Goal: Transaction & Acquisition: Subscribe to service/newsletter

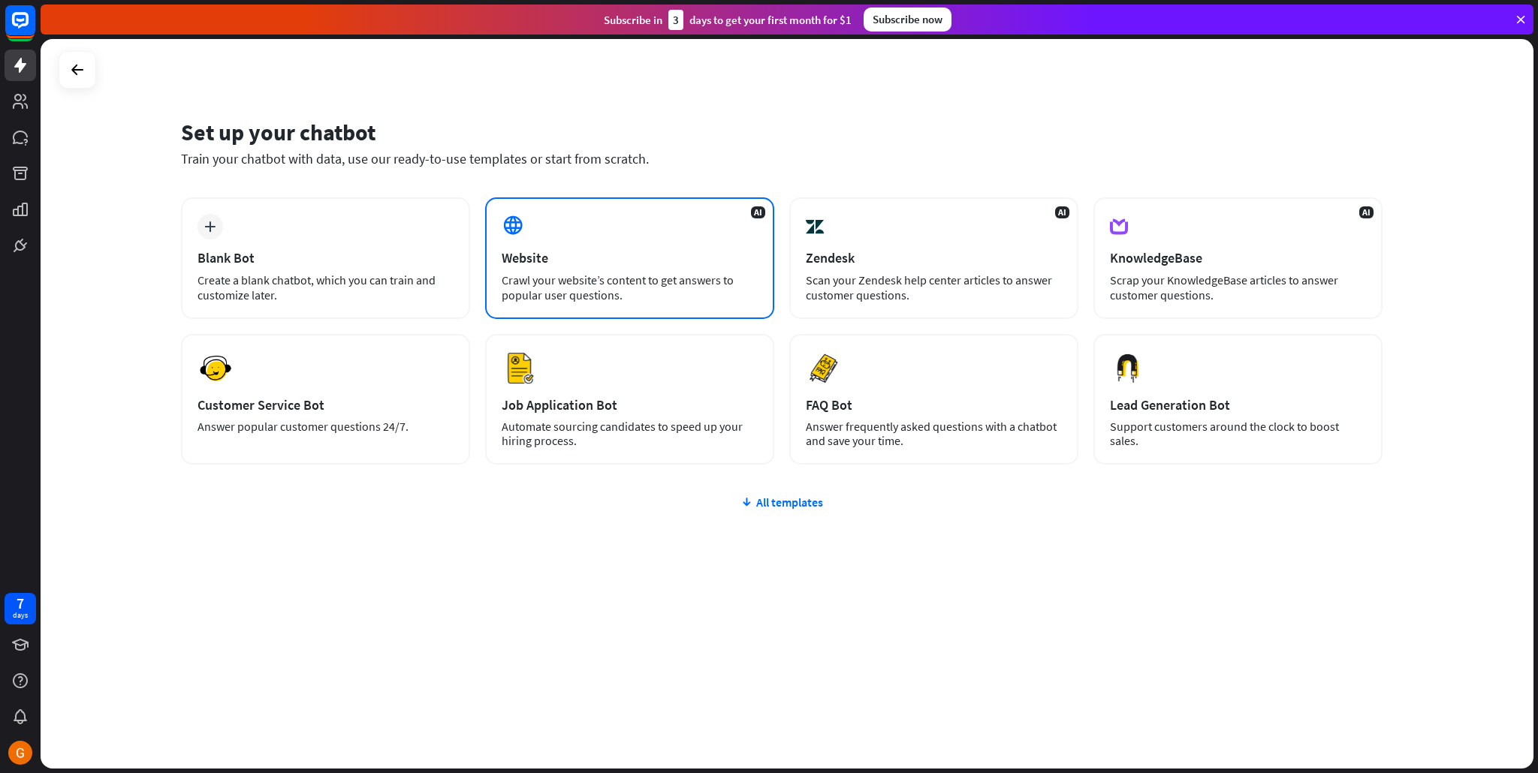
click at [668, 239] on div "AI Website Crawl your website’s content to get answers to popular user question…" at bounding box center [629, 259] width 289 height 122
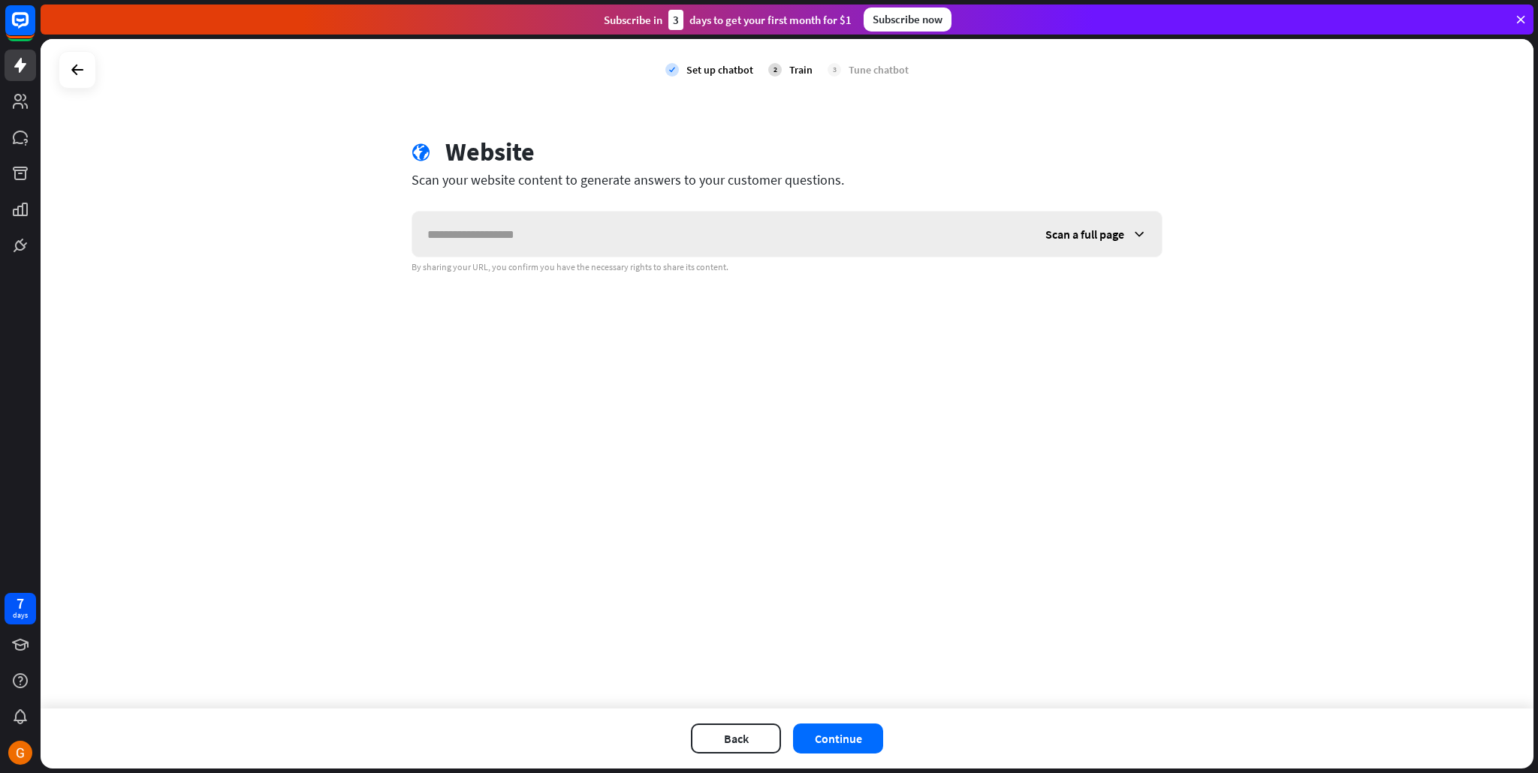
click at [645, 250] on input "text" at bounding box center [721, 234] width 618 height 45
click at [580, 241] on input "**********" at bounding box center [721, 234] width 618 height 45
paste input "text"
type input "**********"
click at [864, 733] on button "Continue" at bounding box center [838, 739] width 90 height 30
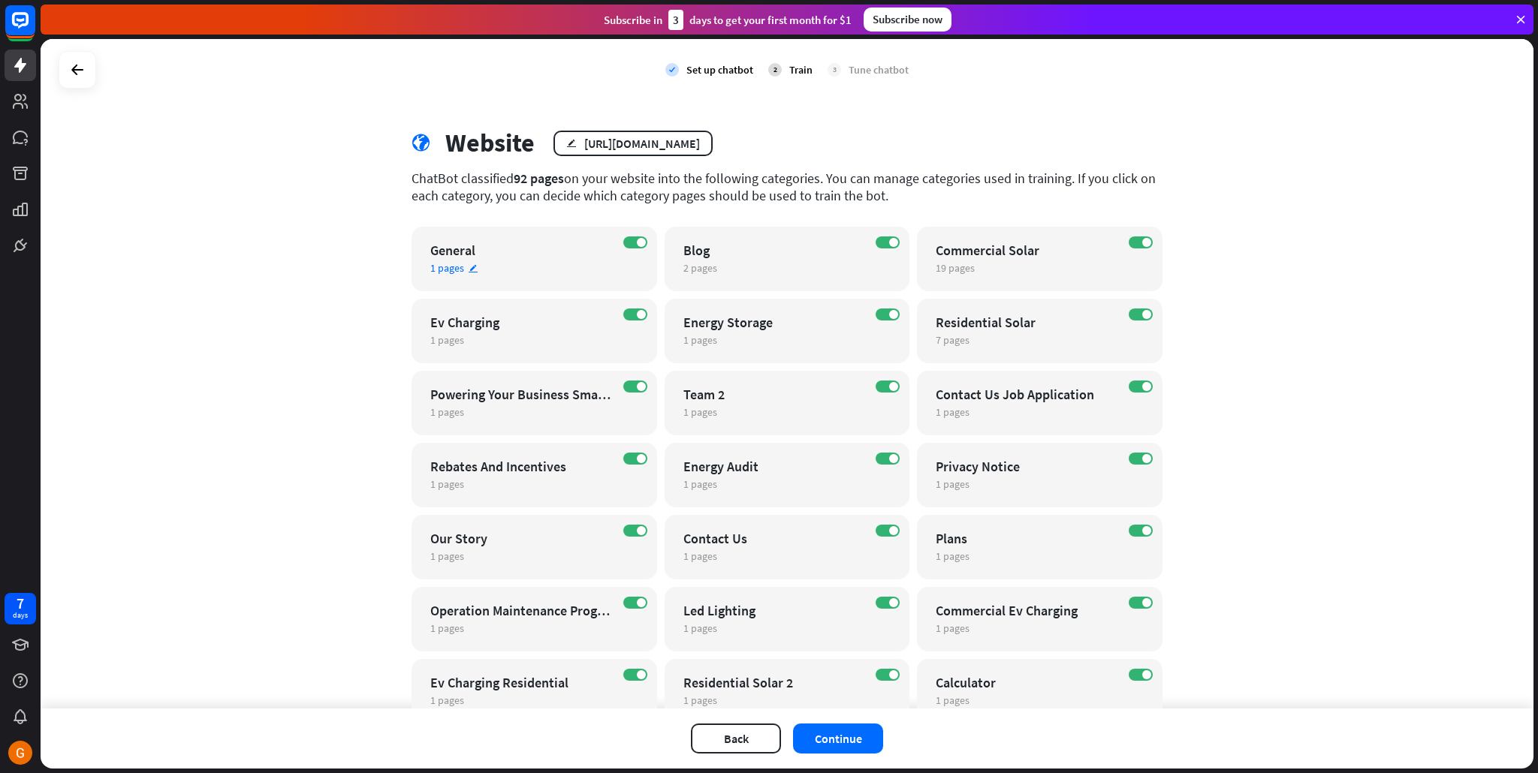
scroll to position [19, 0]
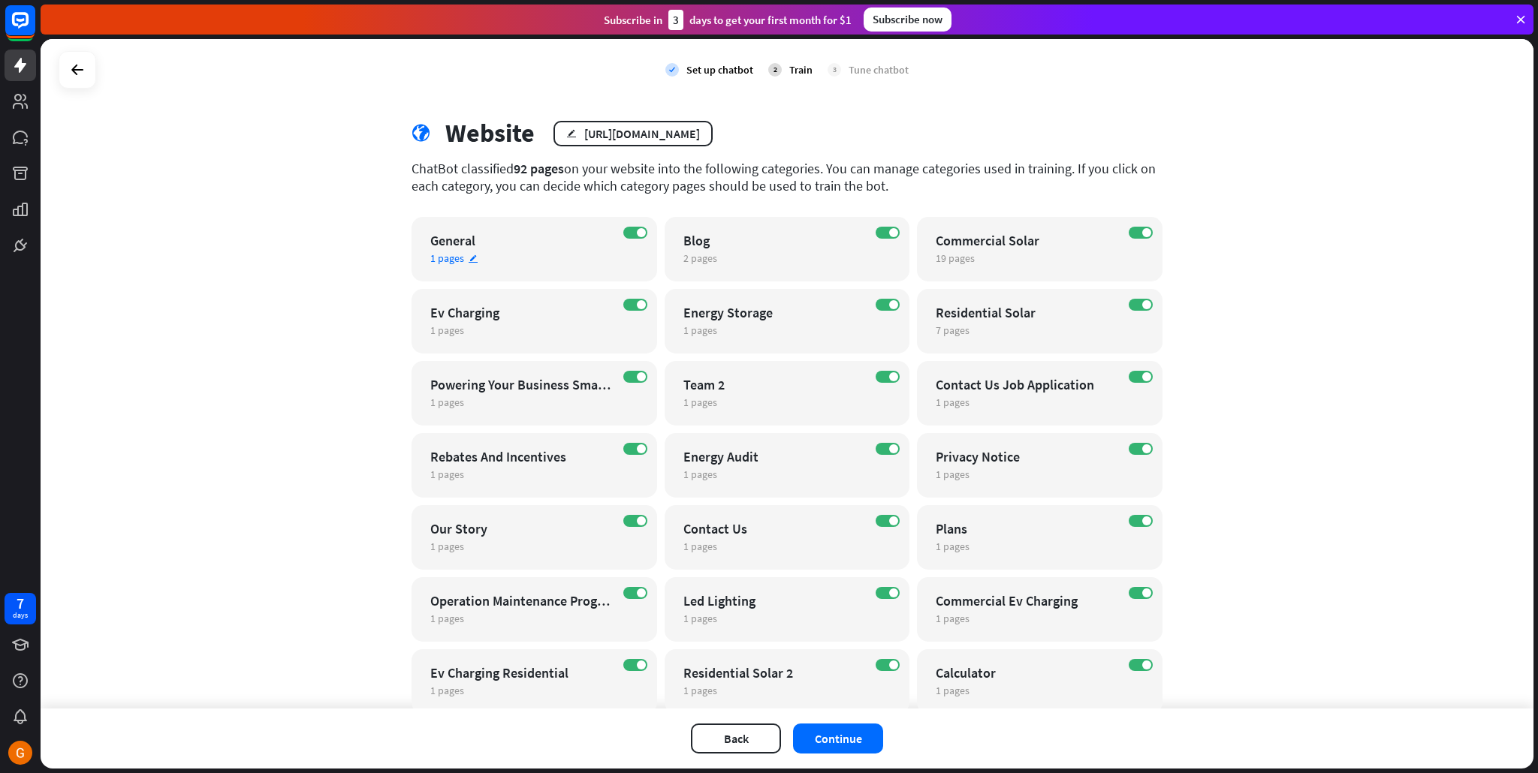
click at [581, 240] on div "General" at bounding box center [521, 240] width 182 height 17
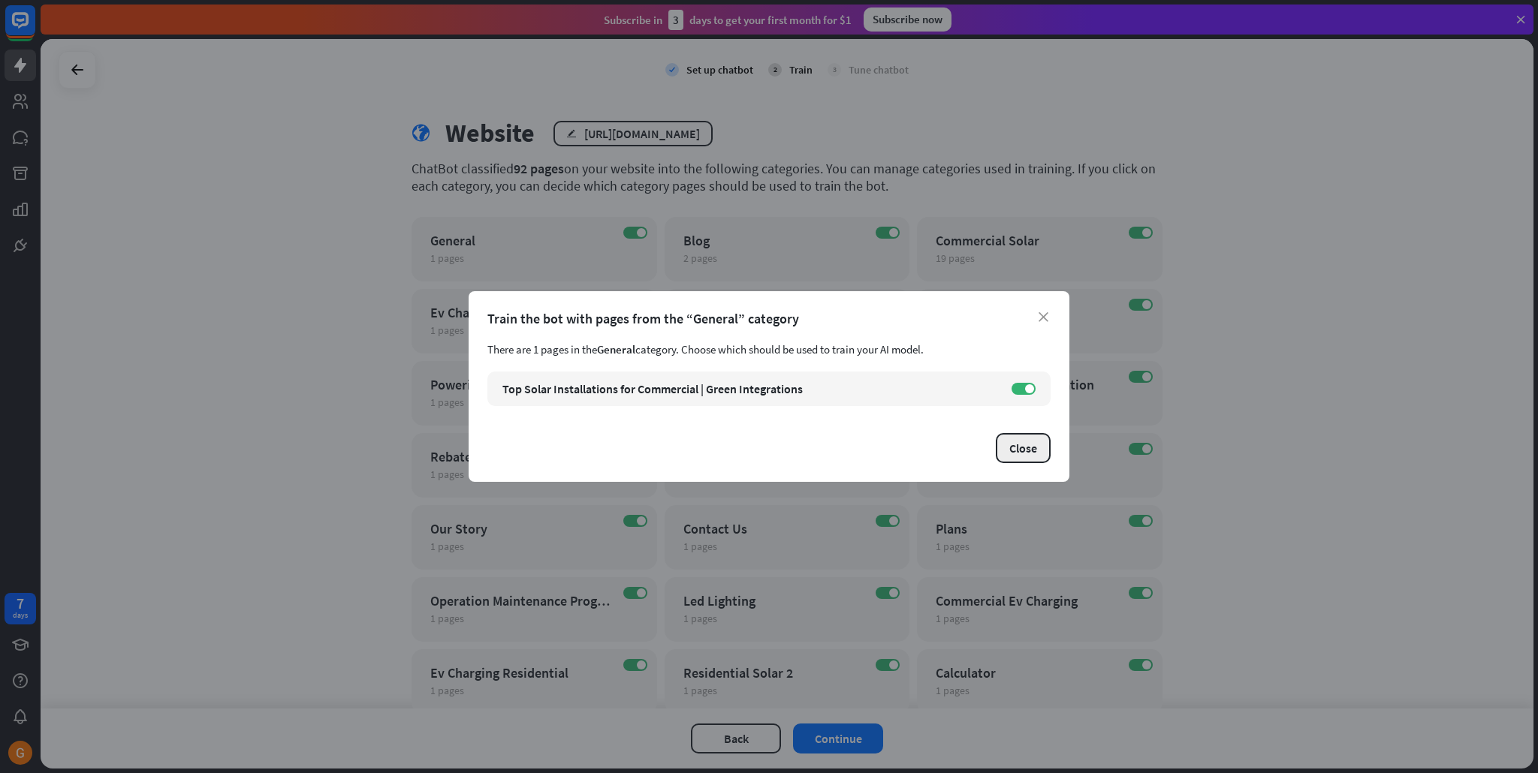
click at [1013, 452] on button "Close" at bounding box center [1023, 448] width 55 height 30
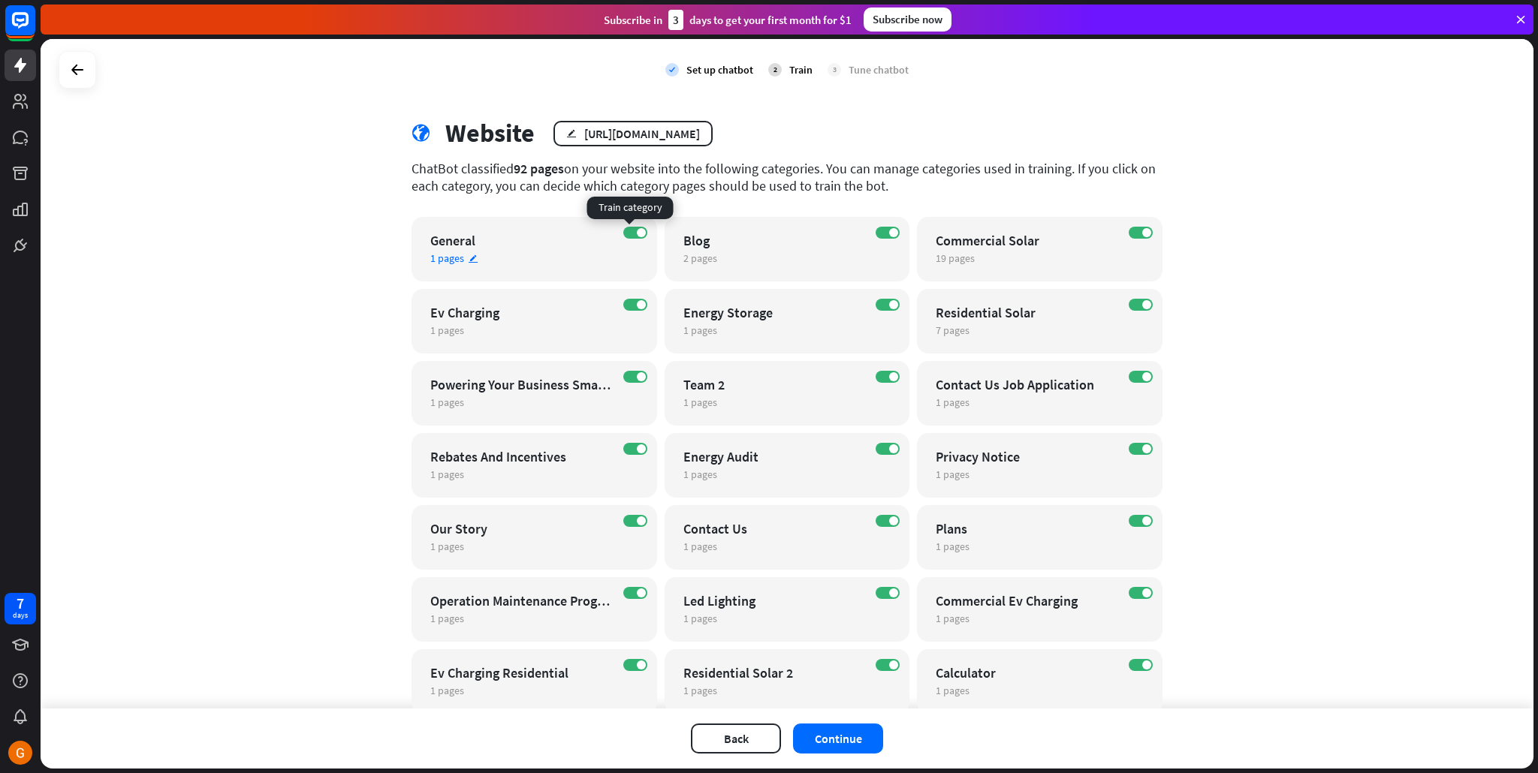
click at [630, 226] on div "ON General 1 pages edit" at bounding box center [535, 249] width 246 height 65
click at [1005, 255] on div "close Train the bot with pages from the “General” category There are 1 pages in…" at bounding box center [769, 386] width 1538 height 773
click at [629, 232] on label "ON" at bounding box center [635, 233] width 24 height 12
click at [882, 230] on label "ON" at bounding box center [888, 233] width 24 height 12
click at [1129, 235] on label "ON" at bounding box center [1141, 233] width 24 height 12
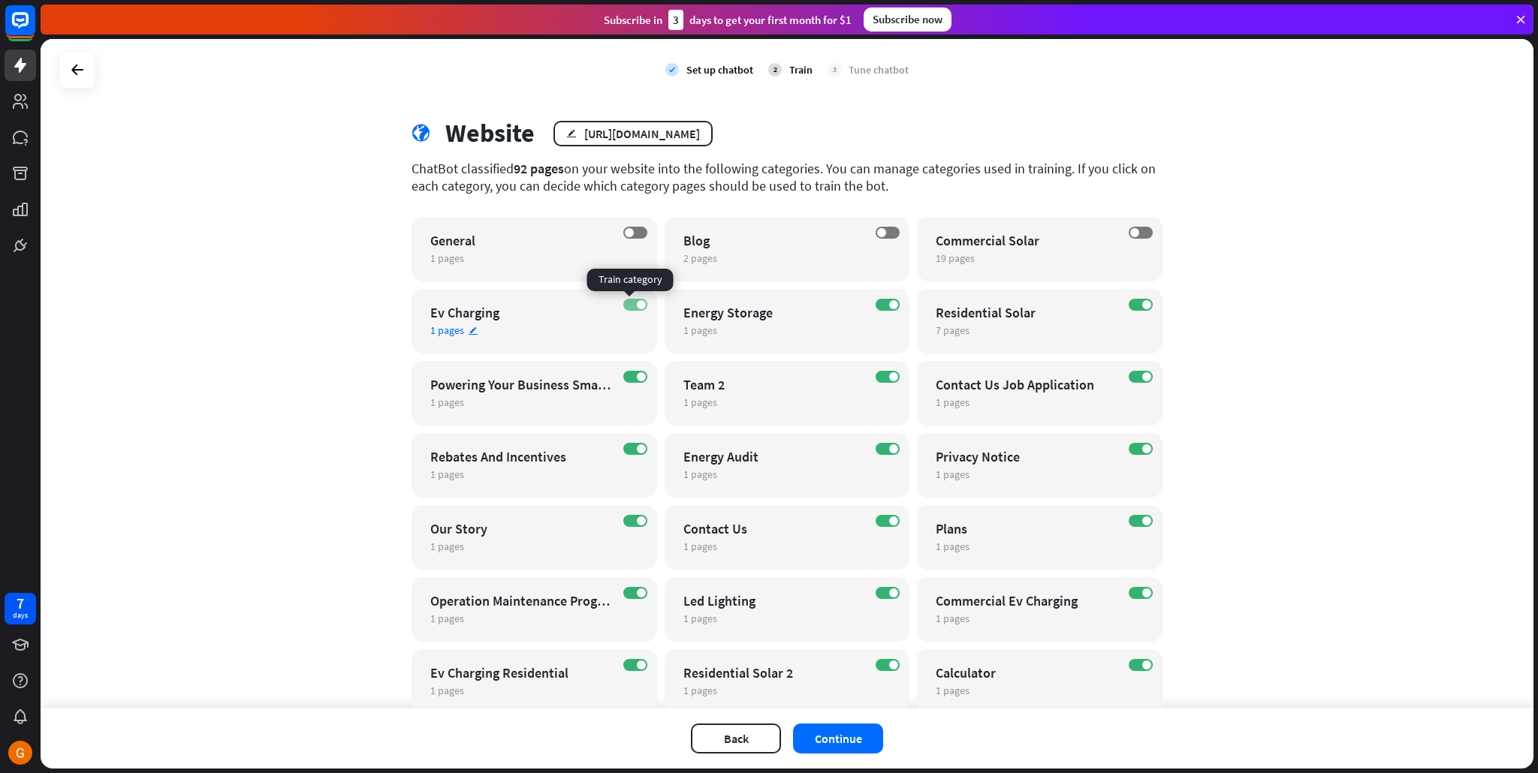
click at [637, 303] on span at bounding box center [641, 304] width 9 height 9
click at [881, 311] on div "ON Energy Storage 1 pages edit" at bounding box center [788, 321] width 246 height 65
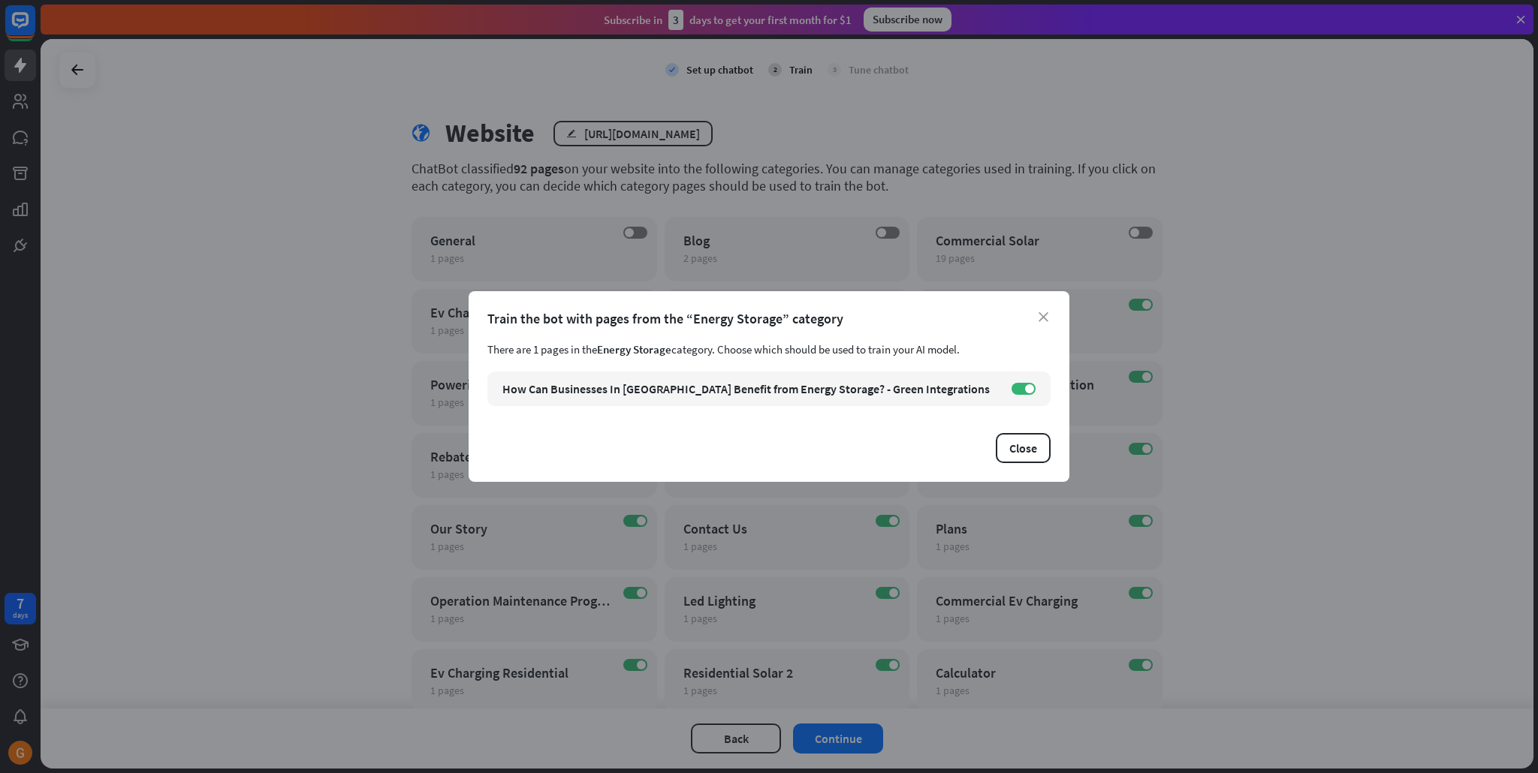
click at [884, 308] on div "close Train the bot with pages from the “Energy Storage” category There are 1 p…" at bounding box center [769, 386] width 601 height 191
click at [964, 271] on div "close Train the bot with pages from the “Energy Storage” category There are 1 p…" at bounding box center [769, 386] width 1538 height 773
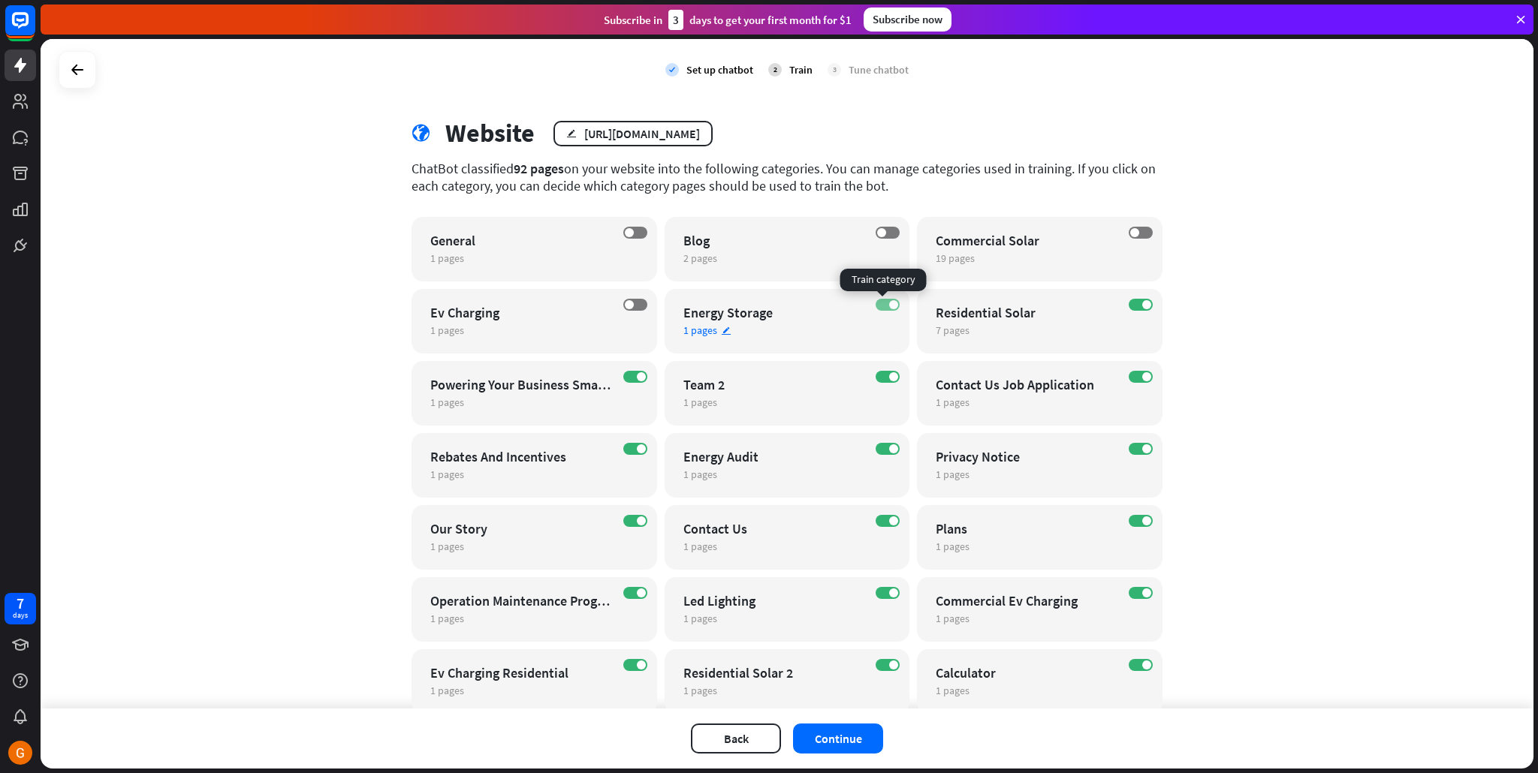
click at [889, 306] on span at bounding box center [893, 304] width 9 height 9
click at [1142, 306] on span at bounding box center [1146, 304] width 9 height 9
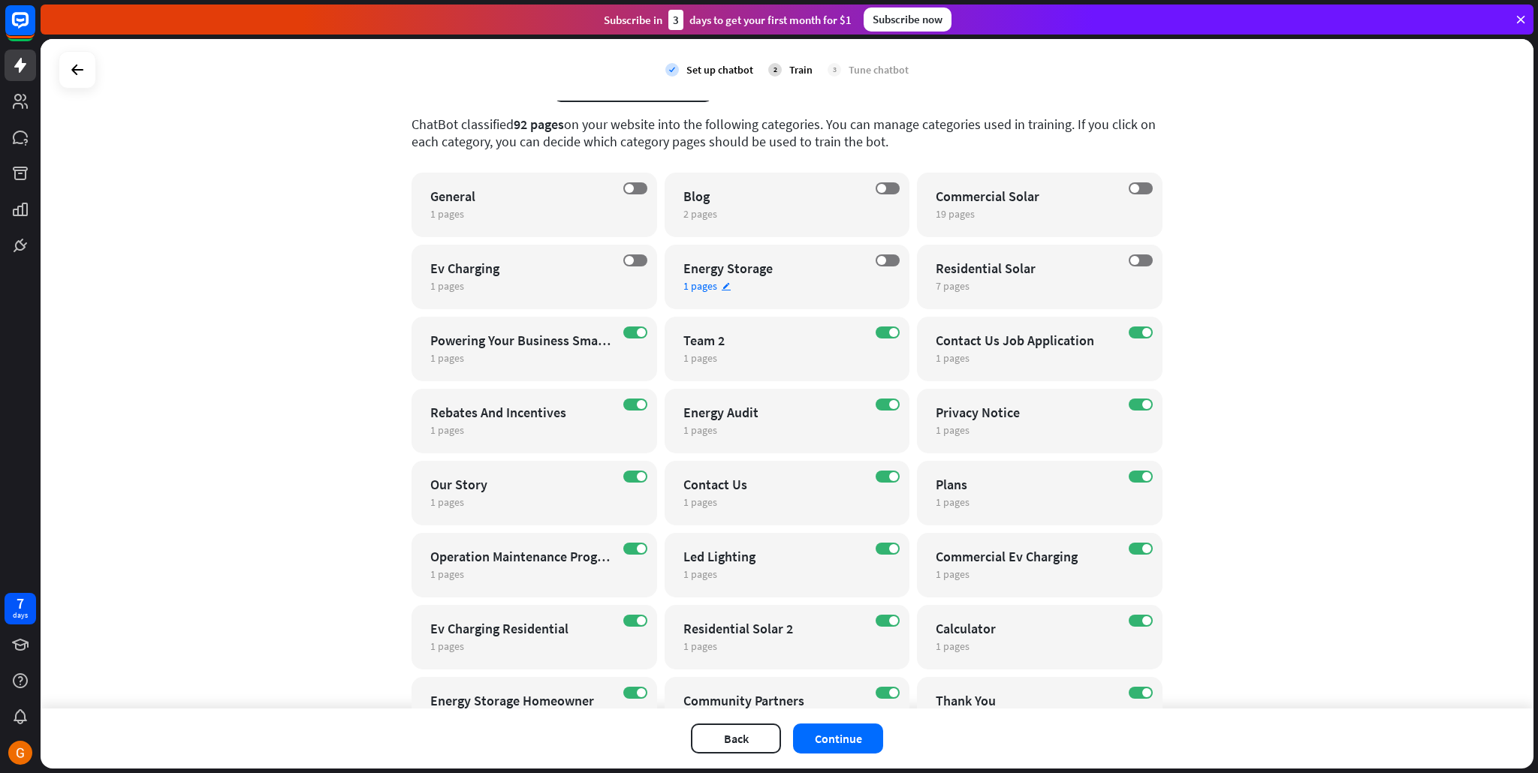
scroll to position [105, 0]
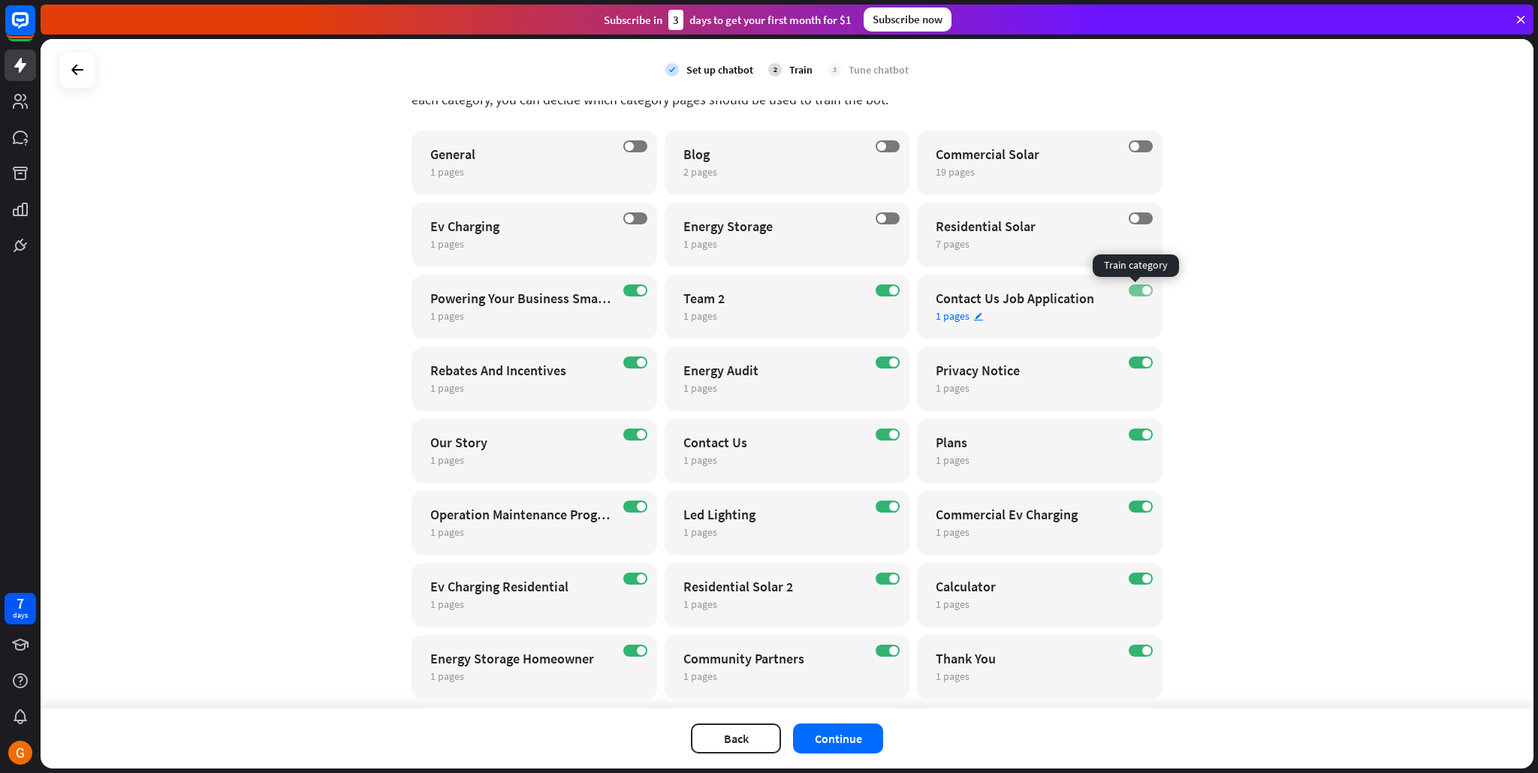
click at [1142, 290] on span at bounding box center [1146, 290] width 9 height 9
click at [880, 294] on label "ON" at bounding box center [888, 291] width 24 height 12
click at [629, 287] on label "ON" at bounding box center [635, 291] width 24 height 12
click at [629, 364] on label "ON" at bounding box center [635, 363] width 24 height 12
click at [889, 366] on span at bounding box center [893, 362] width 9 height 9
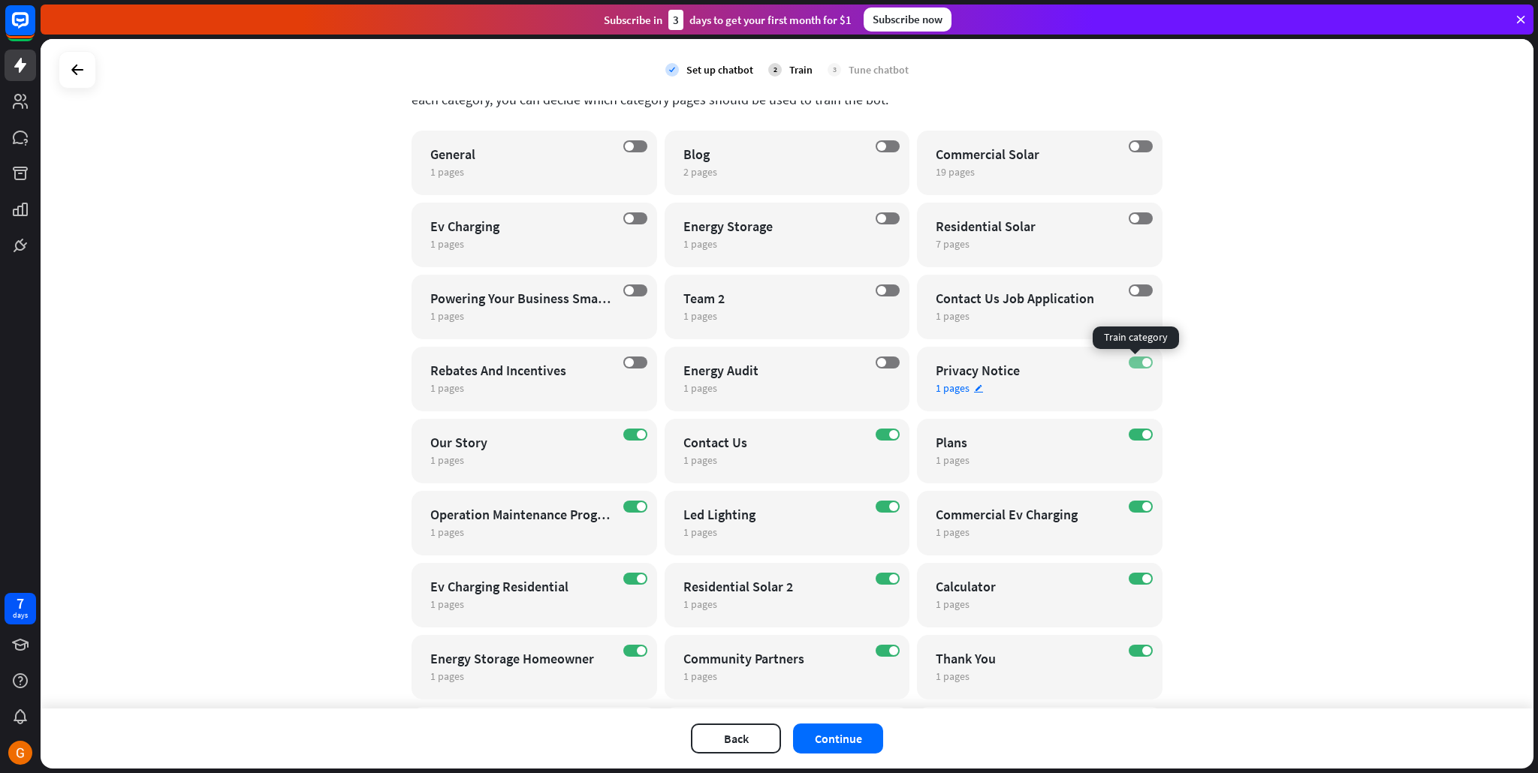
click at [1129, 361] on label "ON" at bounding box center [1141, 363] width 24 height 12
click at [1132, 436] on label "ON" at bounding box center [1141, 435] width 24 height 12
click at [637, 438] on span at bounding box center [641, 434] width 9 height 9
click at [627, 436] on span at bounding box center [629, 434] width 9 height 9
click at [637, 505] on span at bounding box center [641, 506] width 9 height 9
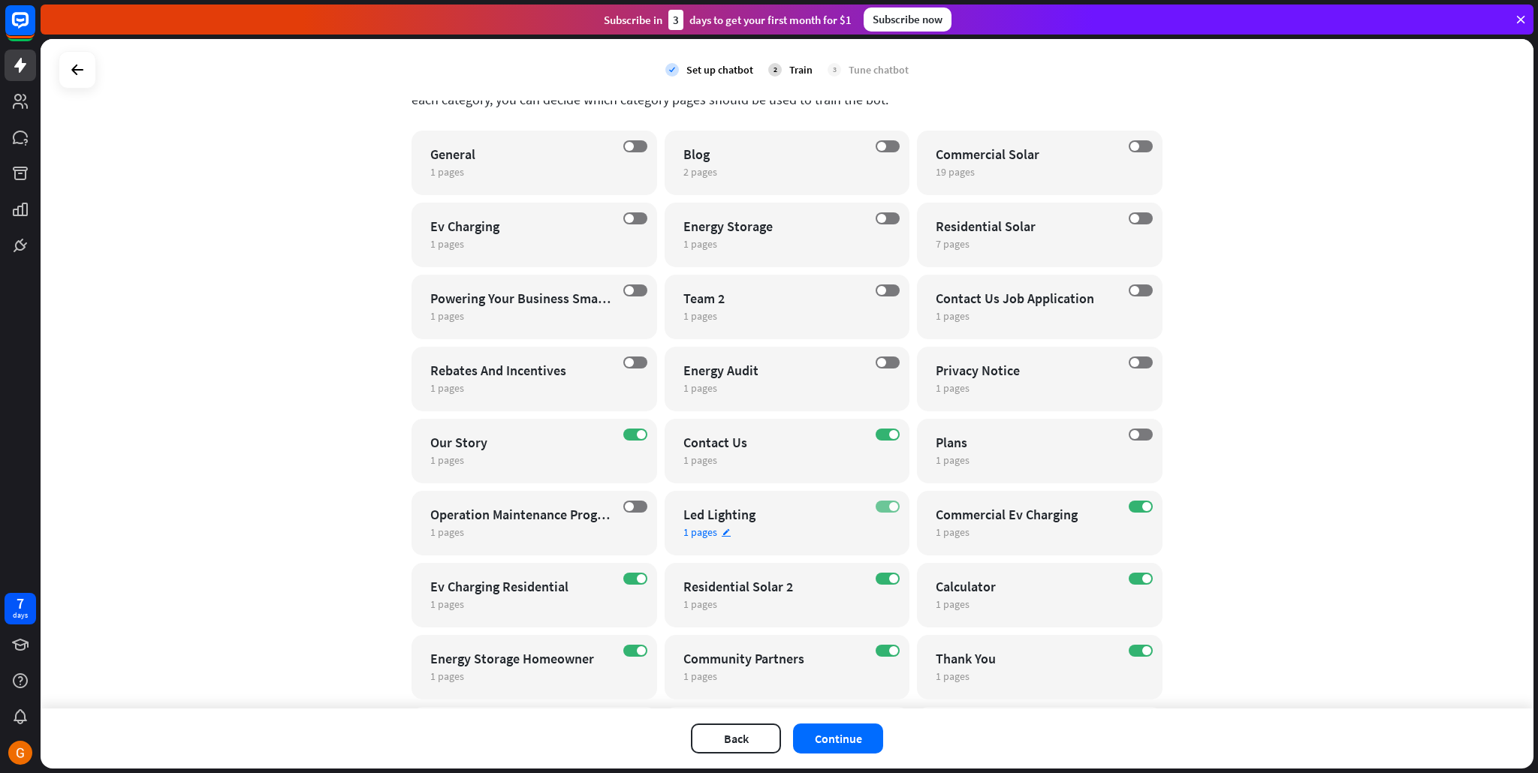
click at [881, 506] on label "ON" at bounding box center [888, 507] width 24 height 12
click at [1142, 506] on span at bounding box center [1146, 506] width 9 height 9
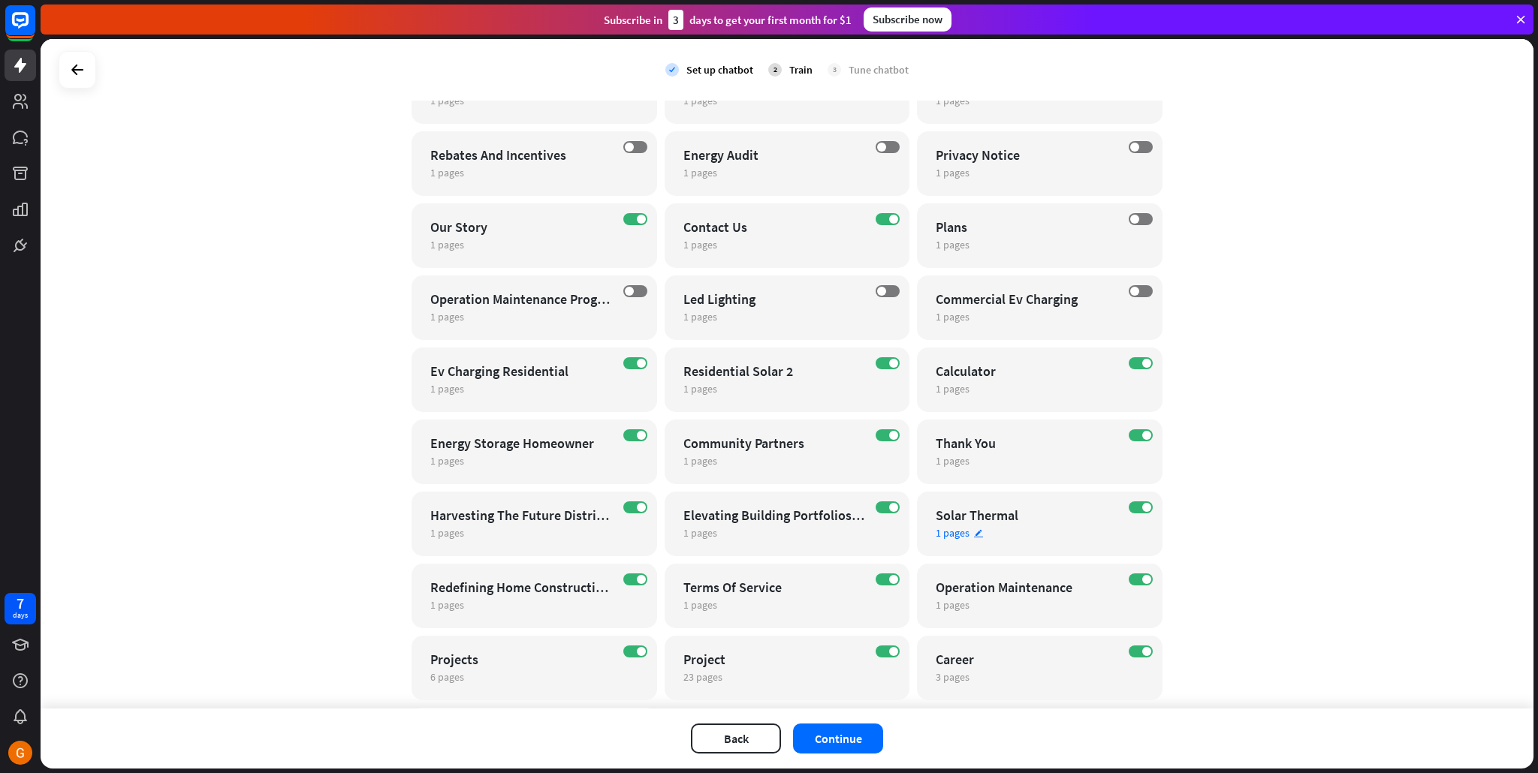
scroll to position [433, 0]
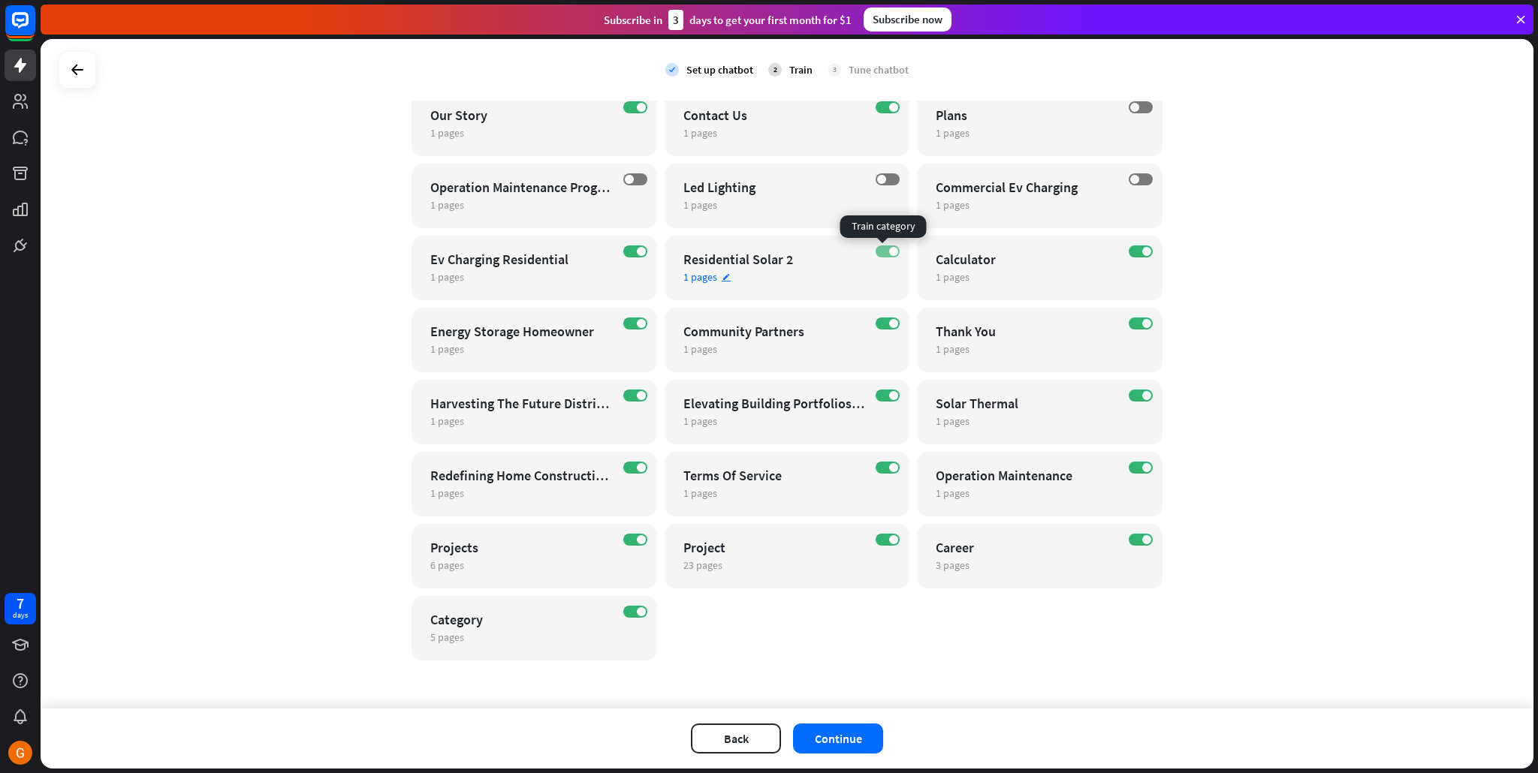
click at [889, 253] on span at bounding box center [893, 251] width 9 height 9
click at [637, 252] on span at bounding box center [641, 251] width 9 height 9
click at [623, 325] on label "ON" at bounding box center [635, 324] width 24 height 12
click at [882, 318] on label "ON" at bounding box center [888, 324] width 24 height 12
click at [884, 402] on div "ON Elevating Building Portfolios With Distributed Energy Resources 1 pages edit" at bounding box center [788, 412] width 246 height 65
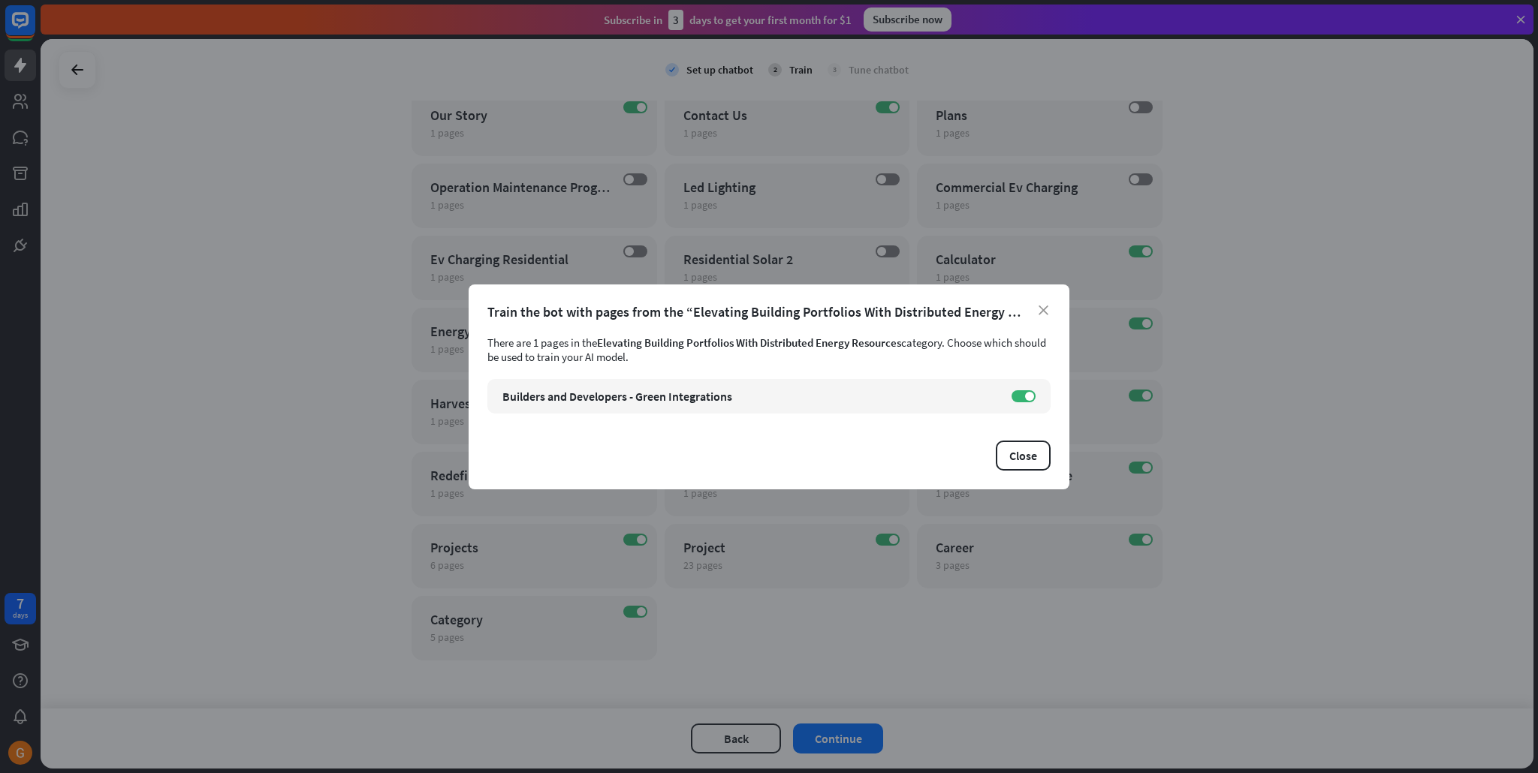
click at [1140, 365] on div "close Train the bot with pages from the “Elevating Building Portfolios With Dis…" at bounding box center [769, 386] width 1538 height 773
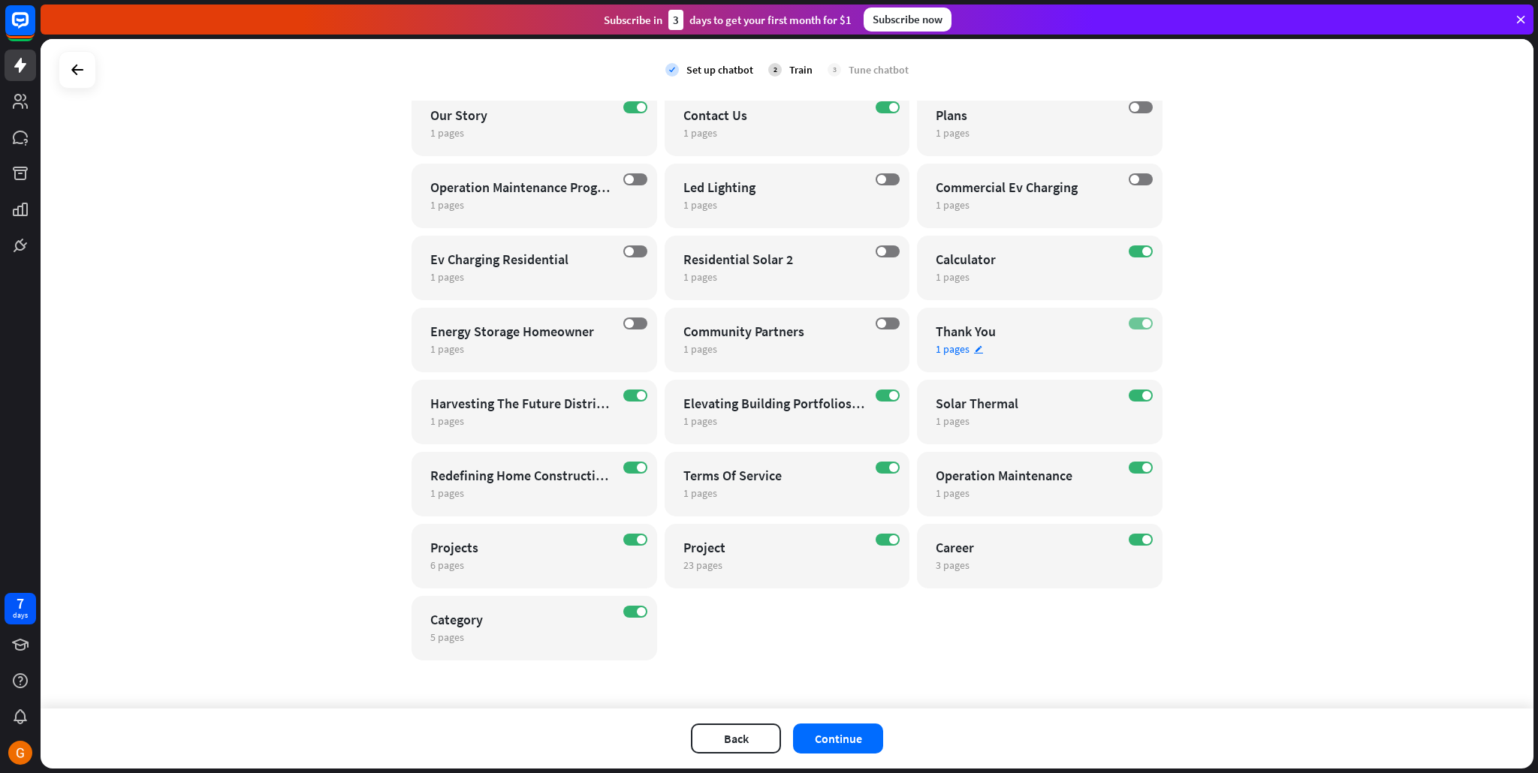
click at [1142, 324] on span at bounding box center [1146, 323] width 9 height 9
click at [876, 394] on label "ON" at bounding box center [888, 396] width 24 height 12
click at [1132, 396] on label "ON" at bounding box center [1141, 396] width 24 height 12
click at [1132, 468] on label "ON" at bounding box center [1141, 468] width 24 height 12
click at [1132, 535] on label "ON" at bounding box center [1141, 540] width 24 height 12
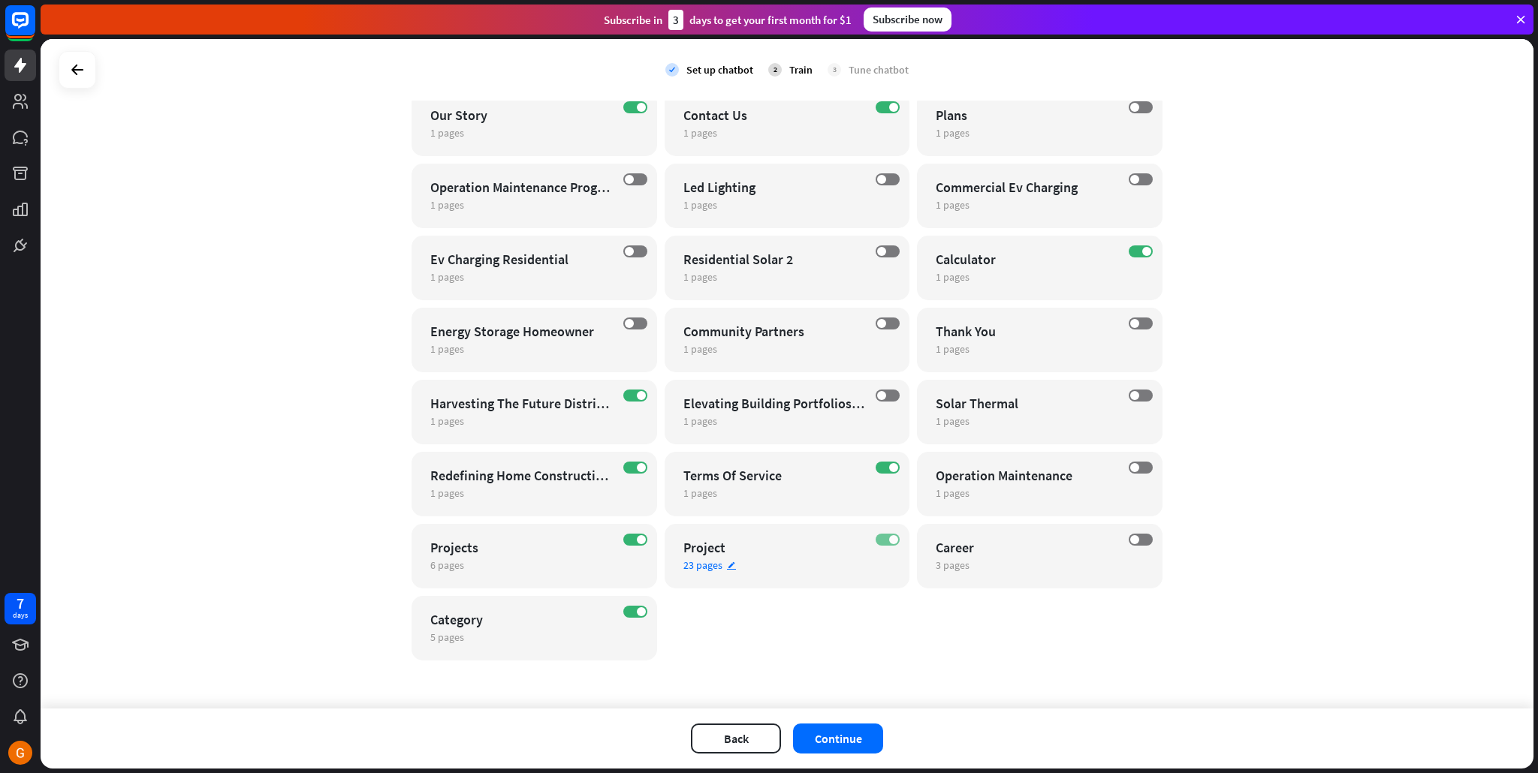
click at [891, 541] on span at bounding box center [893, 539] width 9 height 9
click at [888, 461] on div "ON Terms Of Service 1 pages edit" at bounding box center [788, 484] width 246 height 65
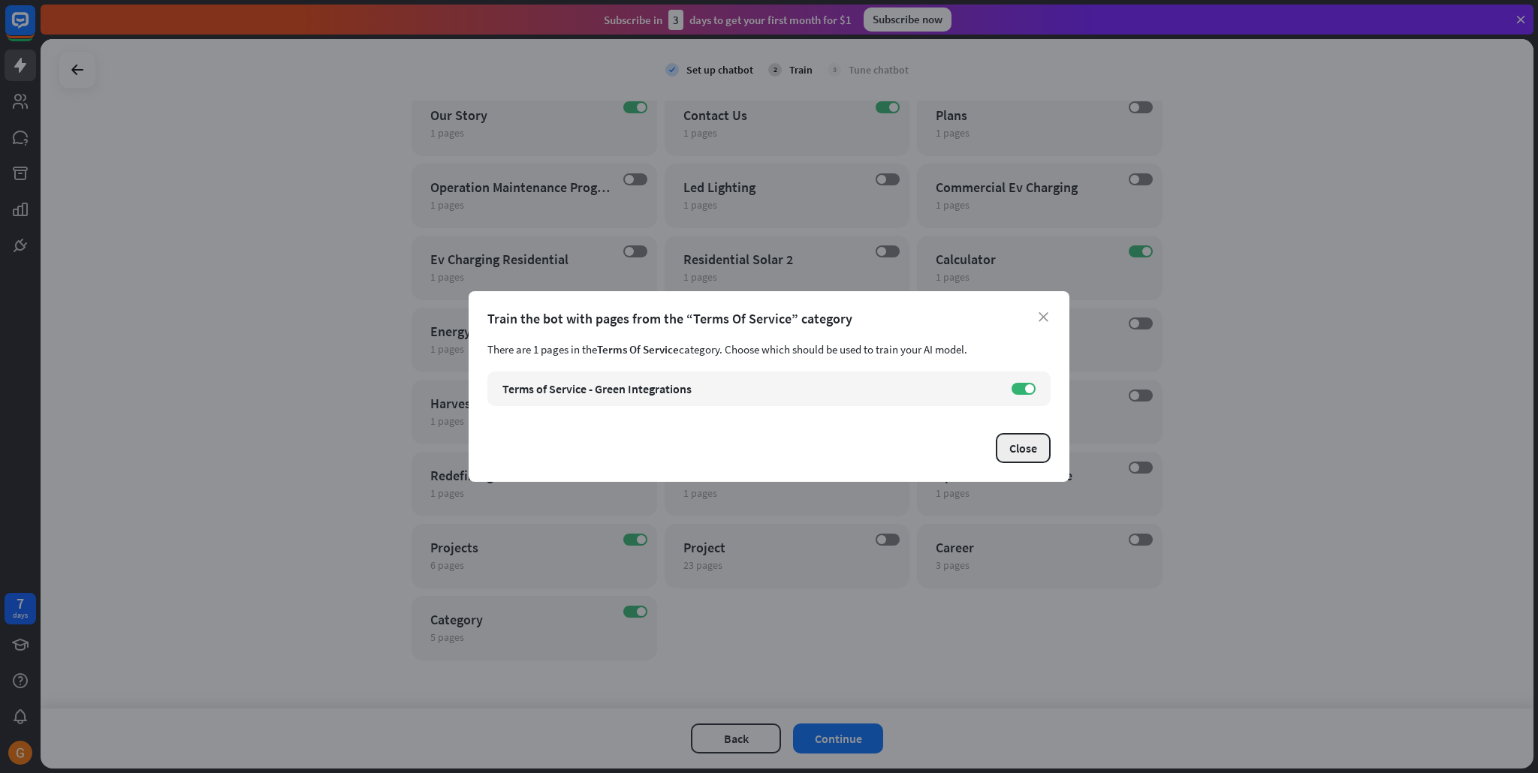
click at [1033, 454] on button "Close" at bounding box center [1023, 448] width 55 height 30
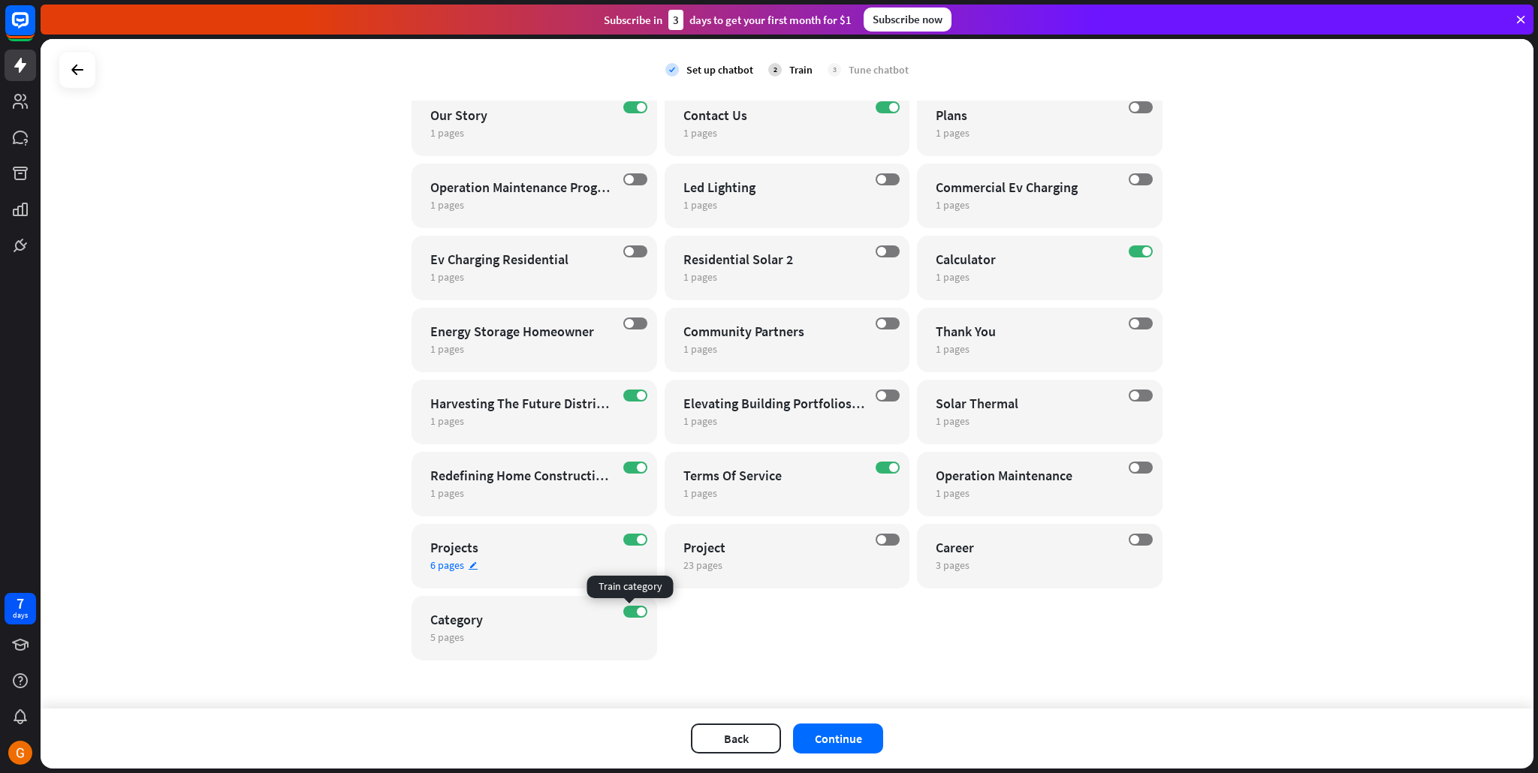
drag, startPoint x: 626, startPoint y: 608, endPoint x: 638, endPoint y: 569, distance: 39.9
click at [626, 608] on label "ON" at bounding box center [635, 612] width 24 height 12
click at [638, 541] on span at bounding box center [641, 539] width 9 height 9
click at [890, 463] on label "ON" at bounding box center [888, 468] width 24 height 12
click at [625, 464] on label "ON" at bounding box center [635, 468] width 24 height 12
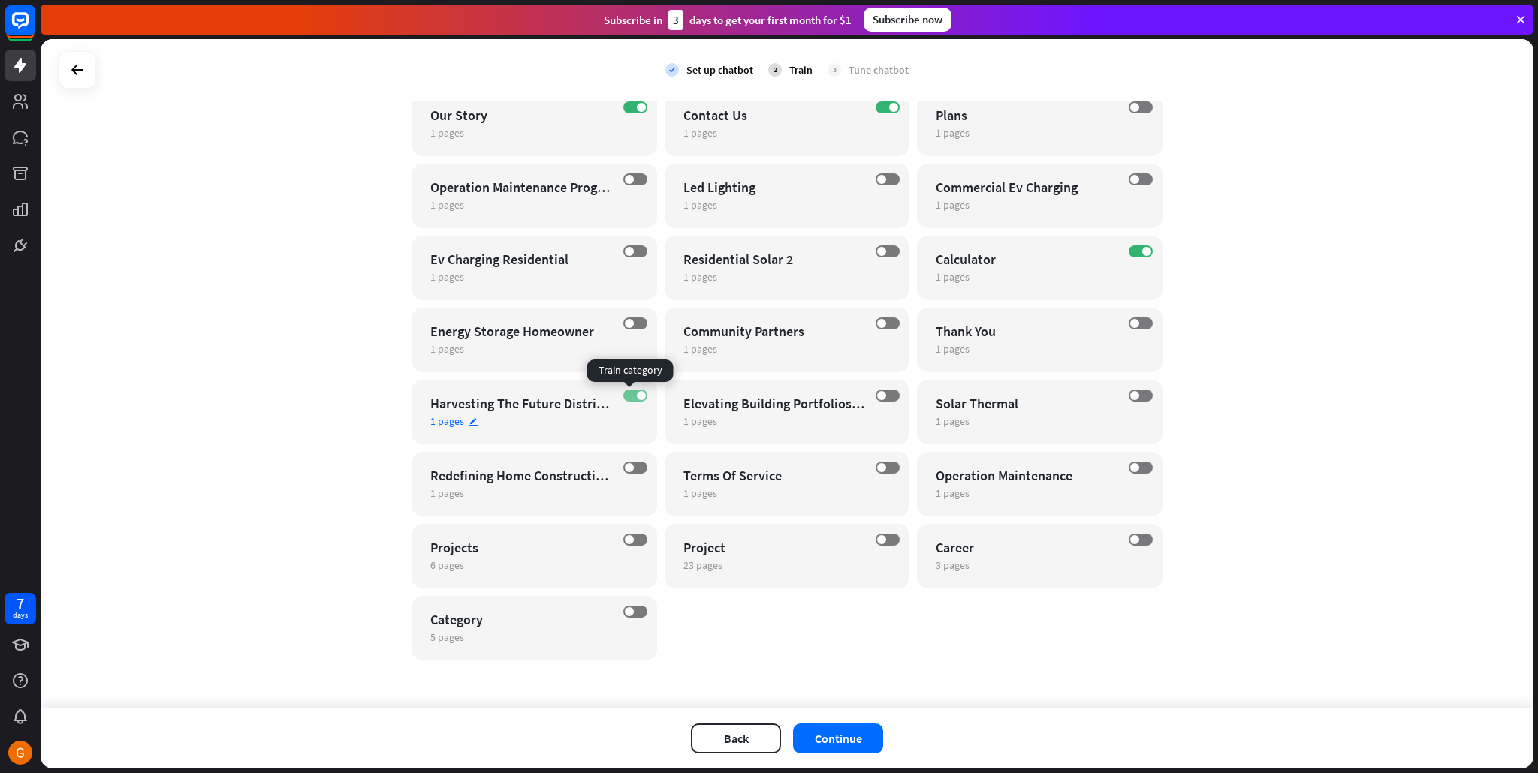
click at [637, 397] on span at bounding box center [641, 395] width 9 height 9
click at [822, 726] on button "Continue" at bounding box center [838, 739] width 90 height 30
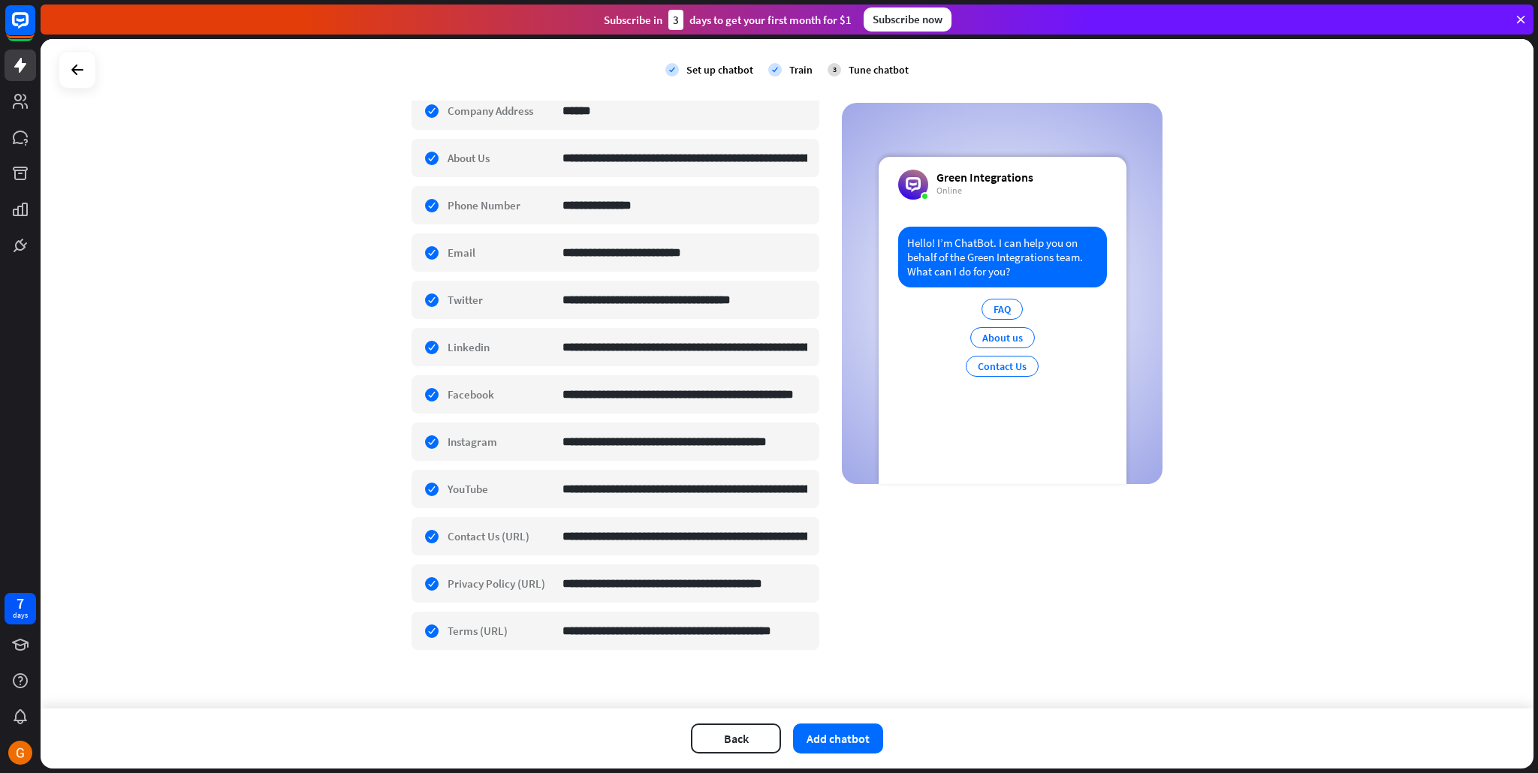
scroll to position [0, 0]
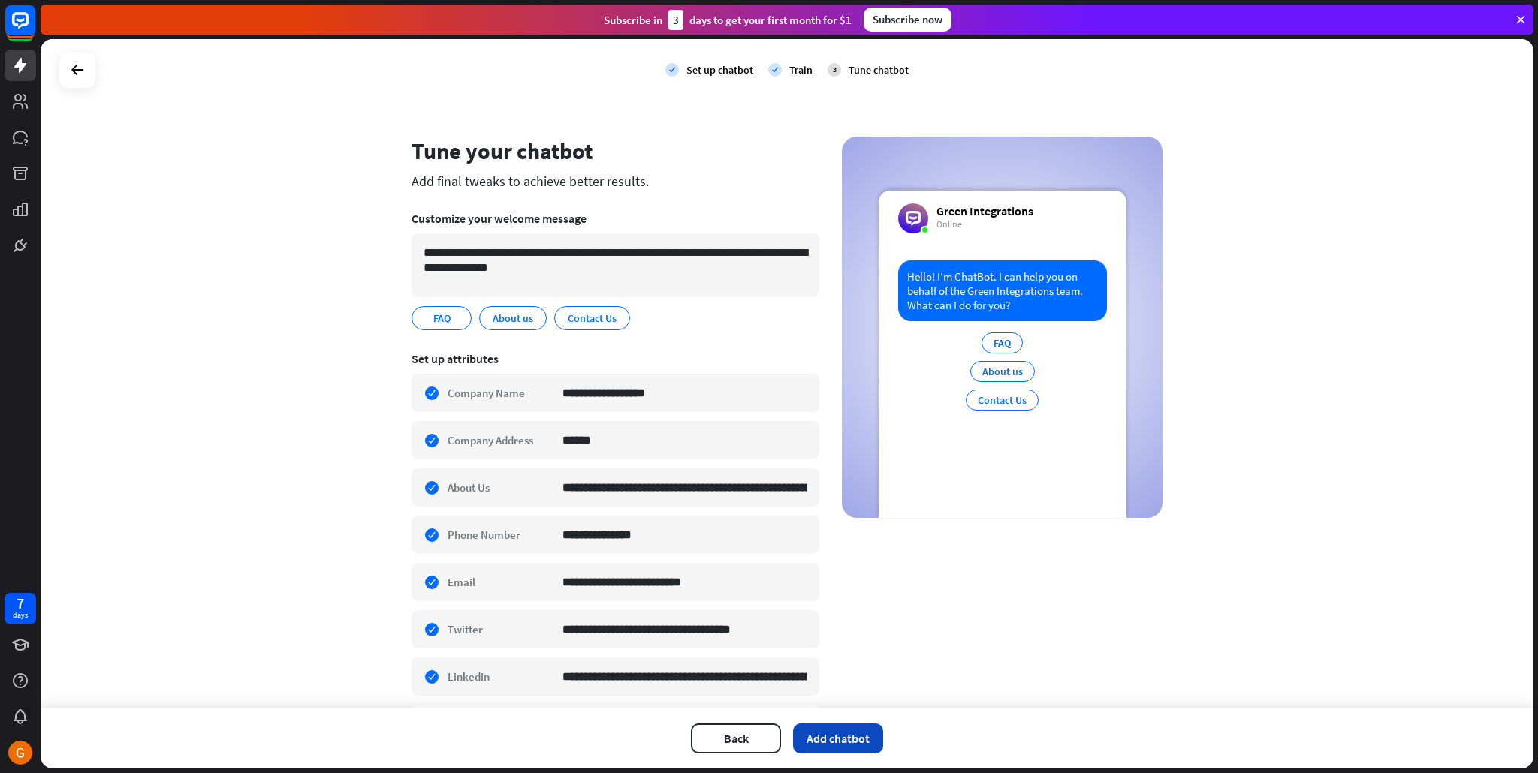
click at [861, 728] on button "Add chatbot" at bounding box center [838, 739] width 90 height 30
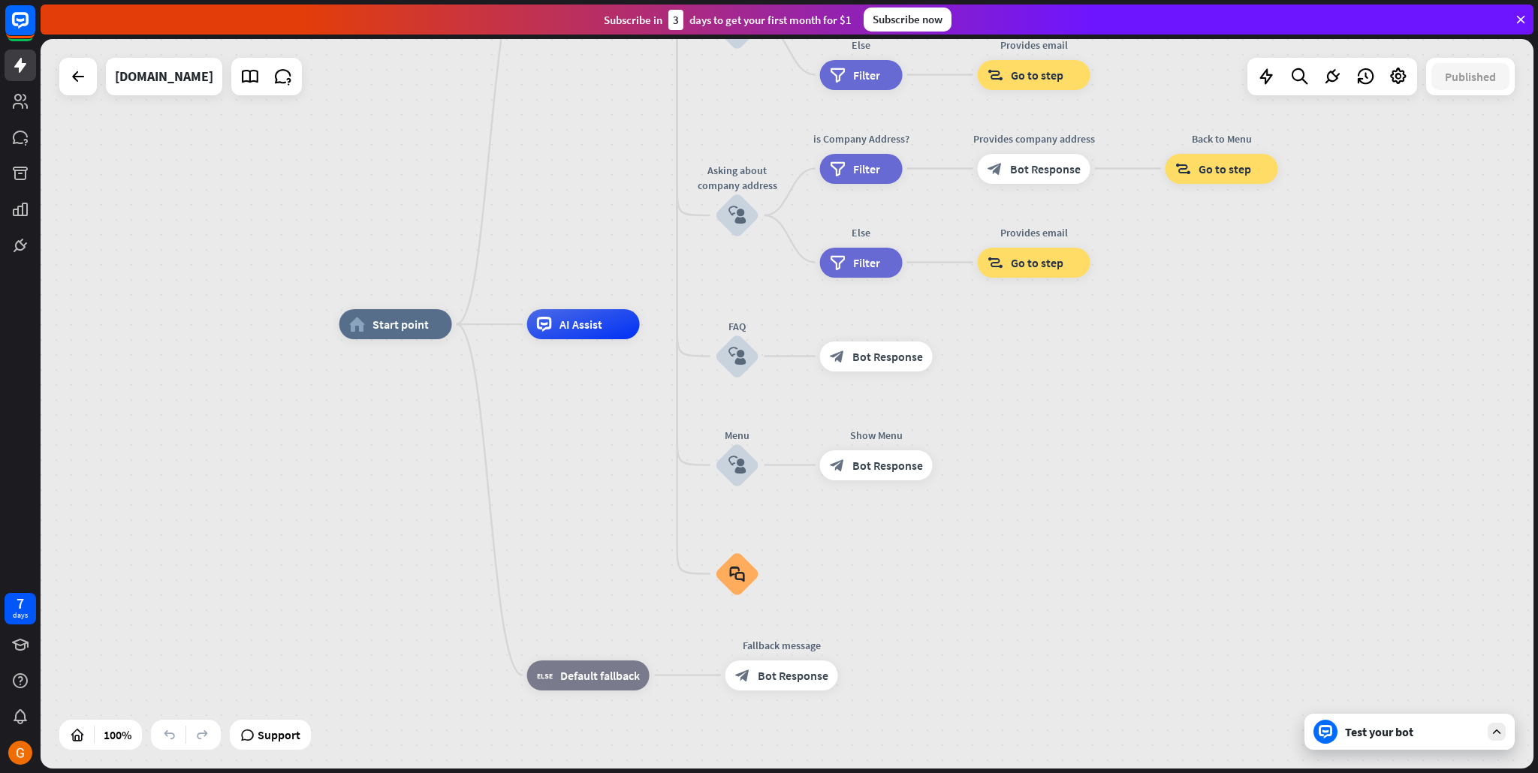
click at [1446, 740] on div "Test your bot" at bounding box center [1409, 732] width 210 height 36
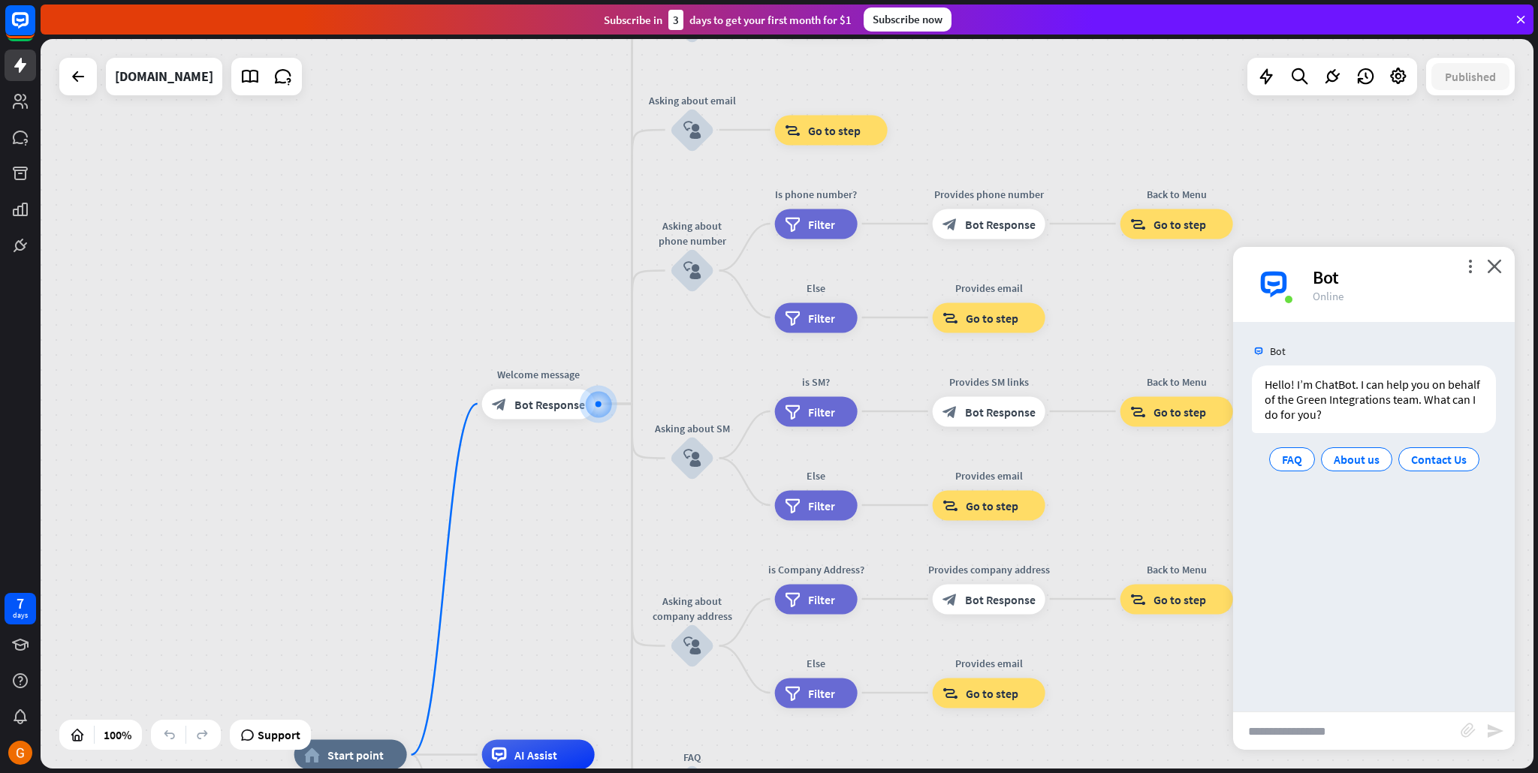
click at [1298, 744] on input "text" at bounding box center [1347, 732] width 228 height 38
type input "**********"
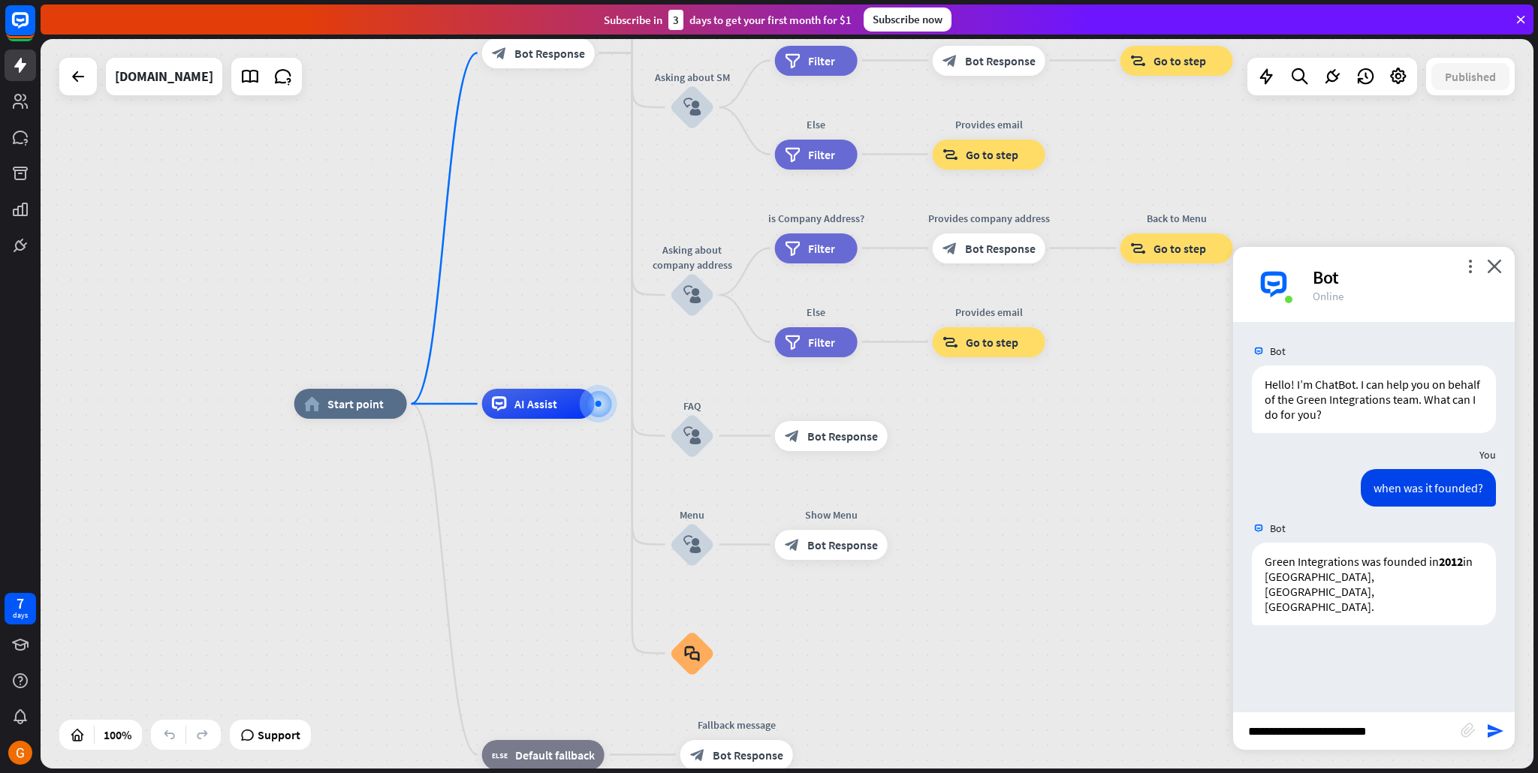
type input "**********"
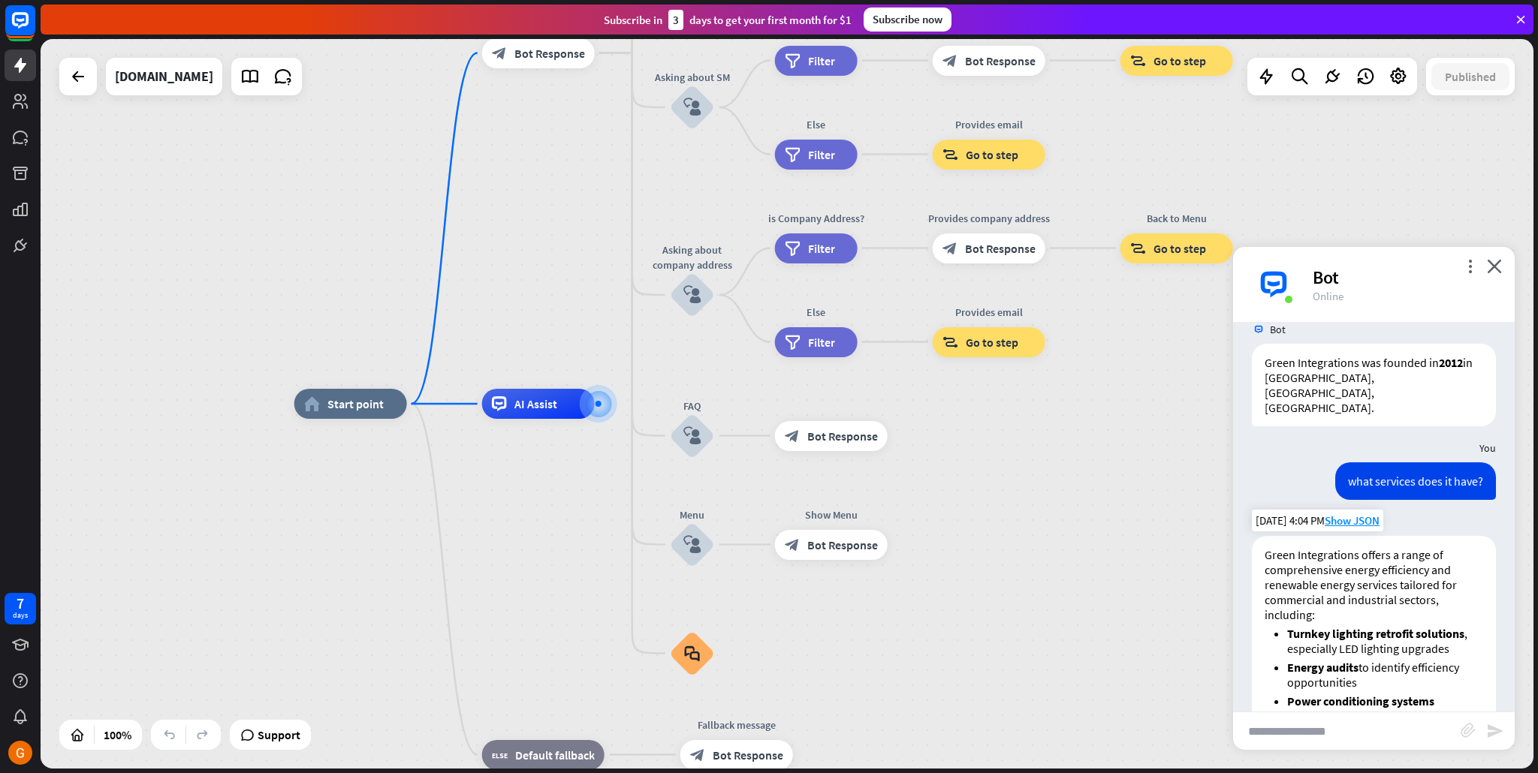
scroll to position [218, 0]
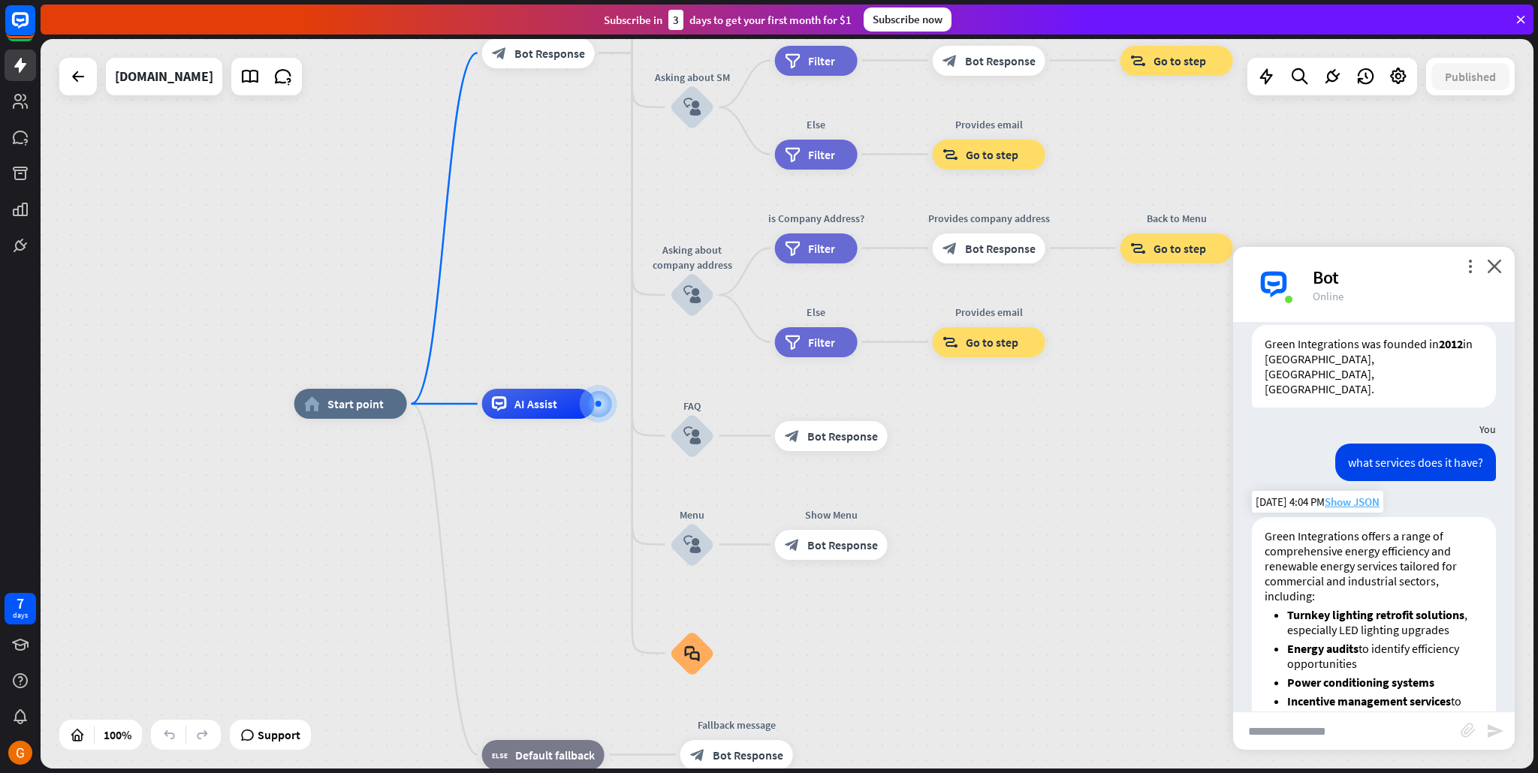
click at [1343, 495] on span "Show JSON" at bounding box center [1352, 502] width 55 height 14
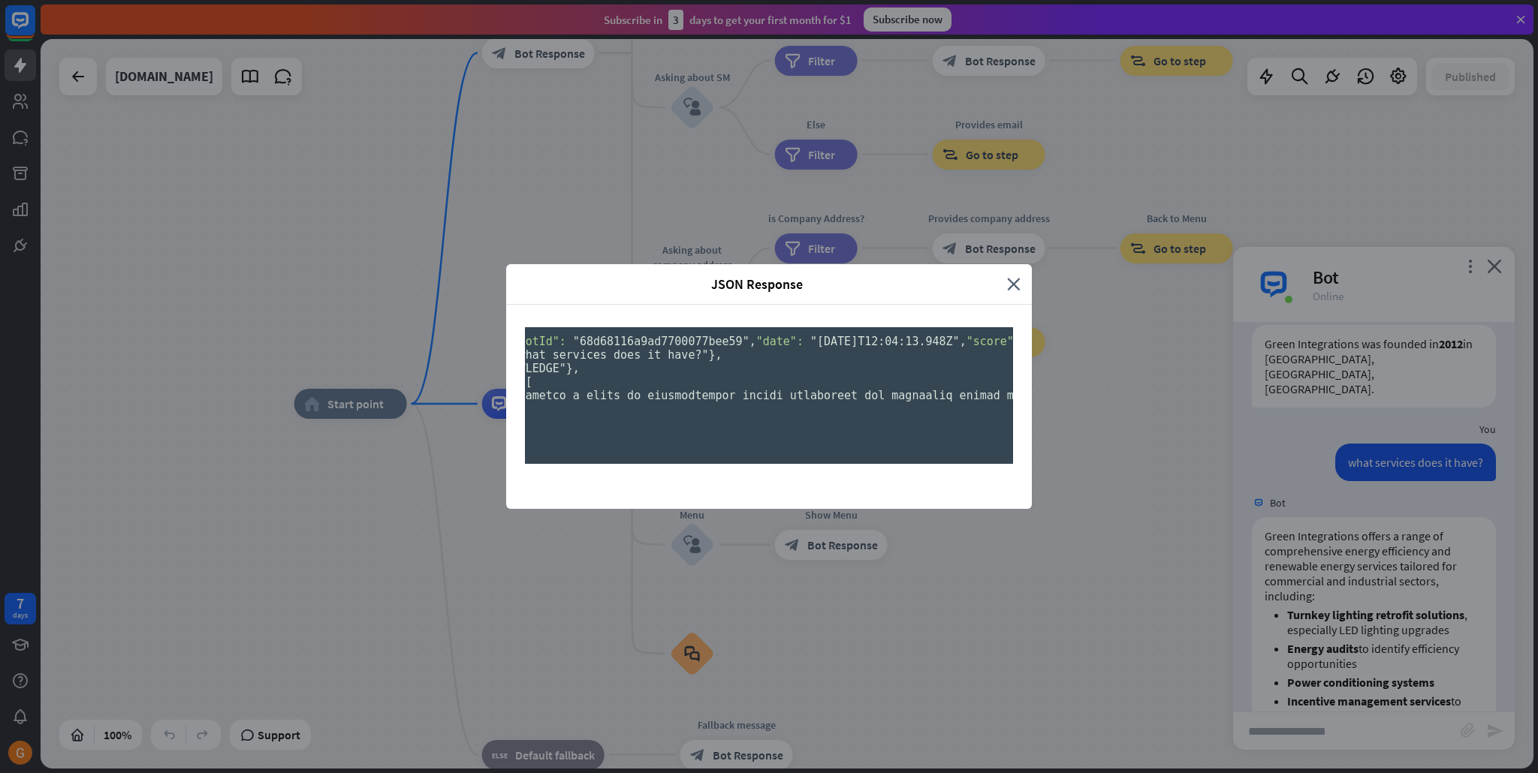
scroll to position [0, 867]
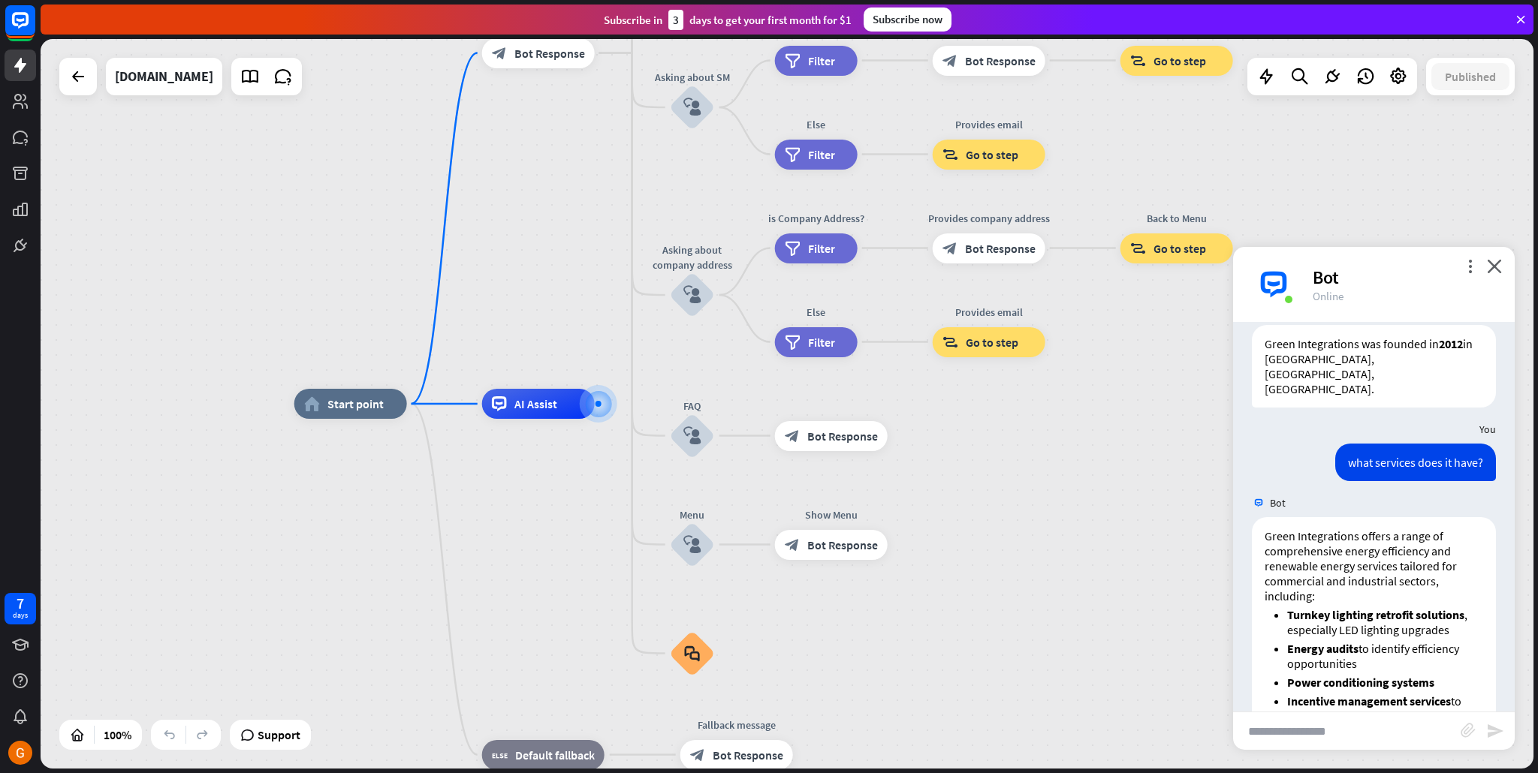
click at [1453, 446] on div "JSON Response close { "id": "5cc44f7f-adb4-42a5-aaa4-205f3e53fe77" , "chatId": …" at bounding box center [769, 386] width 1538 height 773
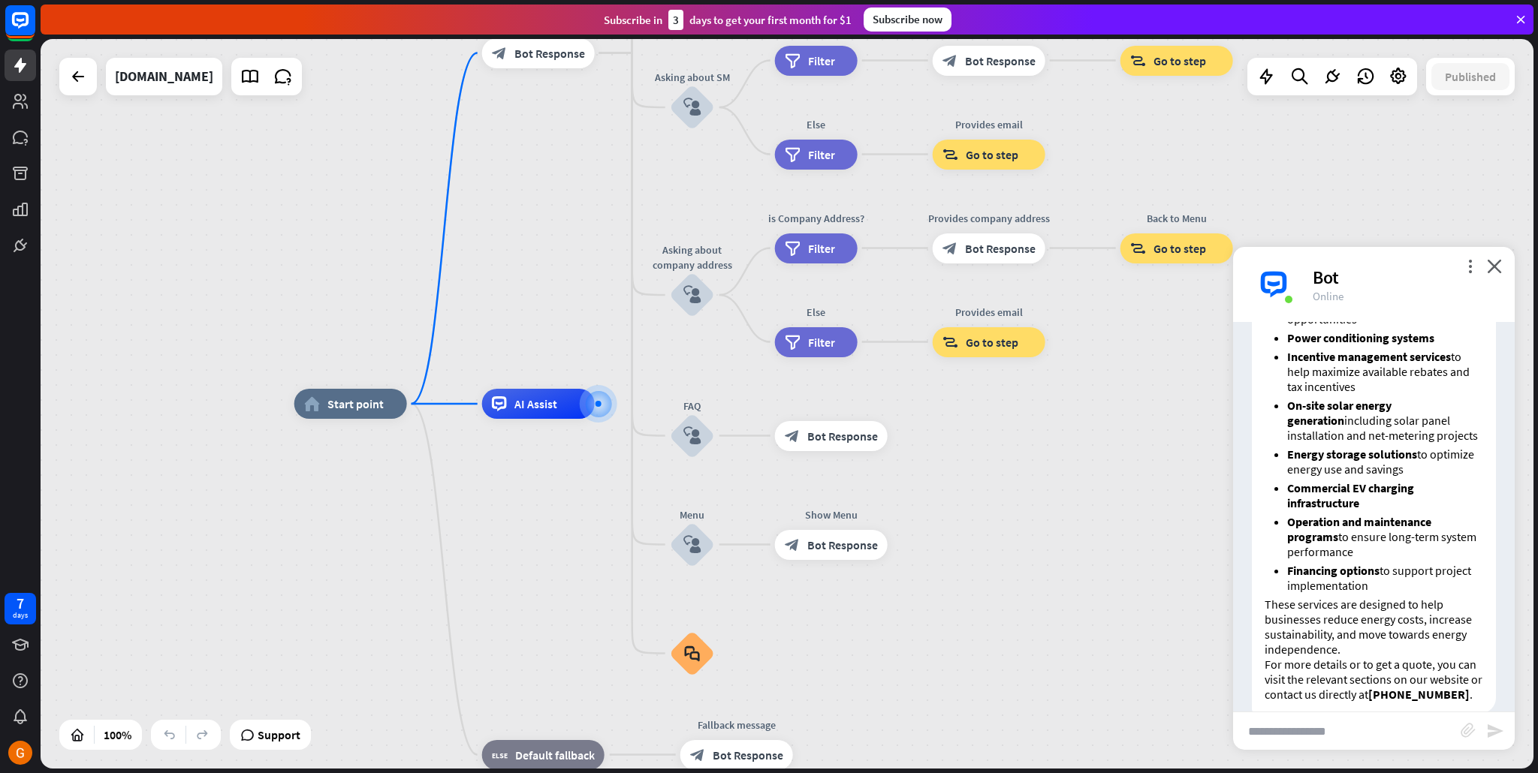
scroll to position [571, 0]
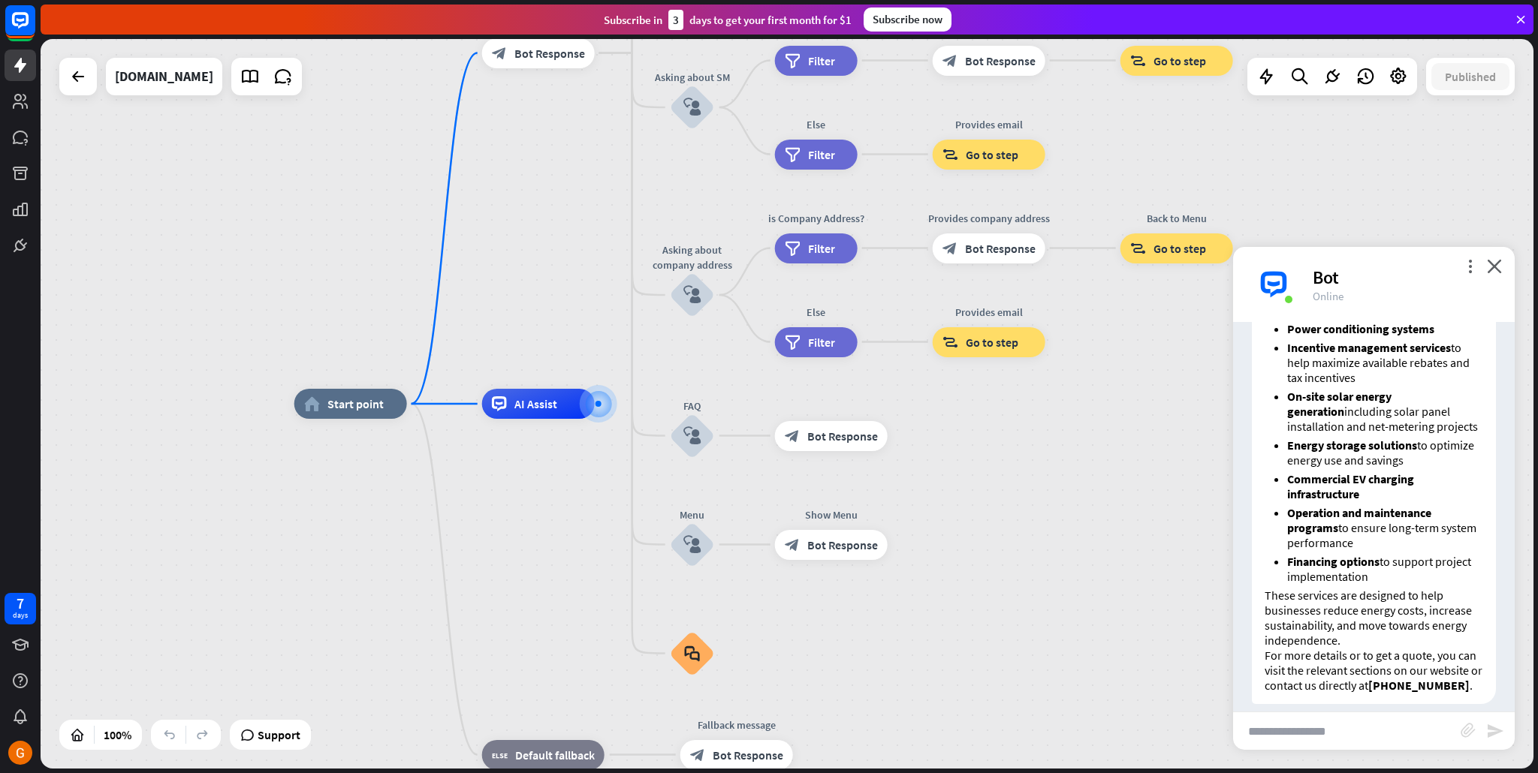
click at [1349, 720] on input "text" at bounding box center [1347, 732] width 228 height 38
type input "********"
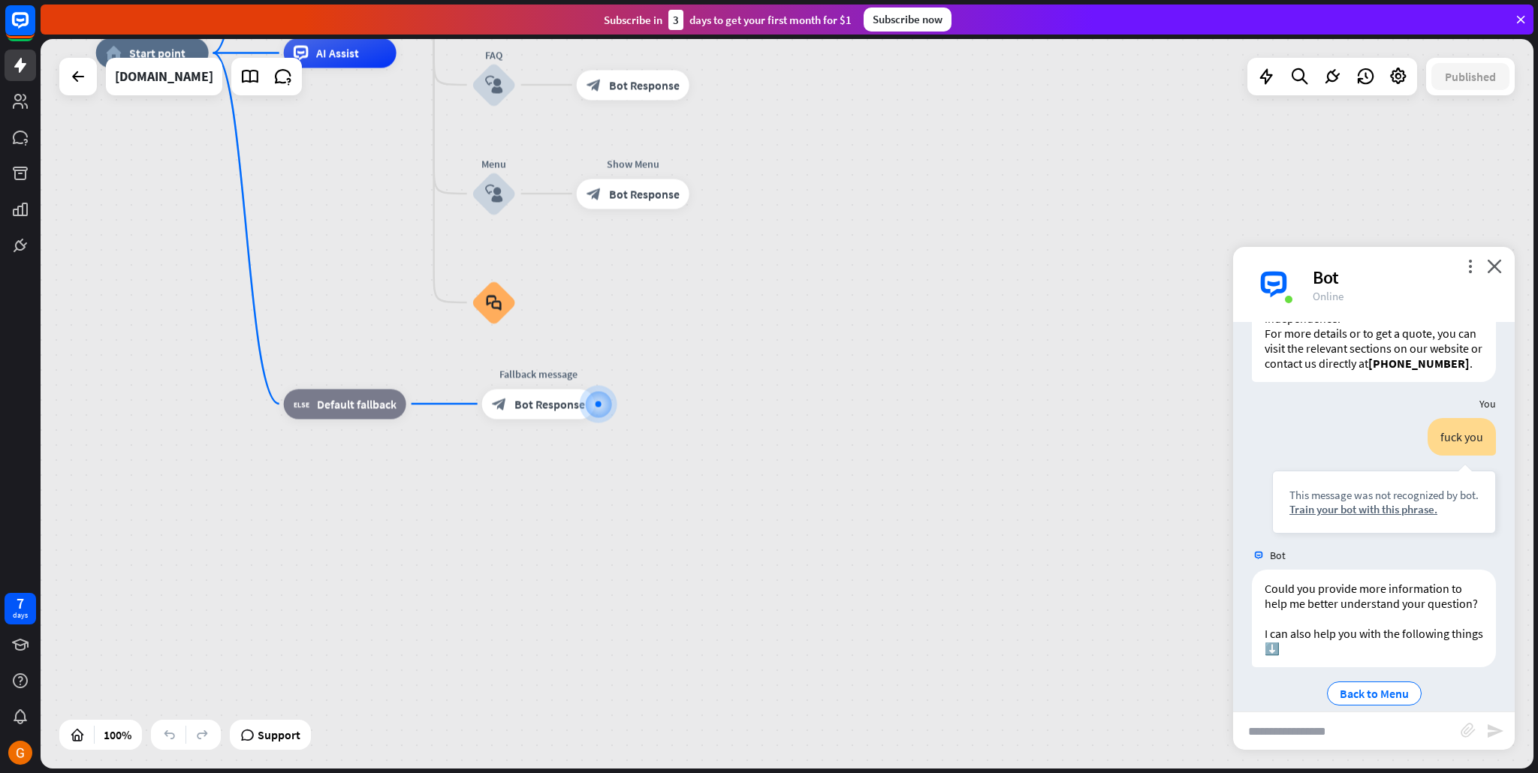
scroll to position [913, 0]
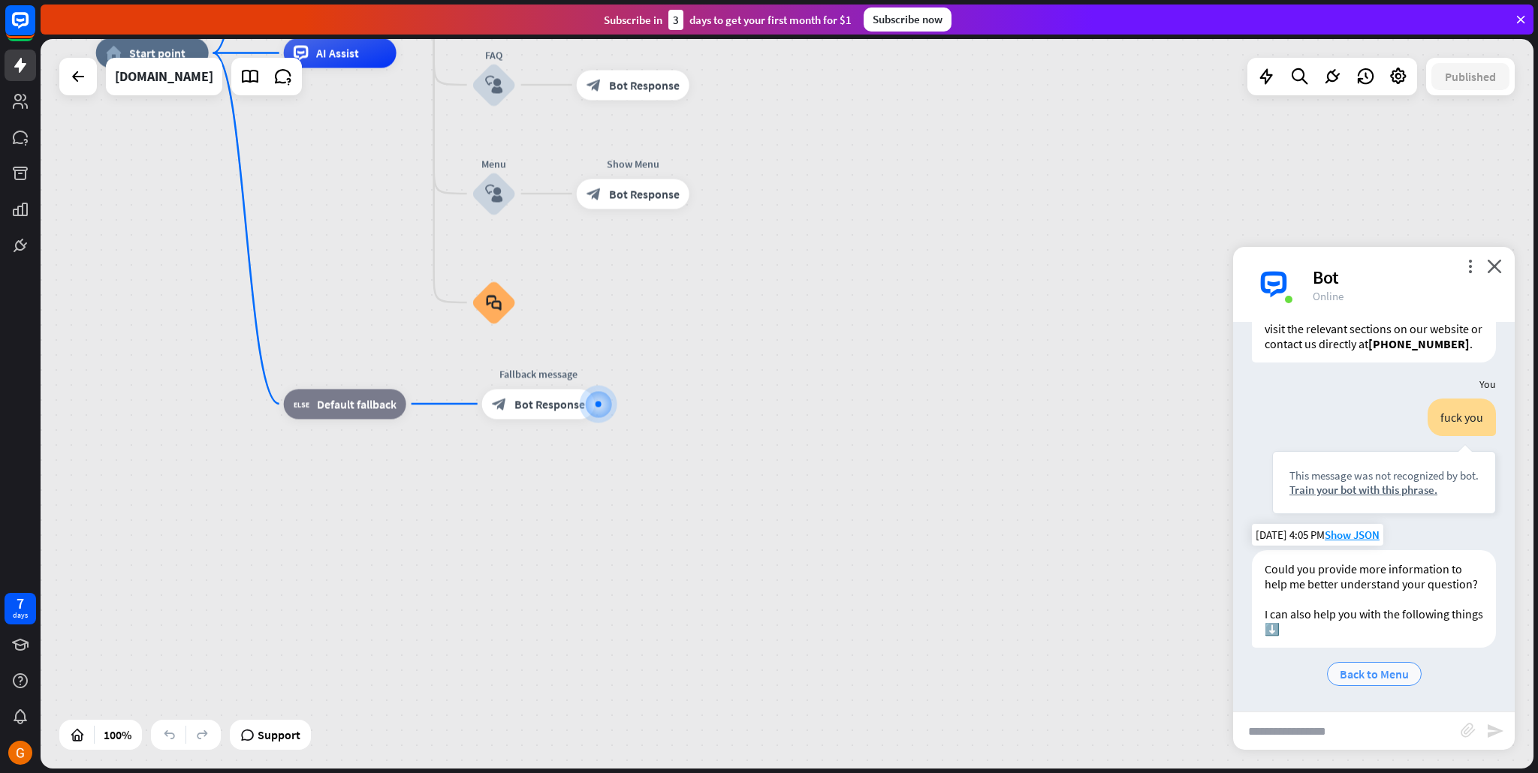
click at [1356, 681] on span "Back to Menu" at bounding box center [1374, 674] width 69 height 15
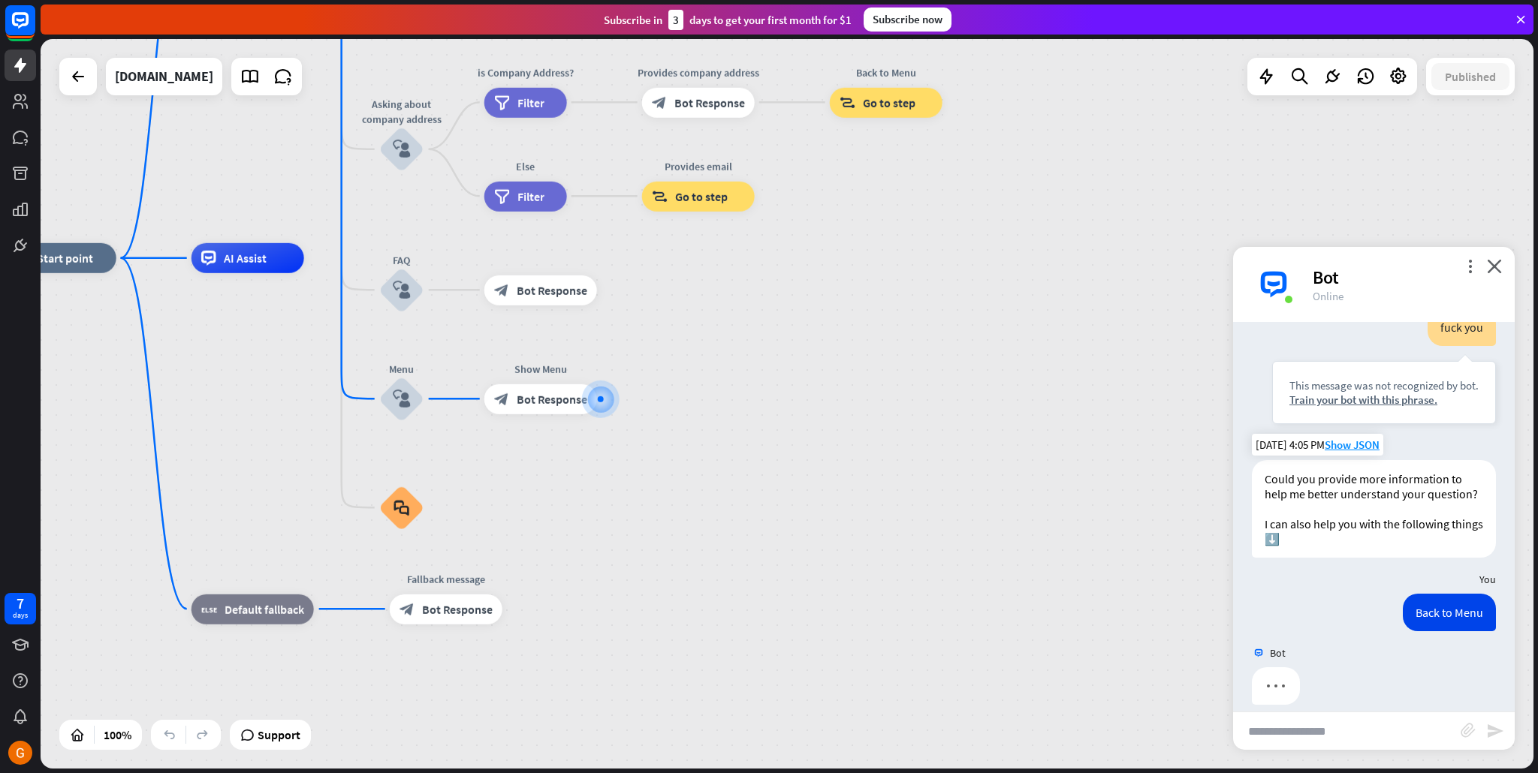
scroll to position [1019, 0]
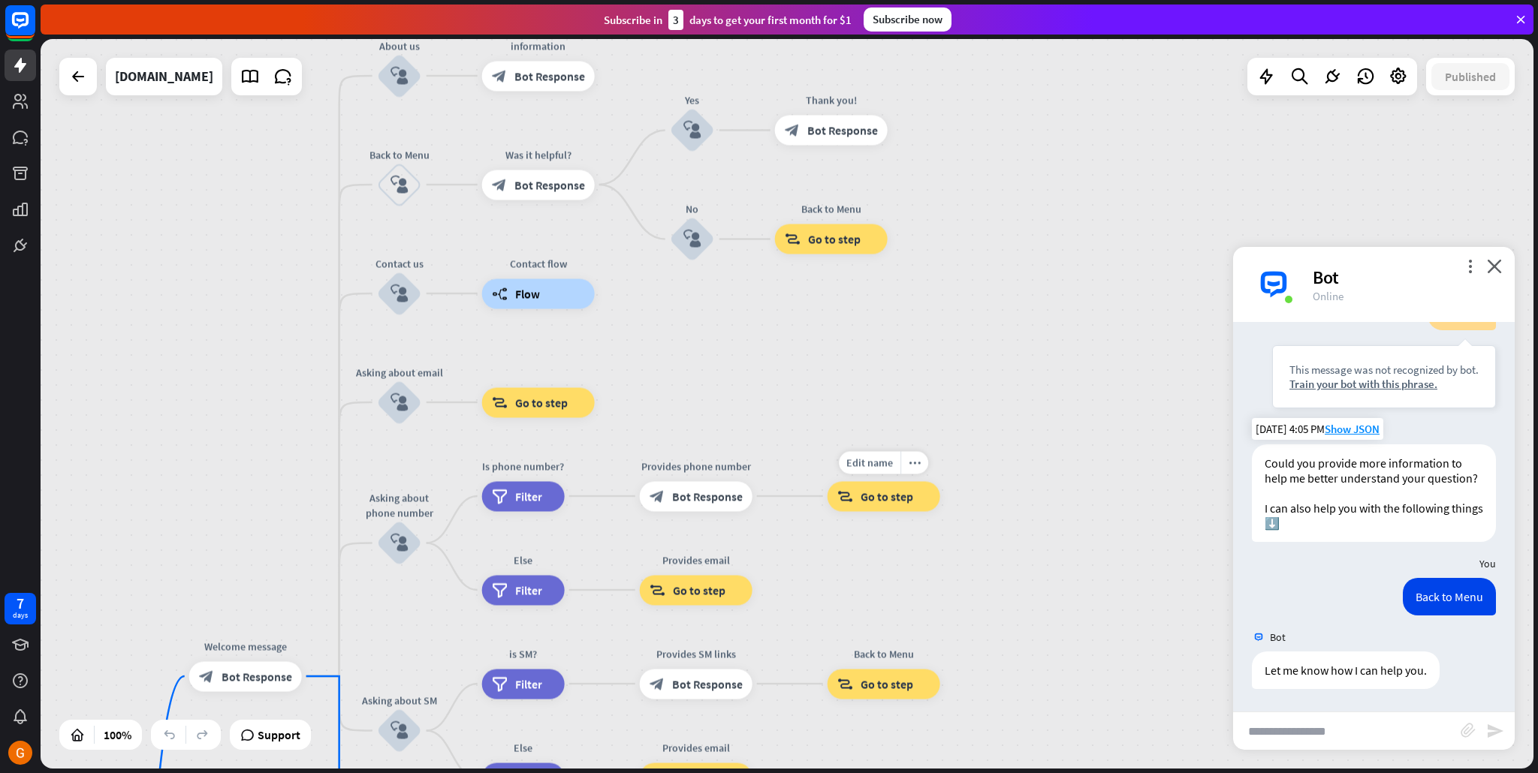
click at [867, 506] on div "block_goto Go to step" at bounding box center [884, 496] width 113 height 30
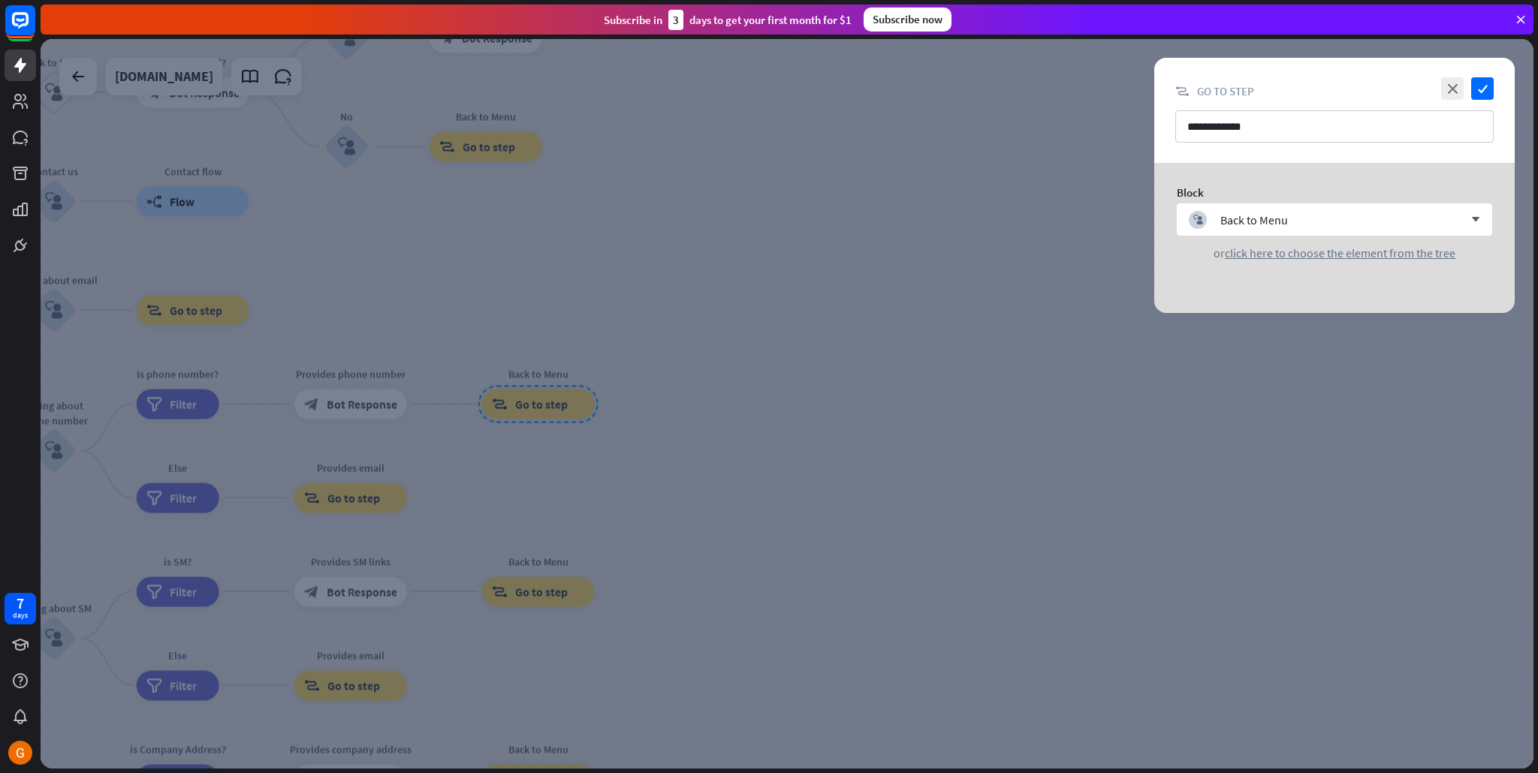
click at [915, 397] on div at bounding box center [787, 404] width 1493 height 730
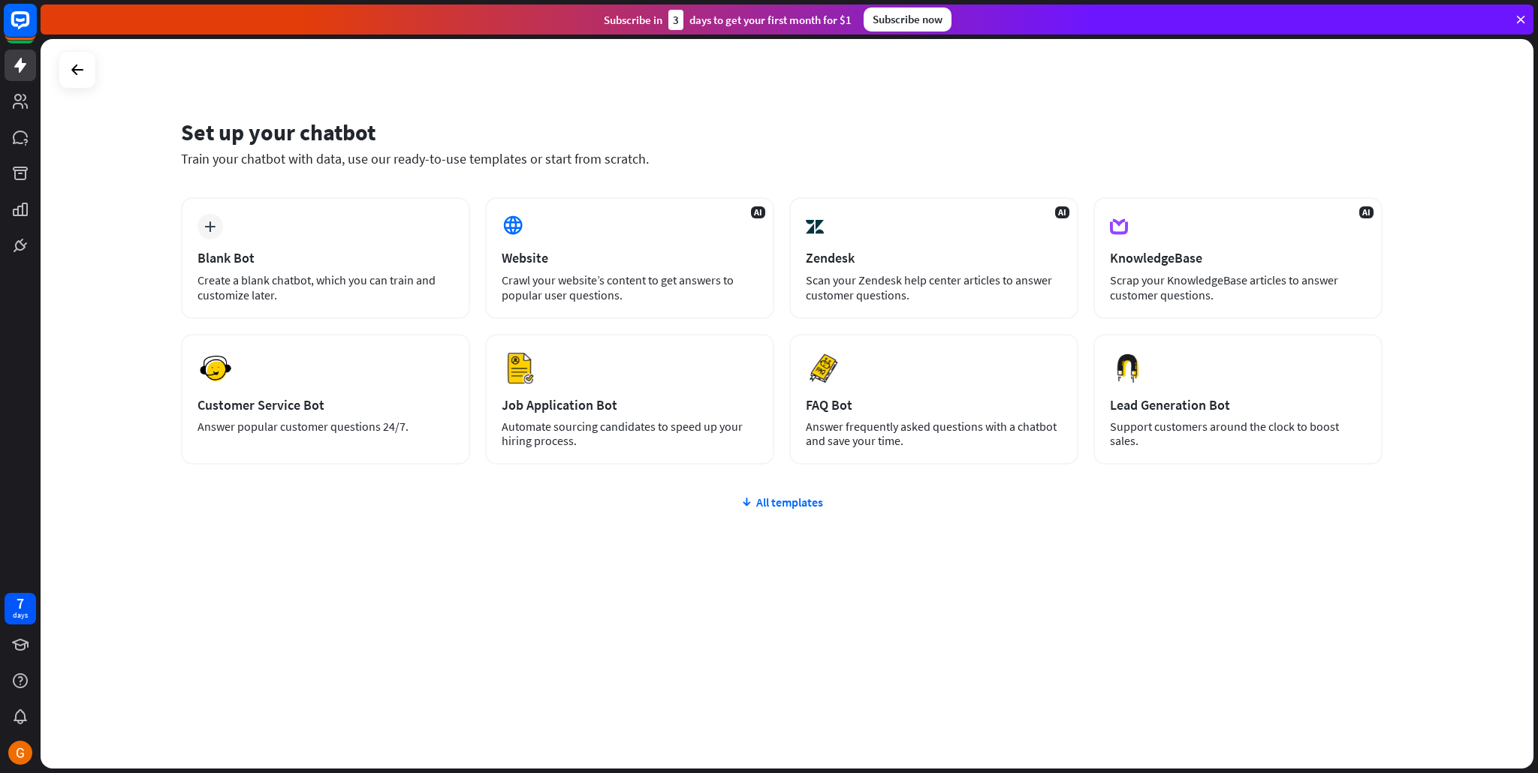
click at [14, 34] on rect at bounding box center [20, 20] width 33 height 33
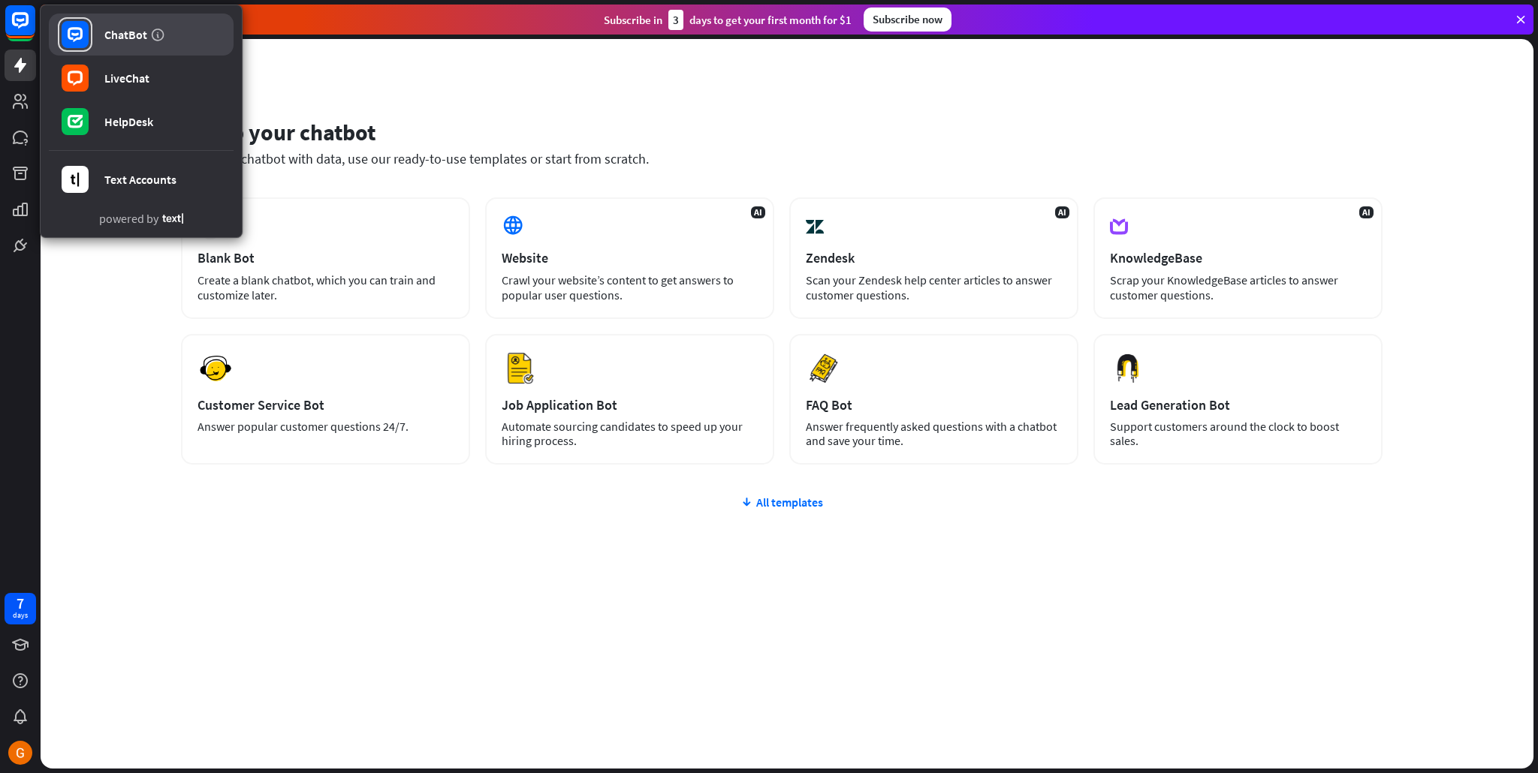
click at [122, 41] on div "ChatBot" at bounding box center [125, 34] width 43 height 15
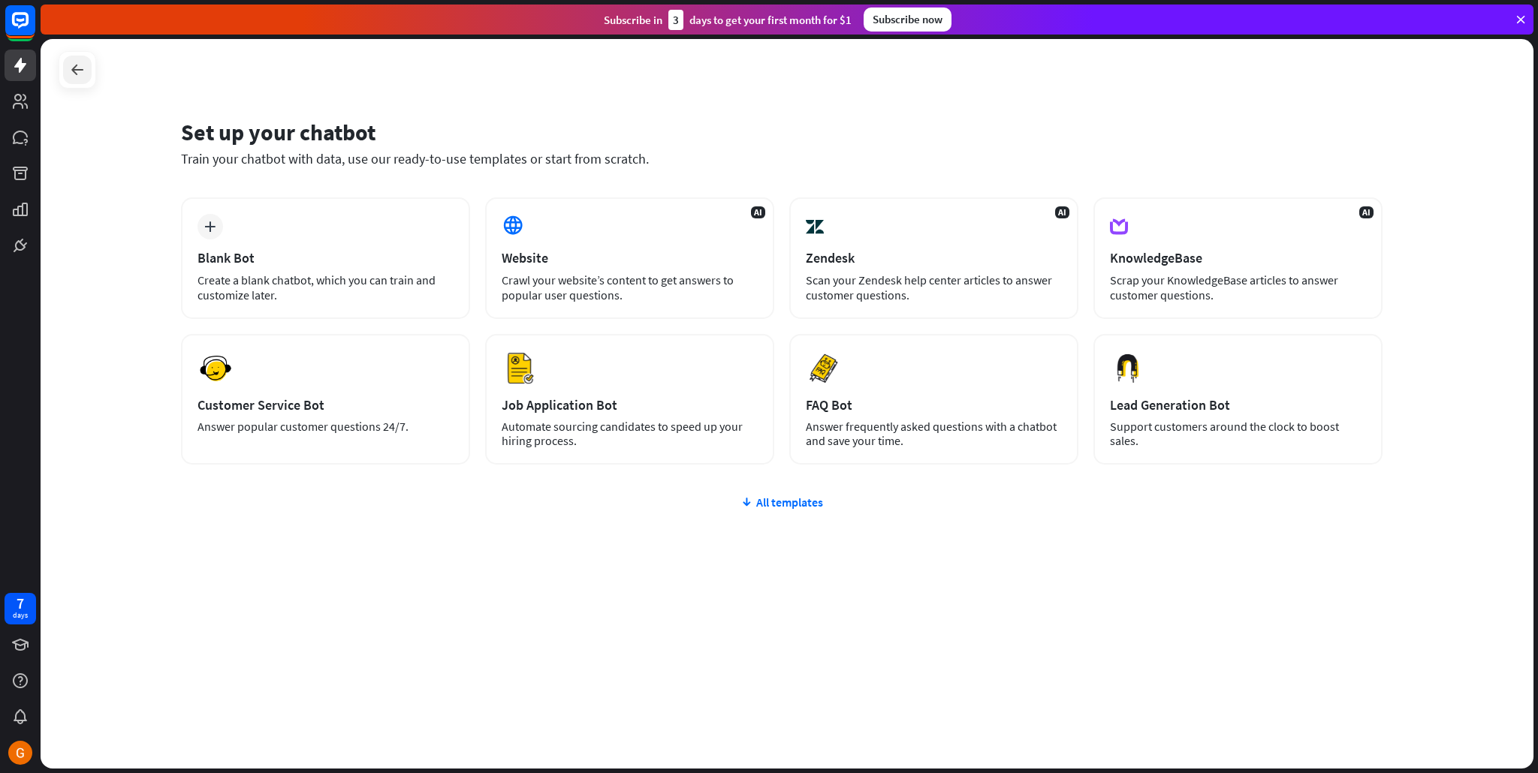
click at [86, 71] on div at bounding box center [77, 70] width 29 height 29
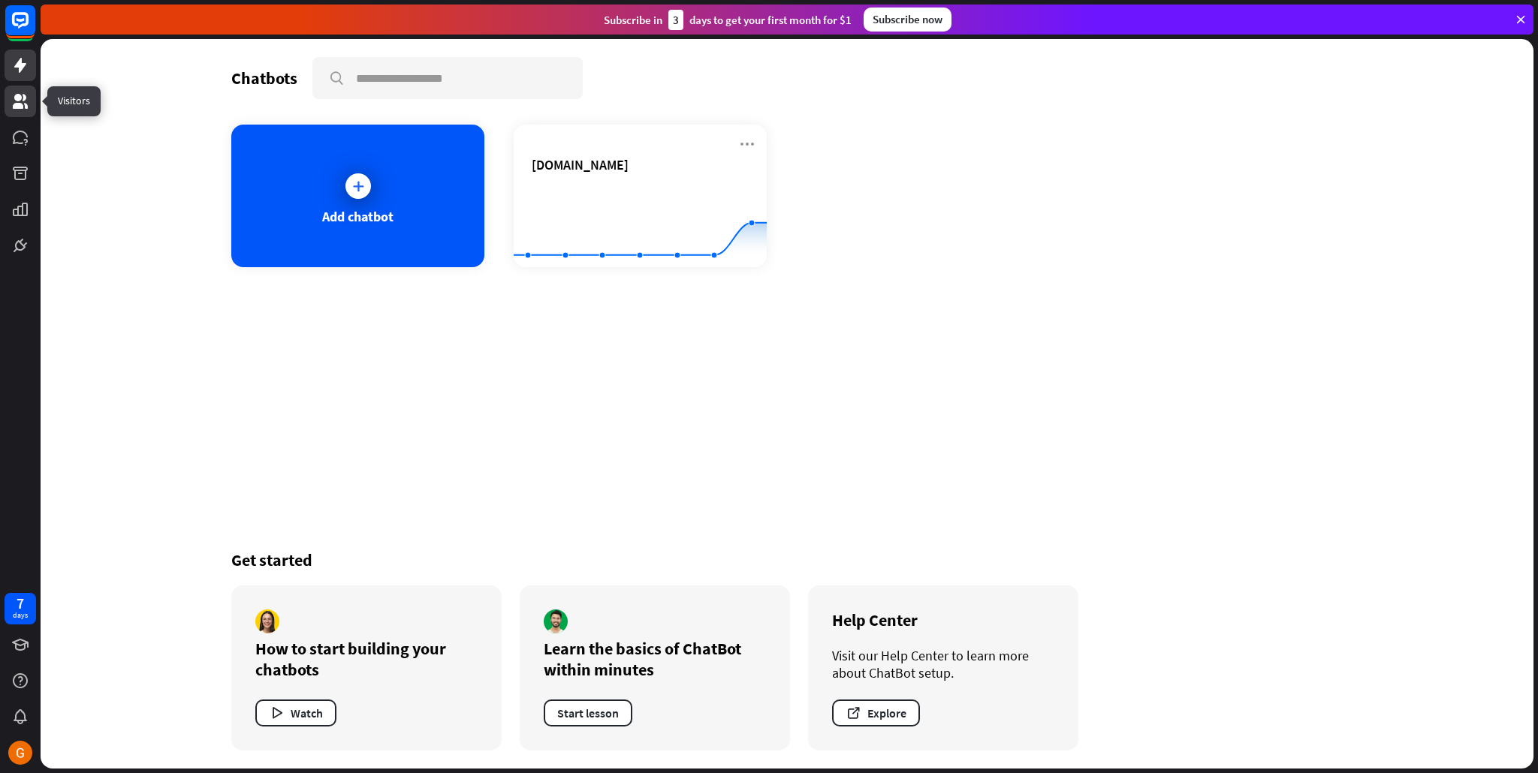
click at [24, 107] on icon at bounding box center [20, 101] width 18 height 18
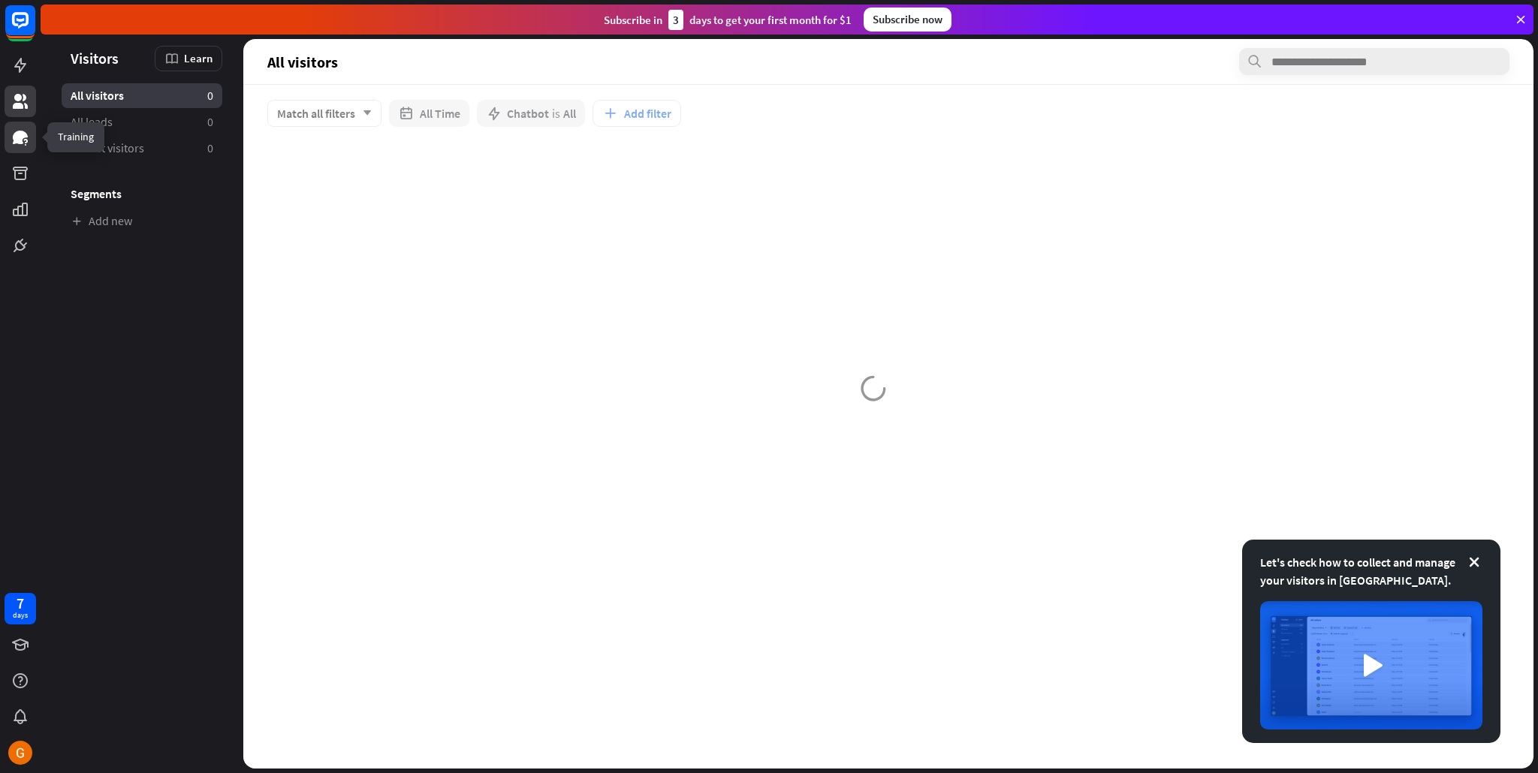
click at [19, 130] on icon at bounding box center [20, 137] width 18 height 18
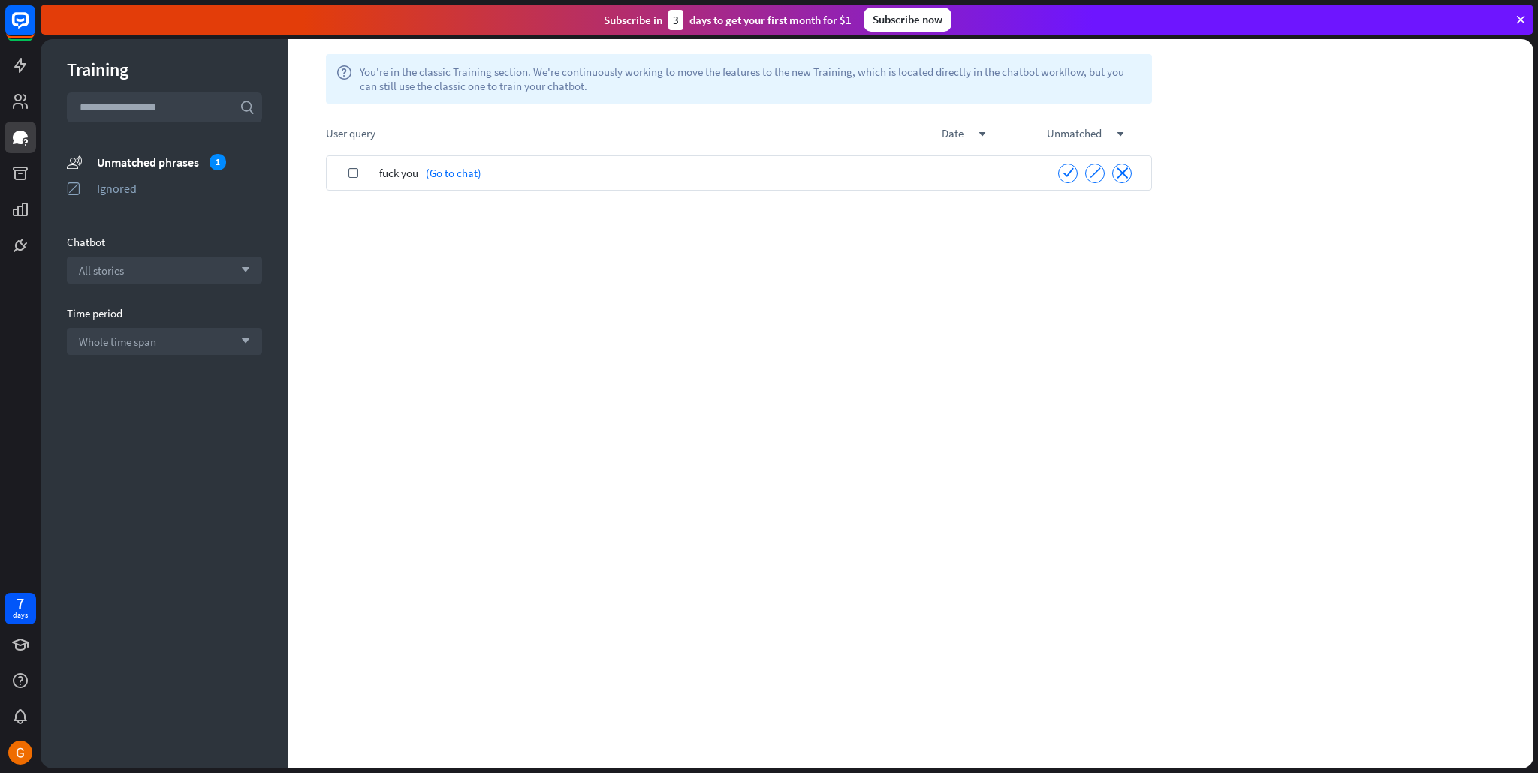
click at [944, 177] on div "fuck you (Go to chat)" at bounding box center [708, 172] width 659 height 35
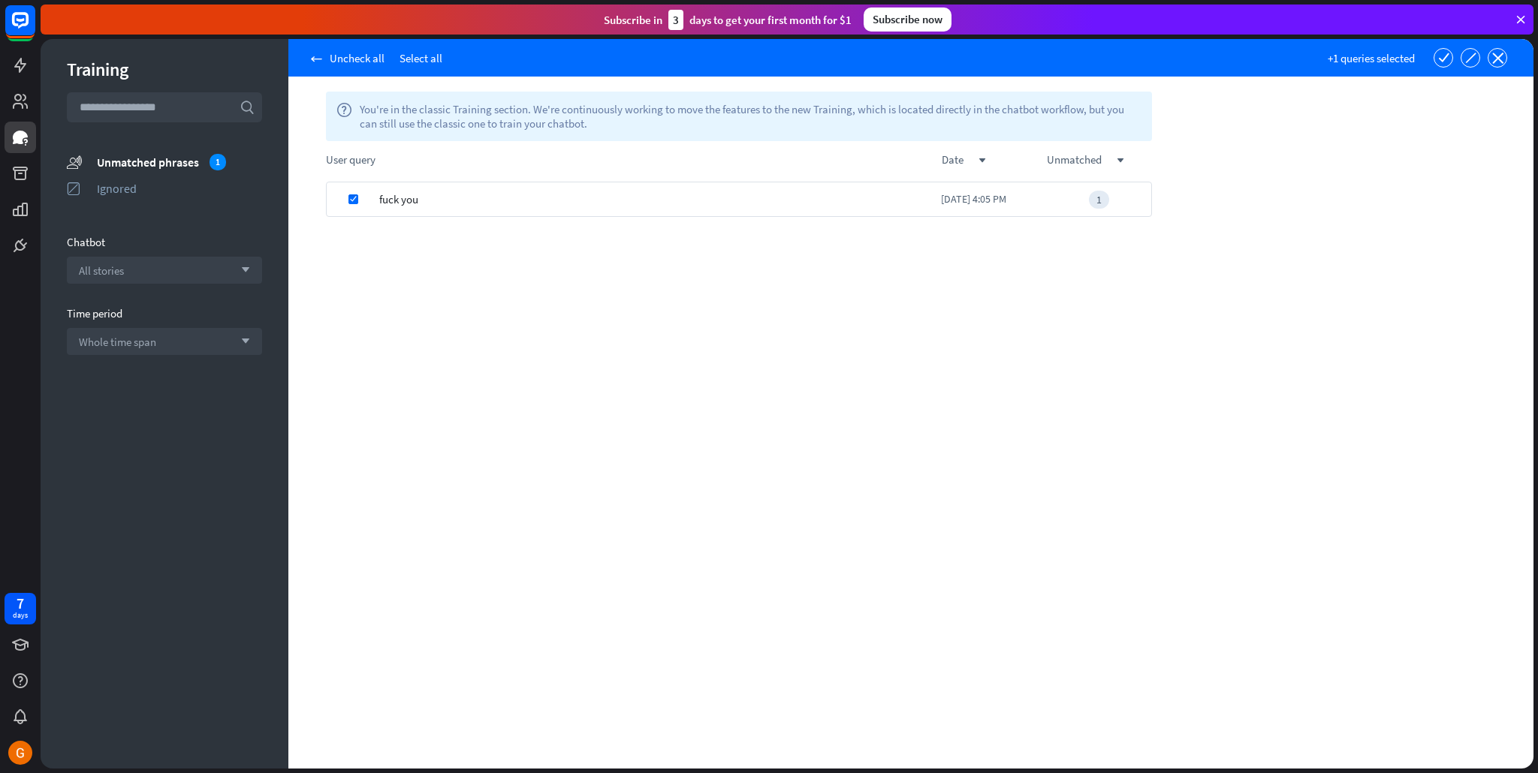
click at [824, 207] on div "fuck you" at bounding box center [660, 199] width 562 height 35
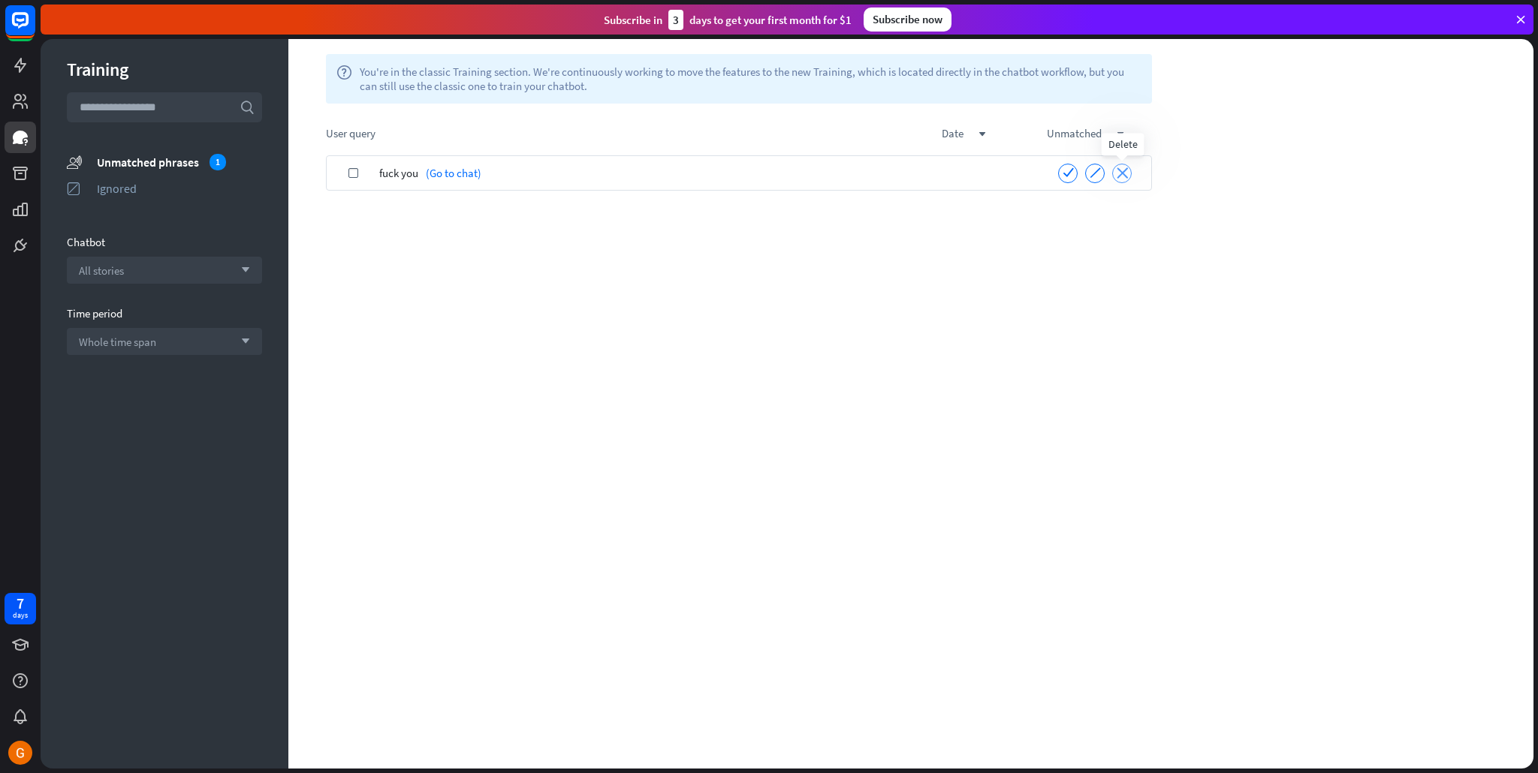
click at [1129, 169] on div "close" at bounding box center [1122, 174] width 20 height 20
click at [198, 260] on div "All stories arrow_down" at bounding box center [164, 270] width 195 height 27
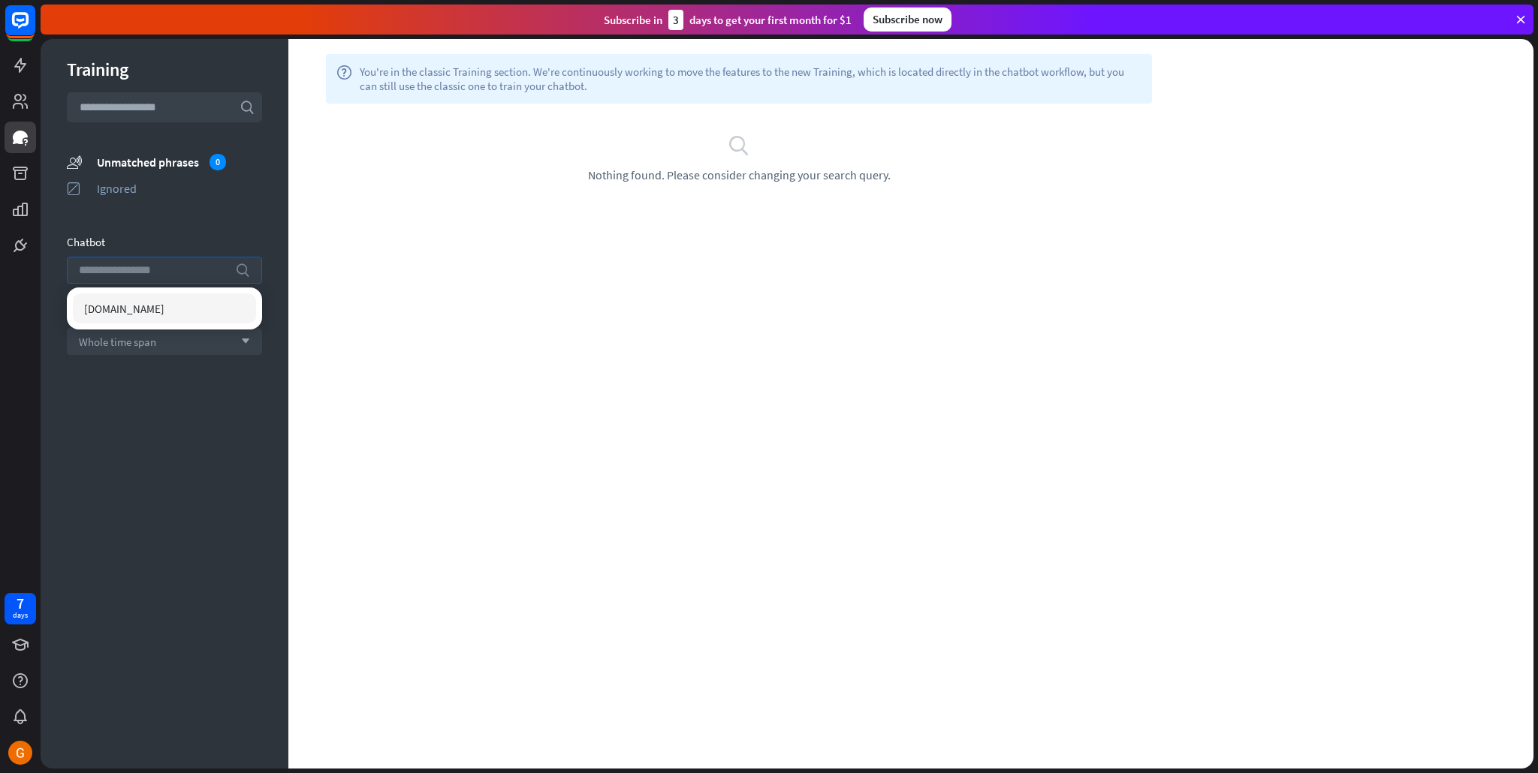
click at [199, 264] on input "search" at bounding box center [153, 271] width 149 height 26
click at [131, 207] on div "Training search unmatched_phrases Unmatched phrases 0 ignored Ignored Chatbot s…" at bounding box center [165, 404] width 248 height 730
click at [30, 172] on link at bounding box center [21, 174] width 32 height 32
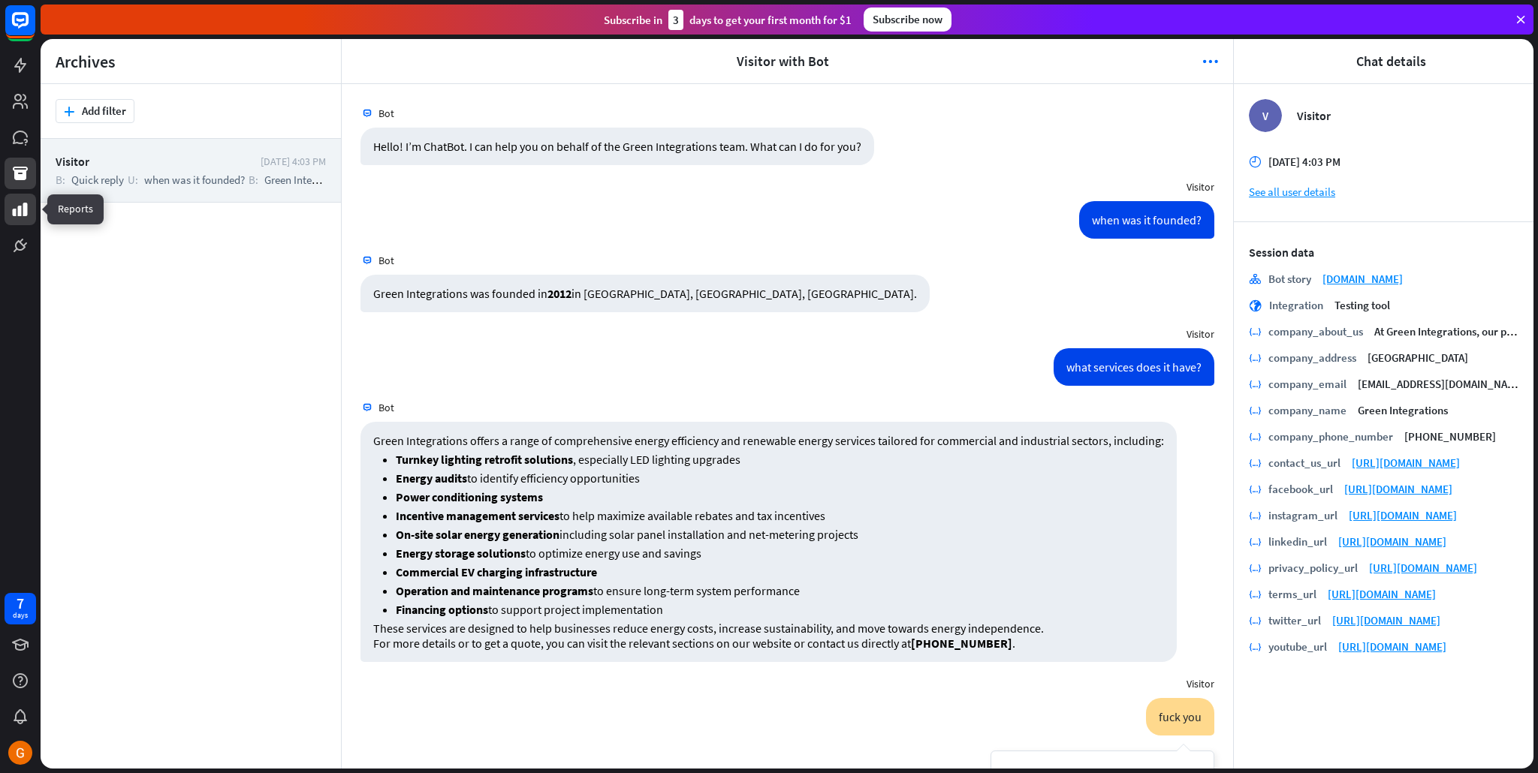
click at [23, 206] on icon at bounding box center [20, 210] width 15 height 14
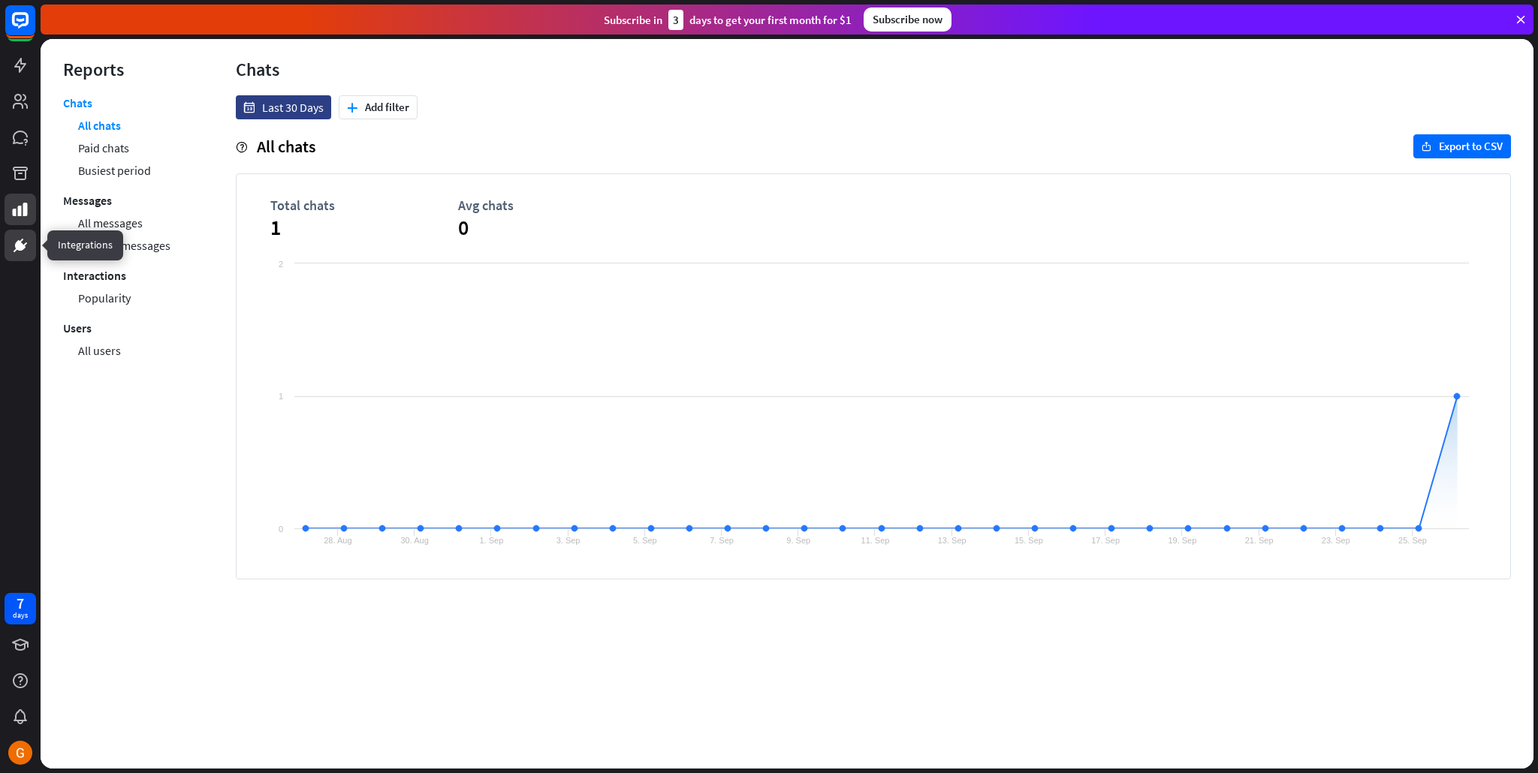
click at [20, 234] on link at bounding box center [21, 246] width 32 height 32
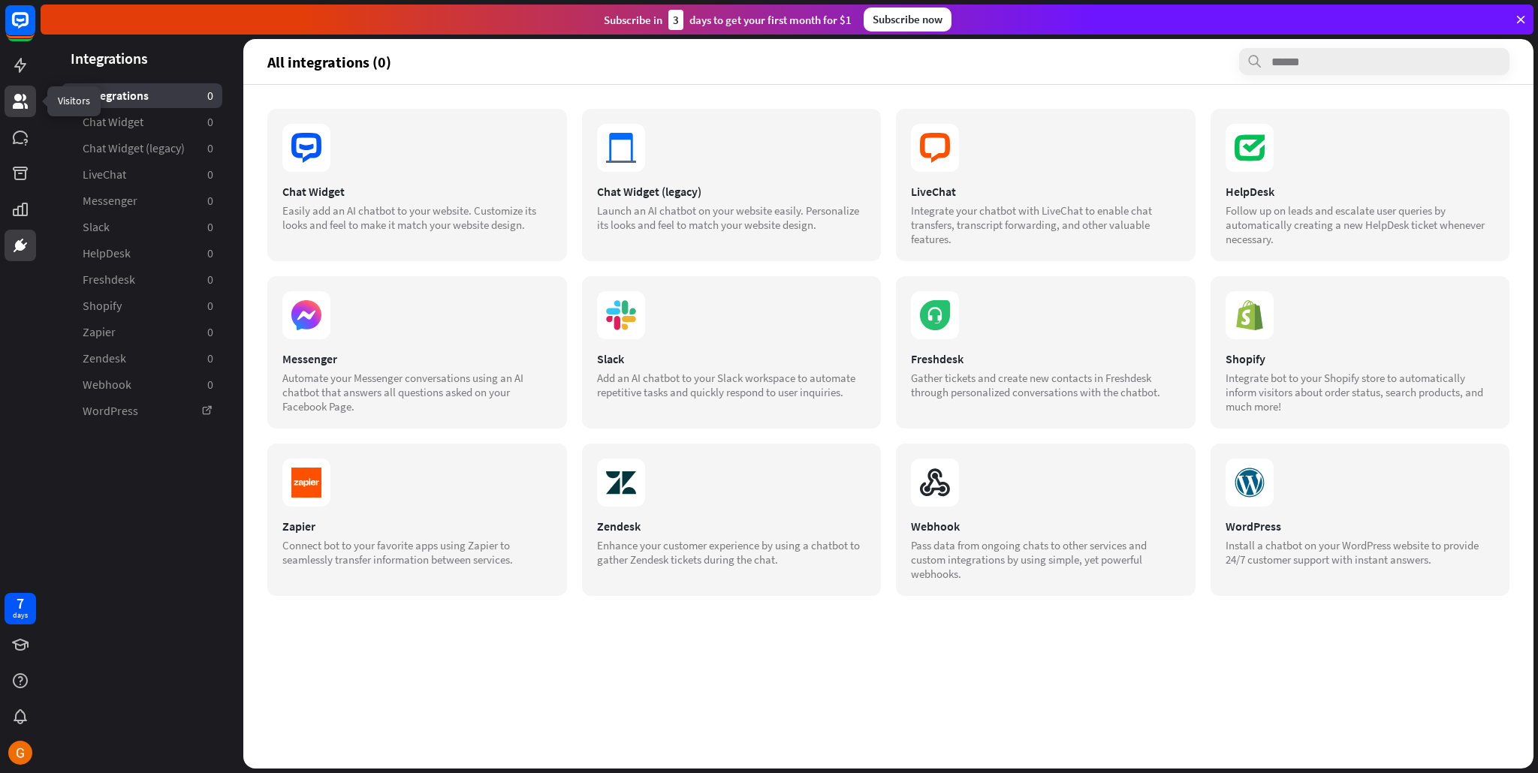
click at [8, 92] on link at bounding box center [21, 102] width 32 height 32
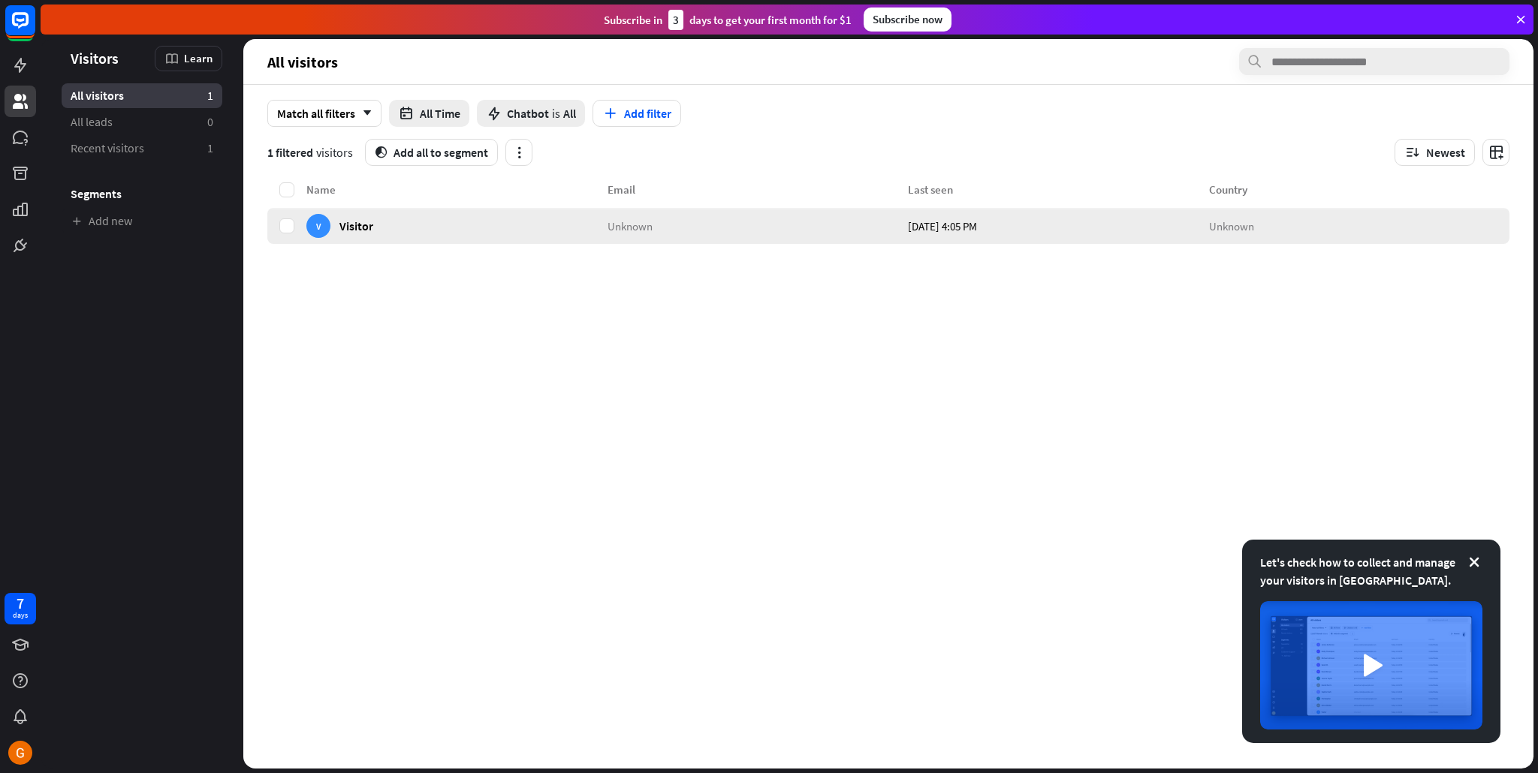
click at [347, 220] on span "Visitor" at bounding box center [356, 226] width 34 height 14
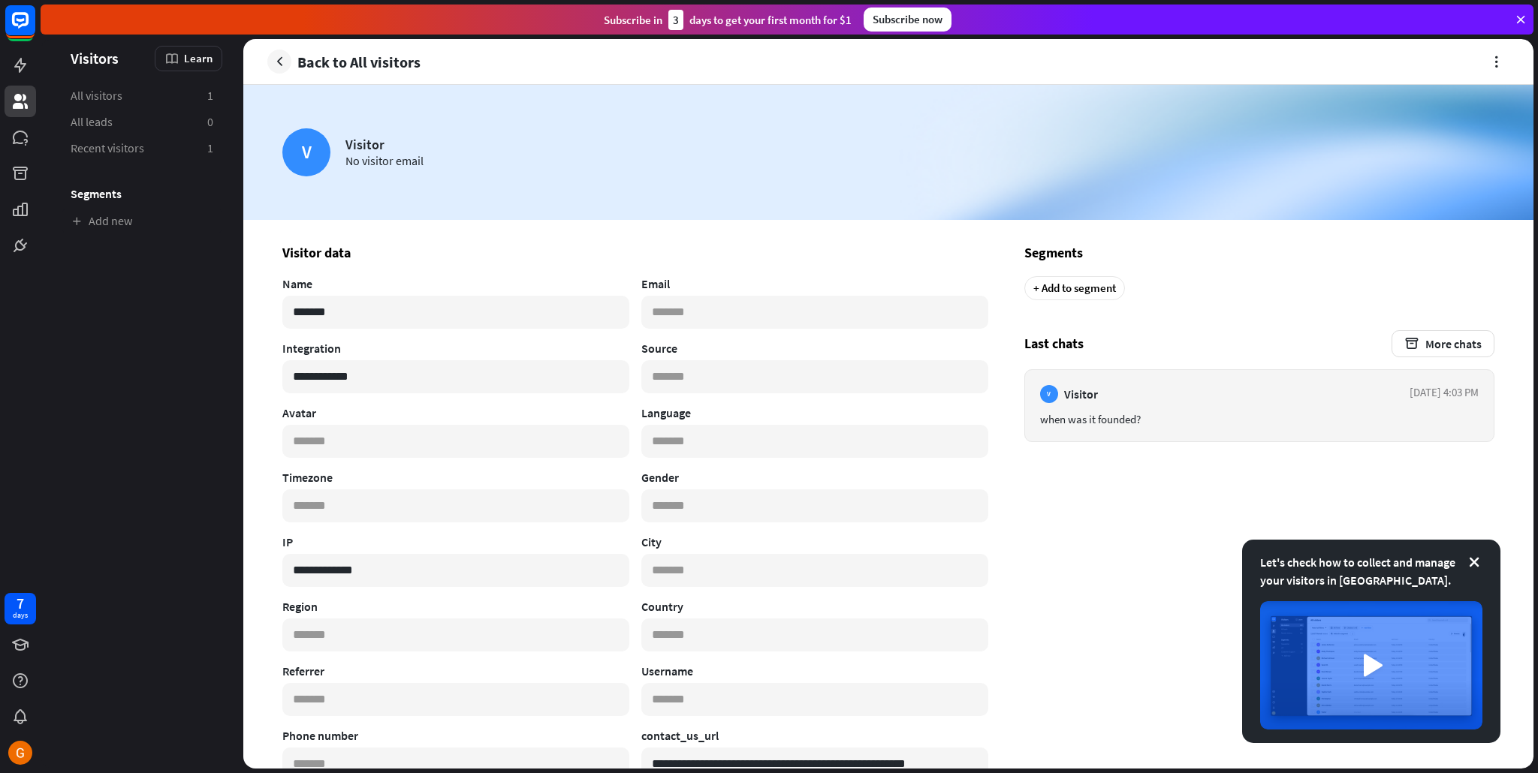
click at [1299, 407] on article "V Visitor [DATE] 4:03 PM when was it founded?" at bounding box center [1259, 405] width 470 height 73
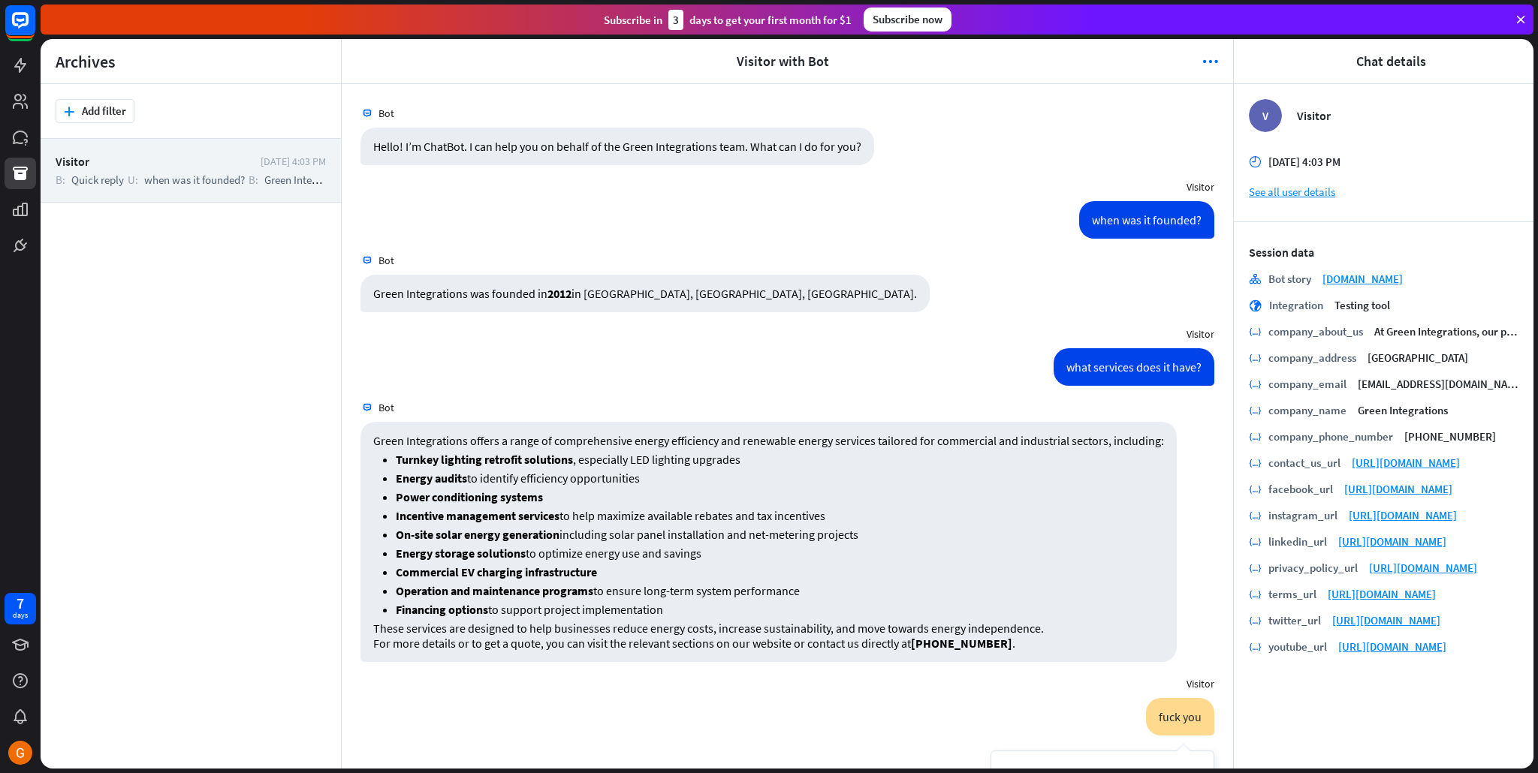
scroll to position [318, 0]
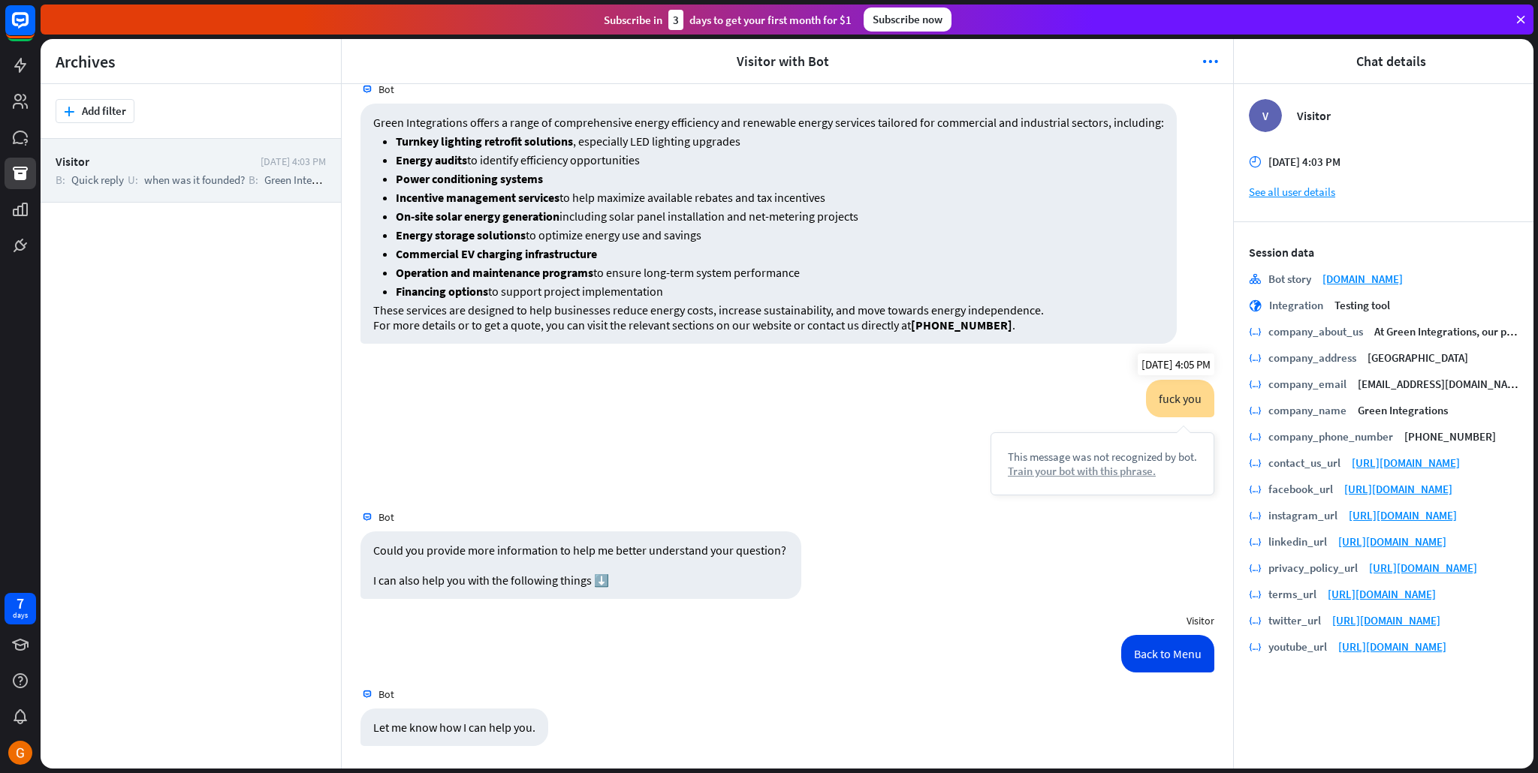
click at [1114, 474] on div "Train your bot with this phrase." at bounding box center [1102, 471] width 189 height 14
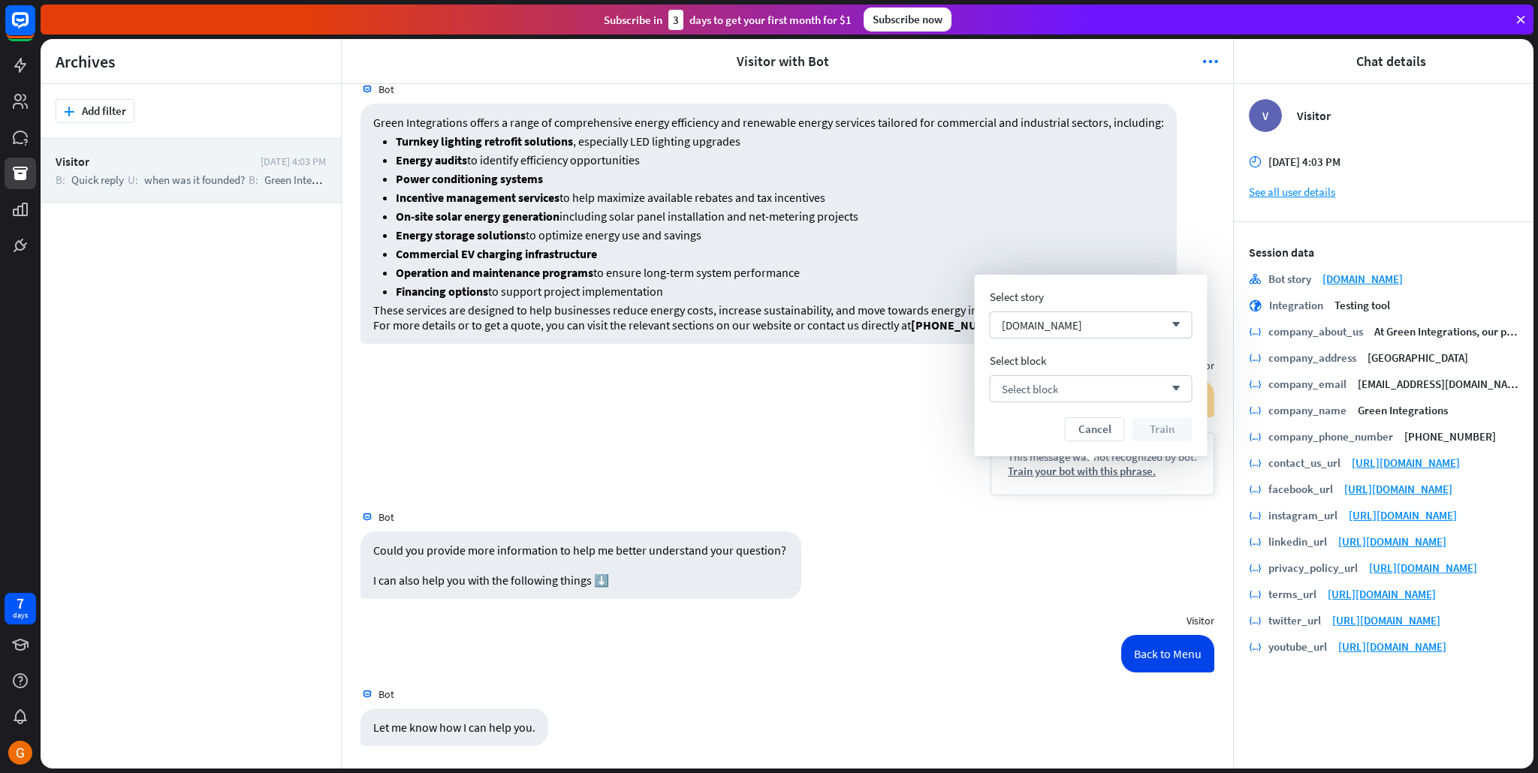
click at [1111, 413] on div "Select story [DOMAIN_NAME] arrow_down Select block Select block arrow_down Canc…" at bounding box center [1091, 366] width 203 height 152
click at [1112, 398] on div "Select block arrow_down" at bounding box center [1091, 388] width 203 height 27
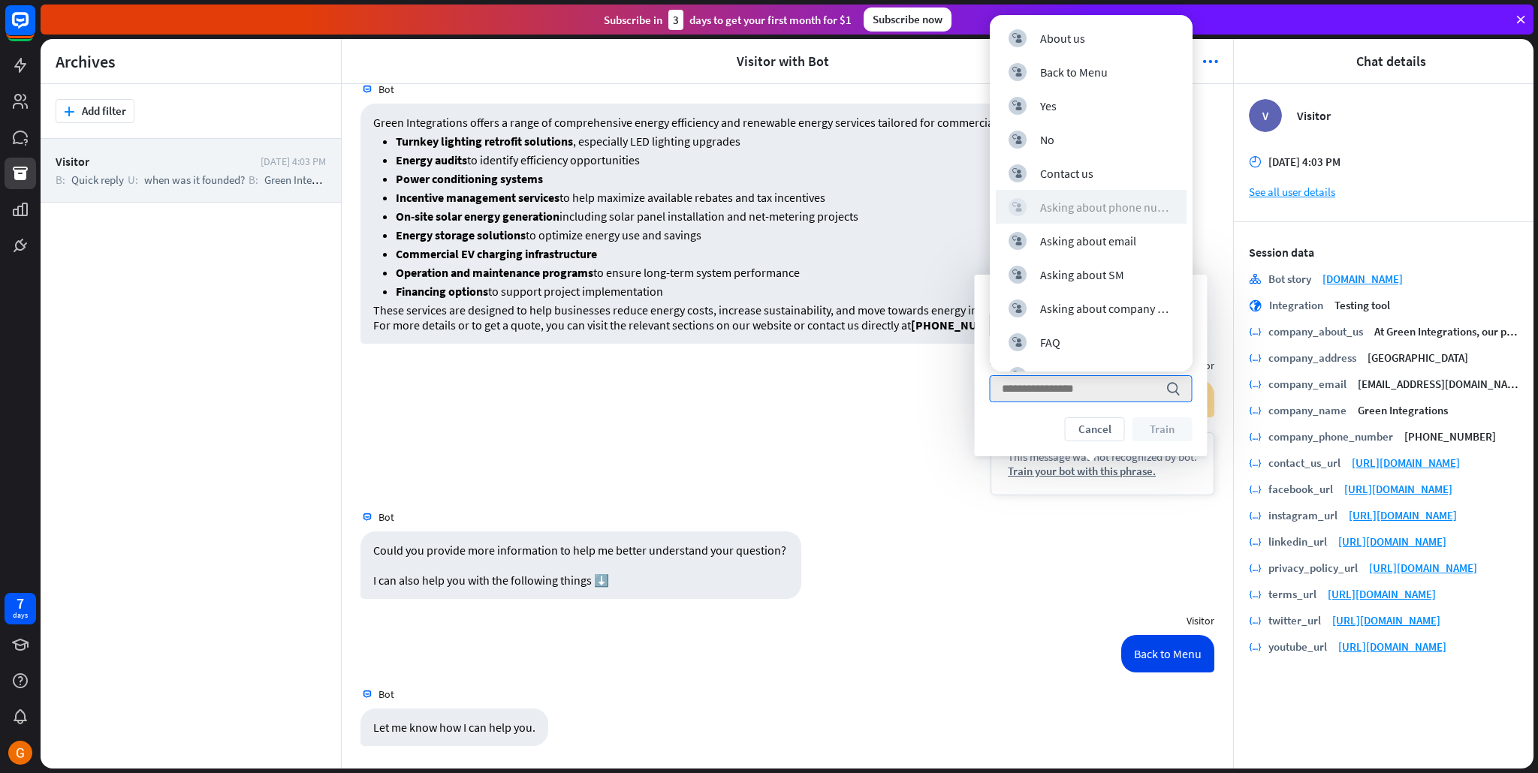
scroll to position [27, 0]
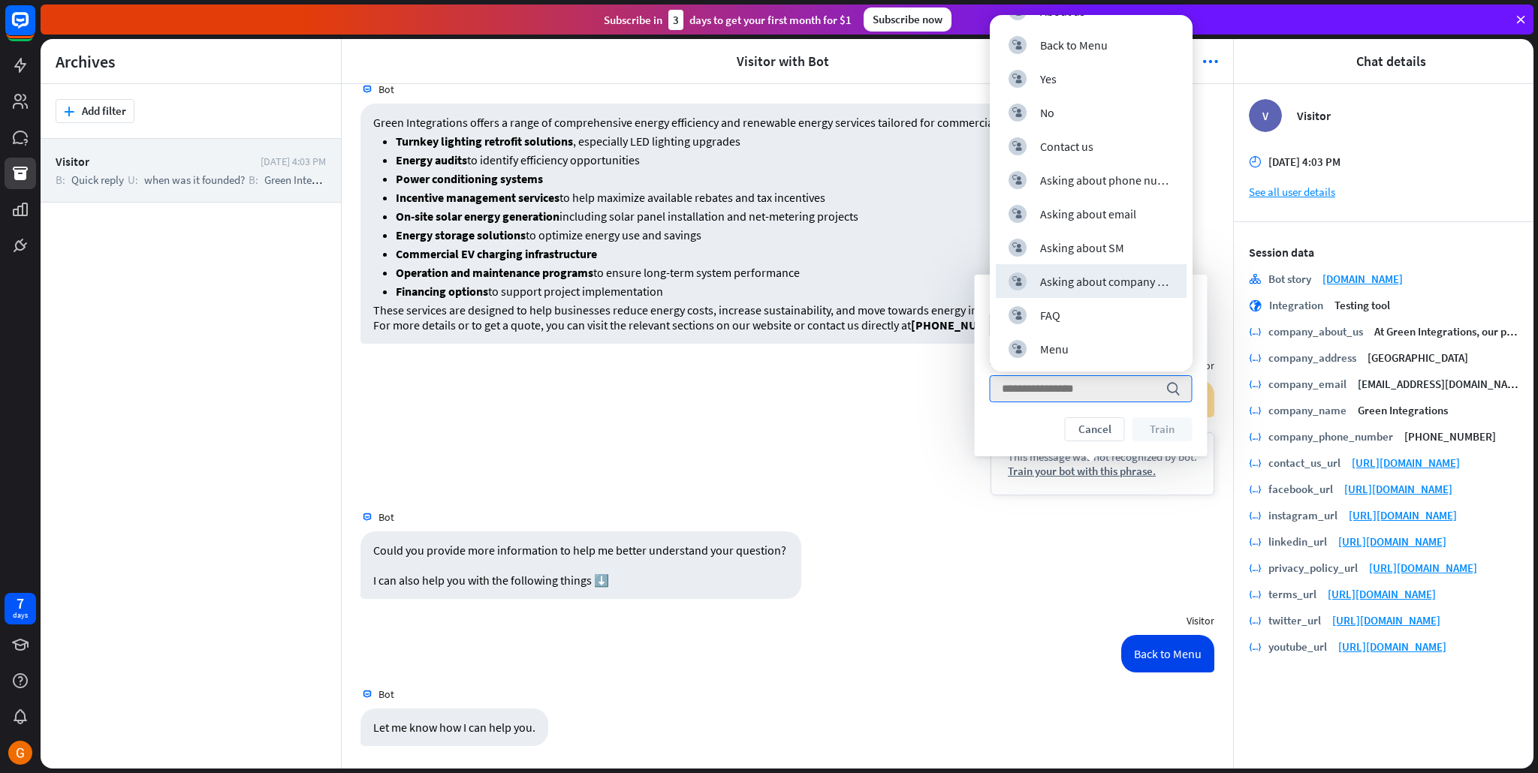
click at [550, 412] on div "fuck you This message was not recognized by bot. Train your bot with this phras…" at bounding box center [787, 441] width 891 height 123
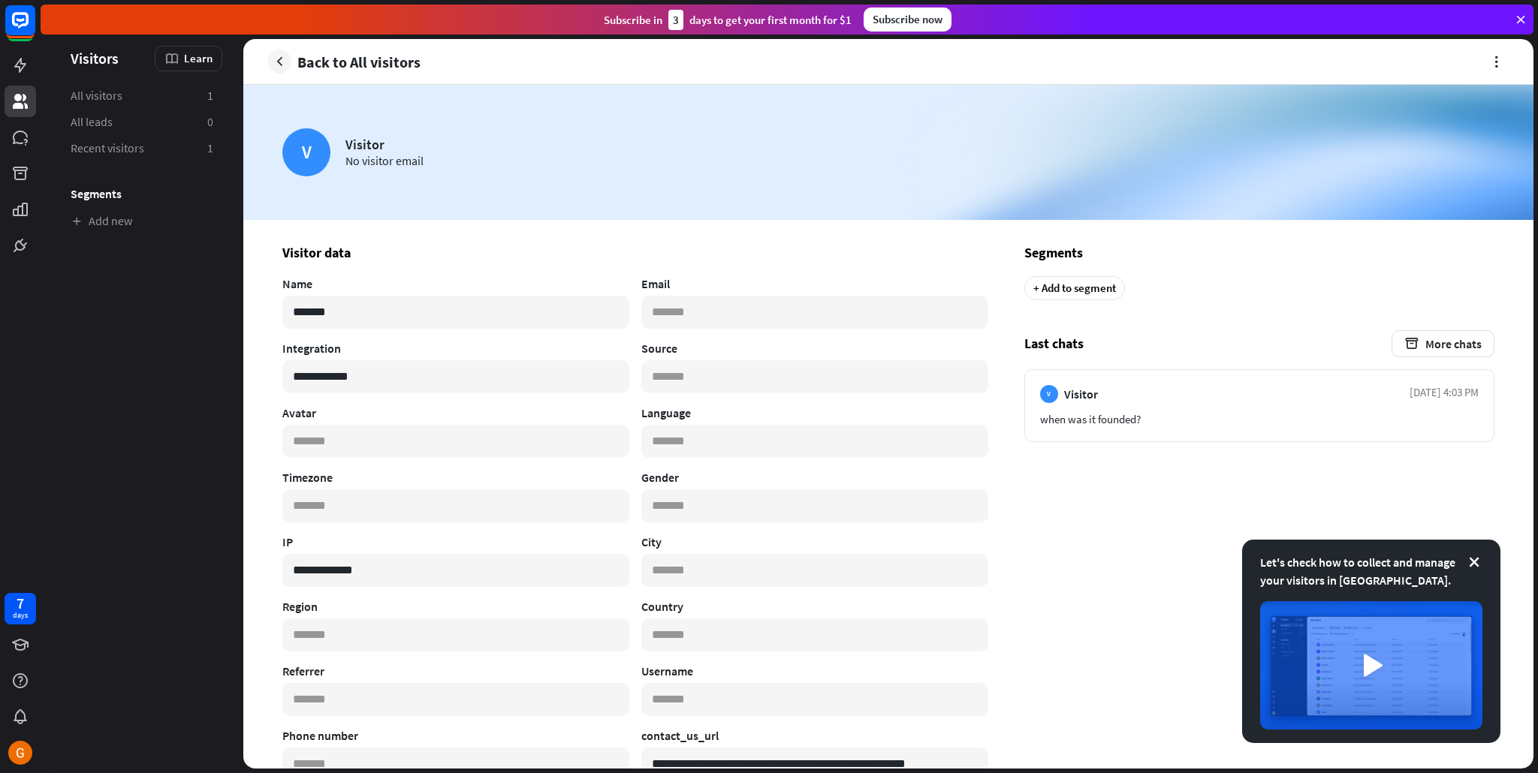
click at [910, 26] on div "Subscribe now" at bounding box center [908, 20] width 88 height 24
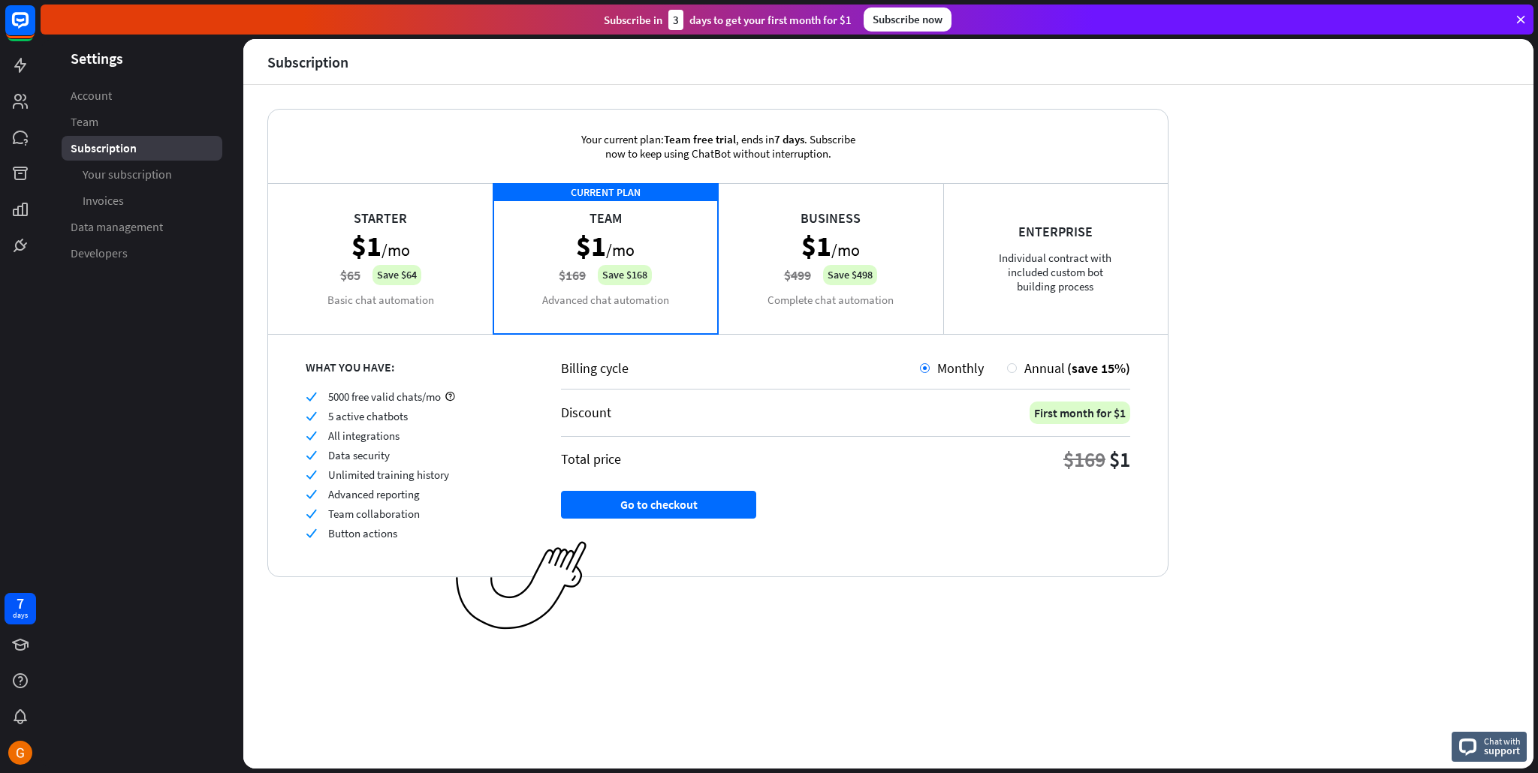
click at [897, 233] on div "Business $1 /mo $499 Save $498 Complete chat automation" at bounding box center [830, 258] width 225 height 150
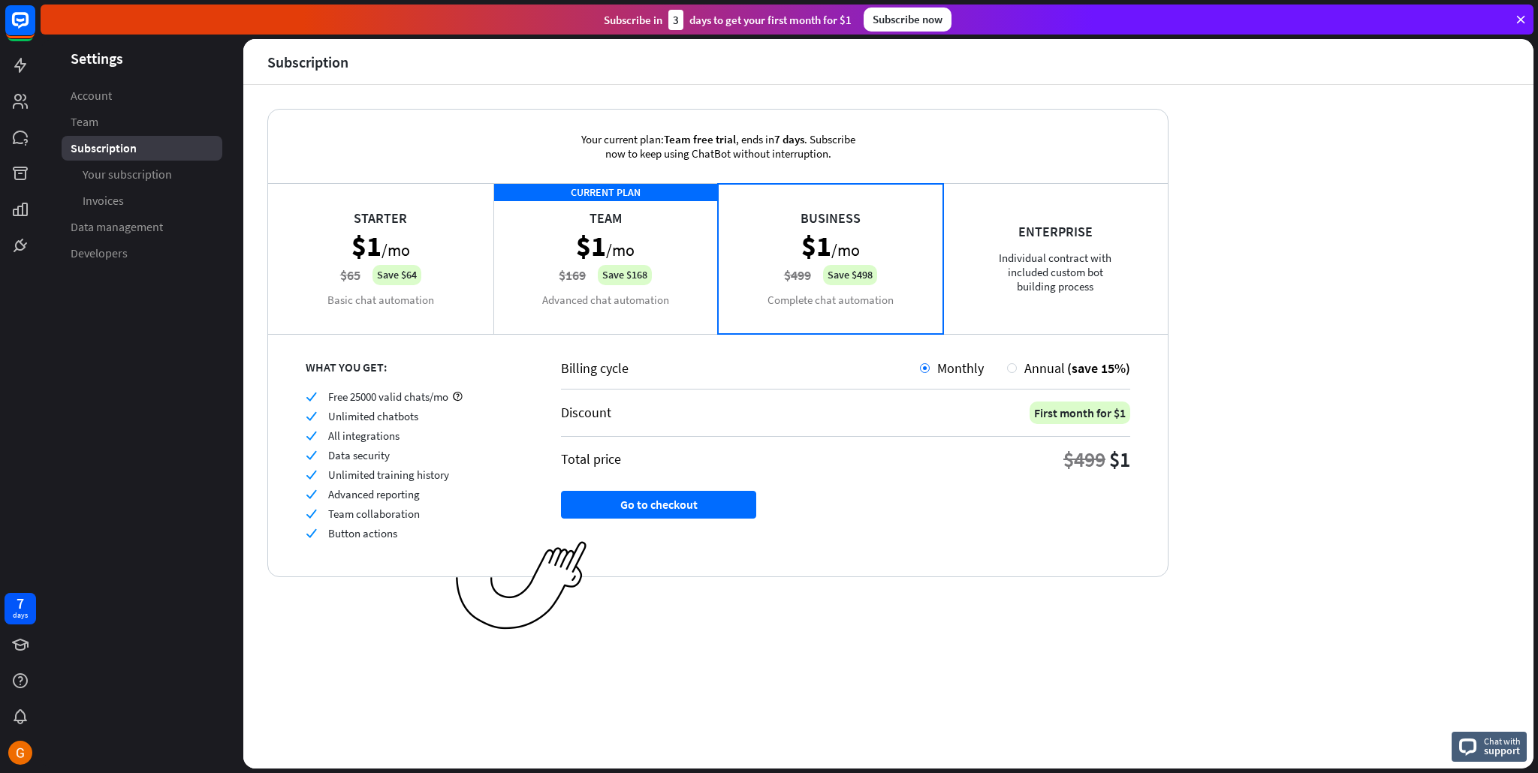
click at [626, 219] on div "CURRENT PLAN Team $1 /mo $169 Save $168 Advanced chat automation" at bounding box center [605, 258] width 225 height 150
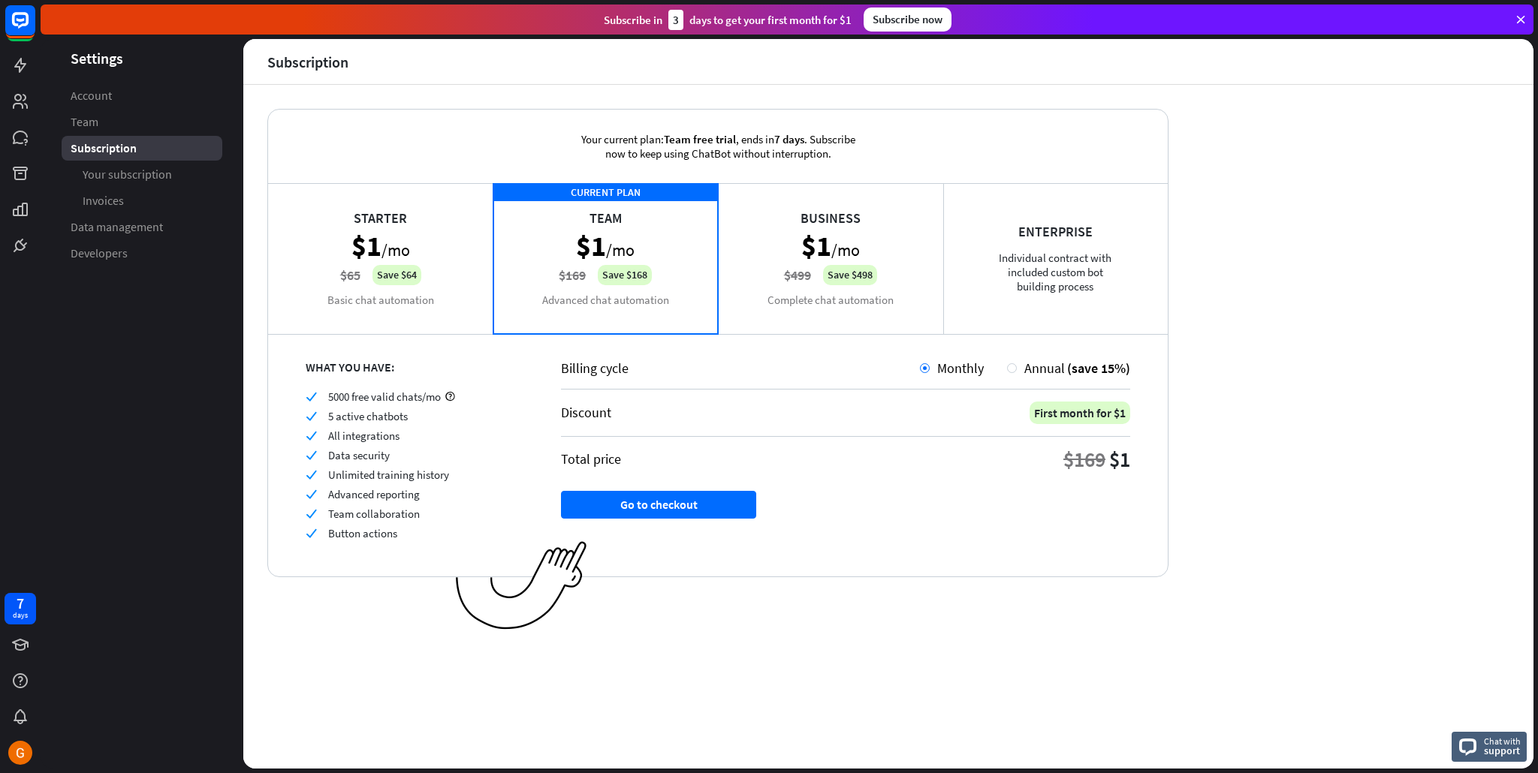
click at [847, 194] on div "Business $1 /mo $499 Save $498 Complete chat automation" at bounding box center [830, 258] width 225 height 150
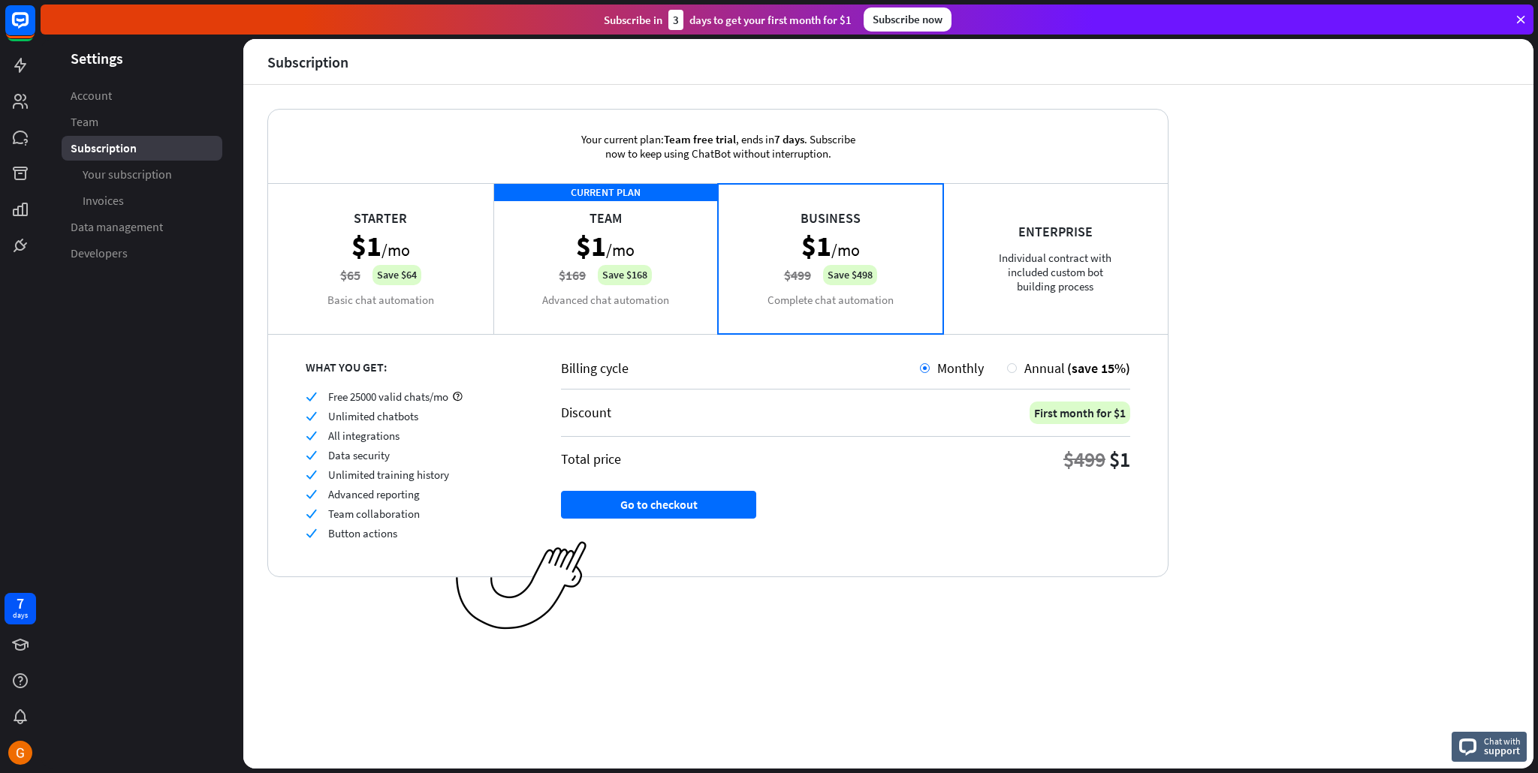
click at [481, 222] on div "Starter $1 /mo $65 Save $64 Basic chat automation" at bounding box center [380, 258] width 225 height 150
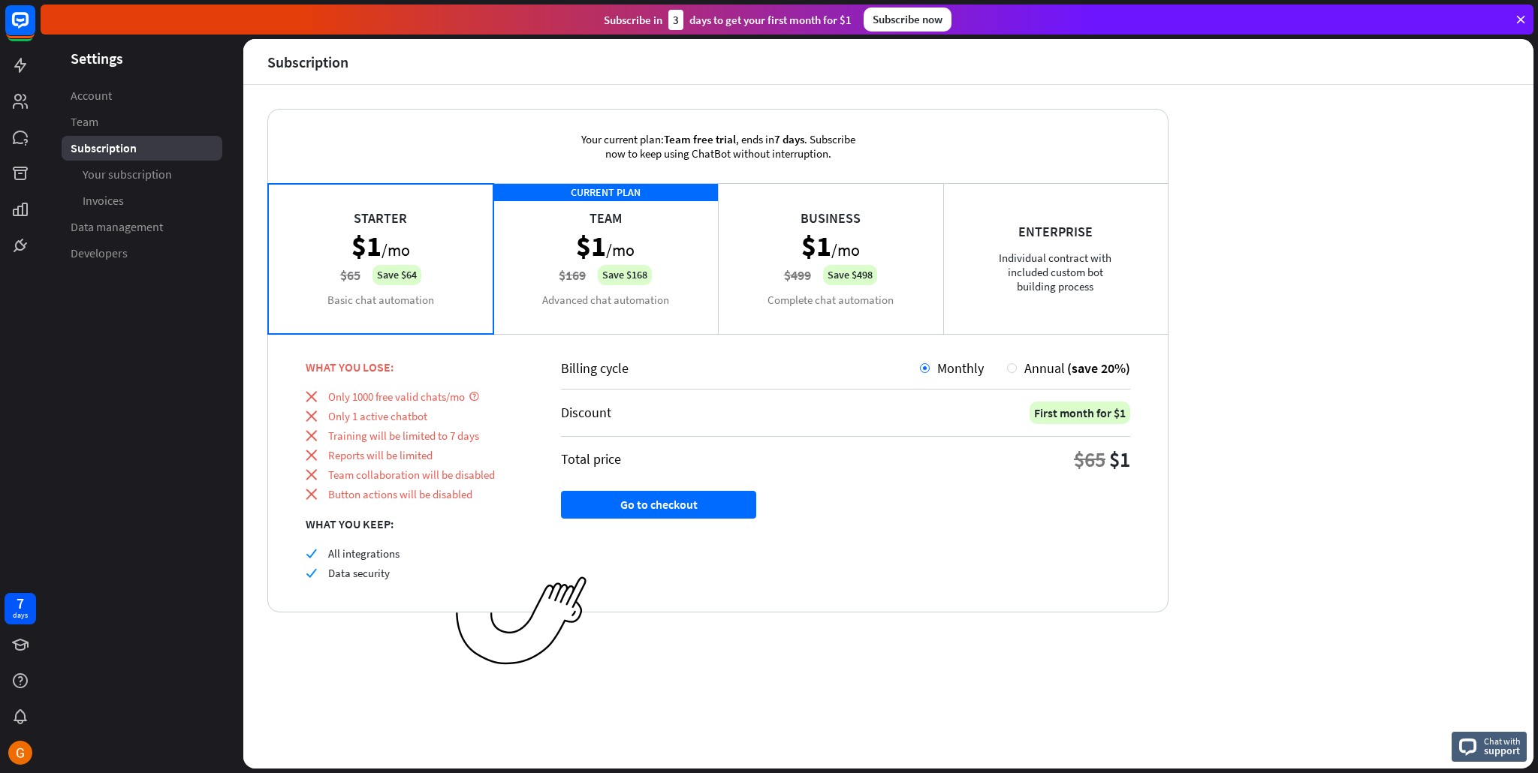
click at [639, 246] on div "CURRENT PLAN Team $1 /mo $169 Save $168 Advanced chat automation" at bounding box center [605, 258] width 225 height 150
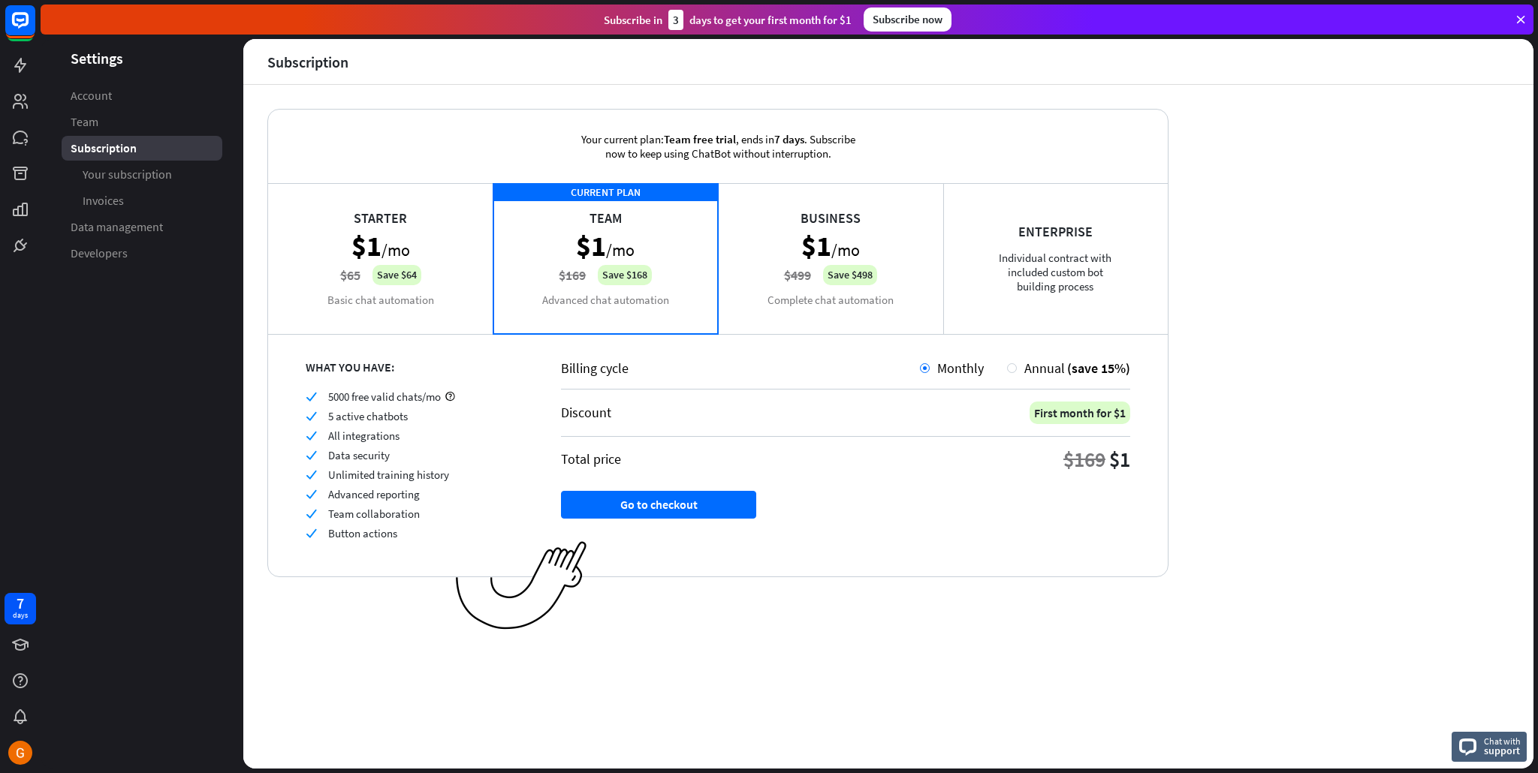
click at [884, 255] on div "Business $1 /mo $499 Save $498 Complete chat automation" at bounding box center [830, 258] width 225 height 150
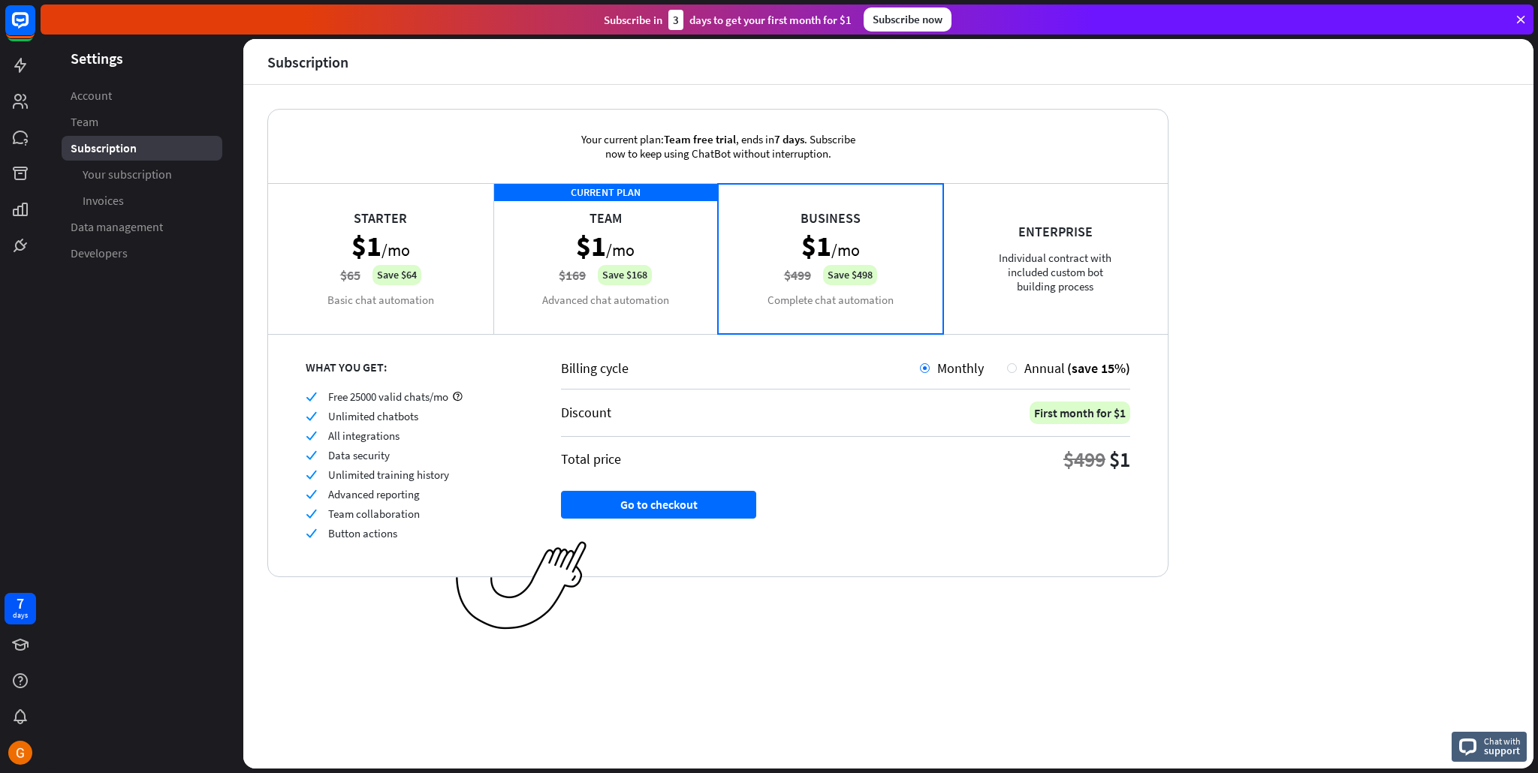
click at [671, 262] on div "CURRENT PLAN Team $1 /mo $169 Save $168 Advanced chat automation" at bounding box center [605, 258] width 225 height 150
